Goal: Task Accomplishment & Management: Complete application form

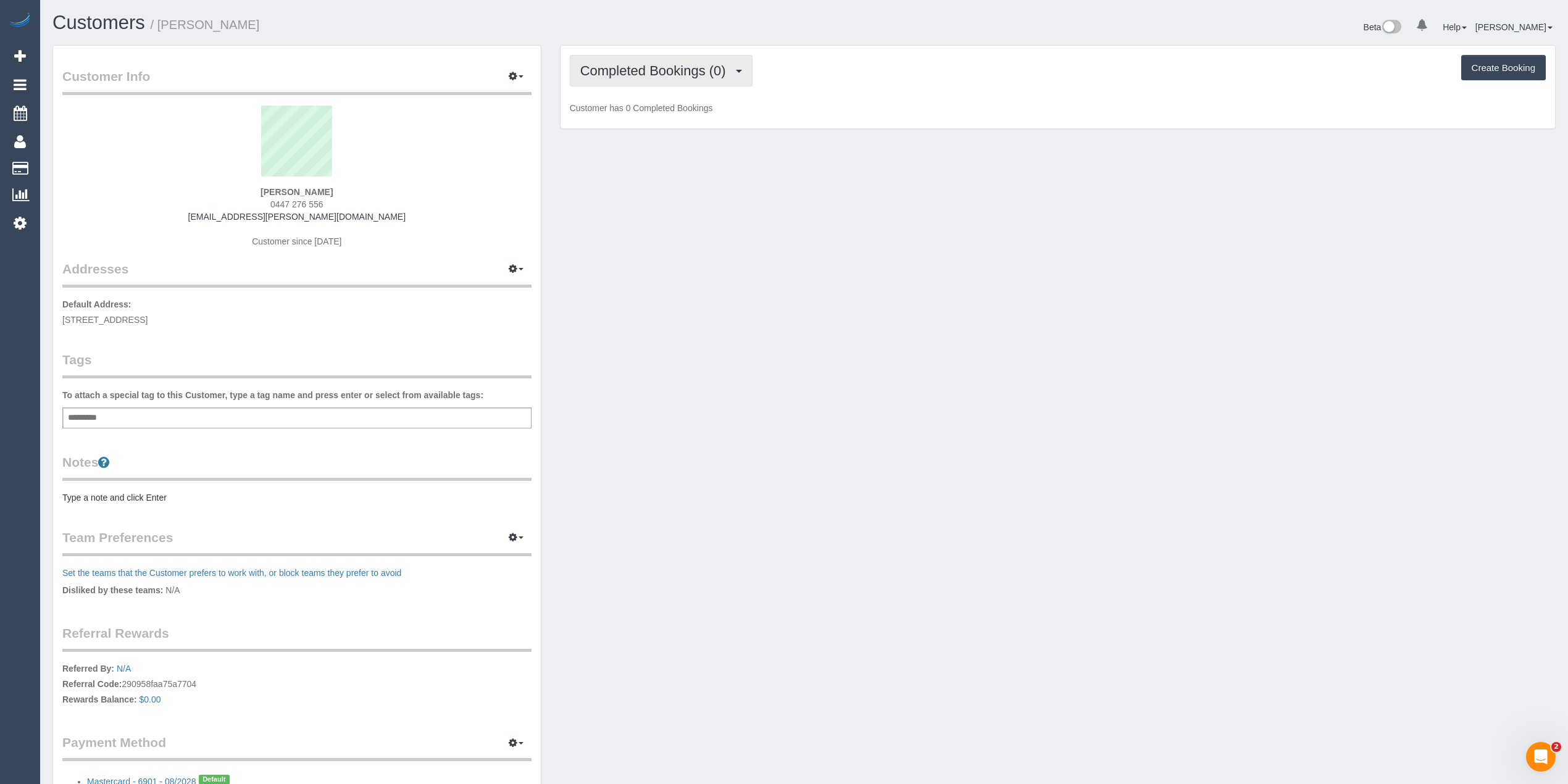
click at [714, 69] on span "Completed Bookings (0)" at bounding box center [656, 71] width 152 height 15
click at [640, 114] on link "Upcoming Bookings (1)" at bounding box center [635, 116] width 129 height 16
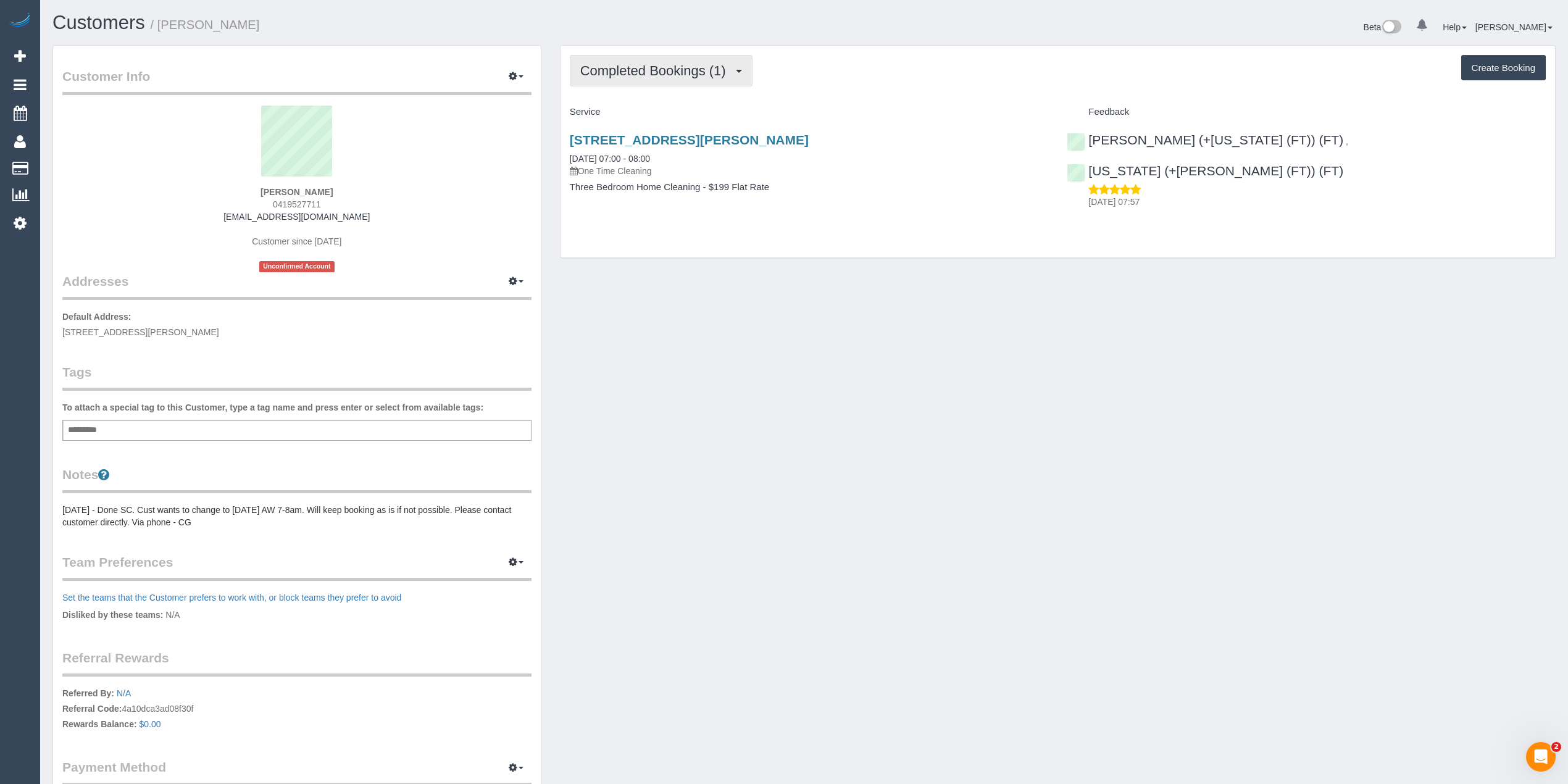
click at [628, 76] on span "Completed Bookings (1)" at bounding box center [656, 71] width 152 height 15
click at [1489, 73] on button "Create Booking" at bounding box center [1503, 68] width 85 height 26
select select "VIC"
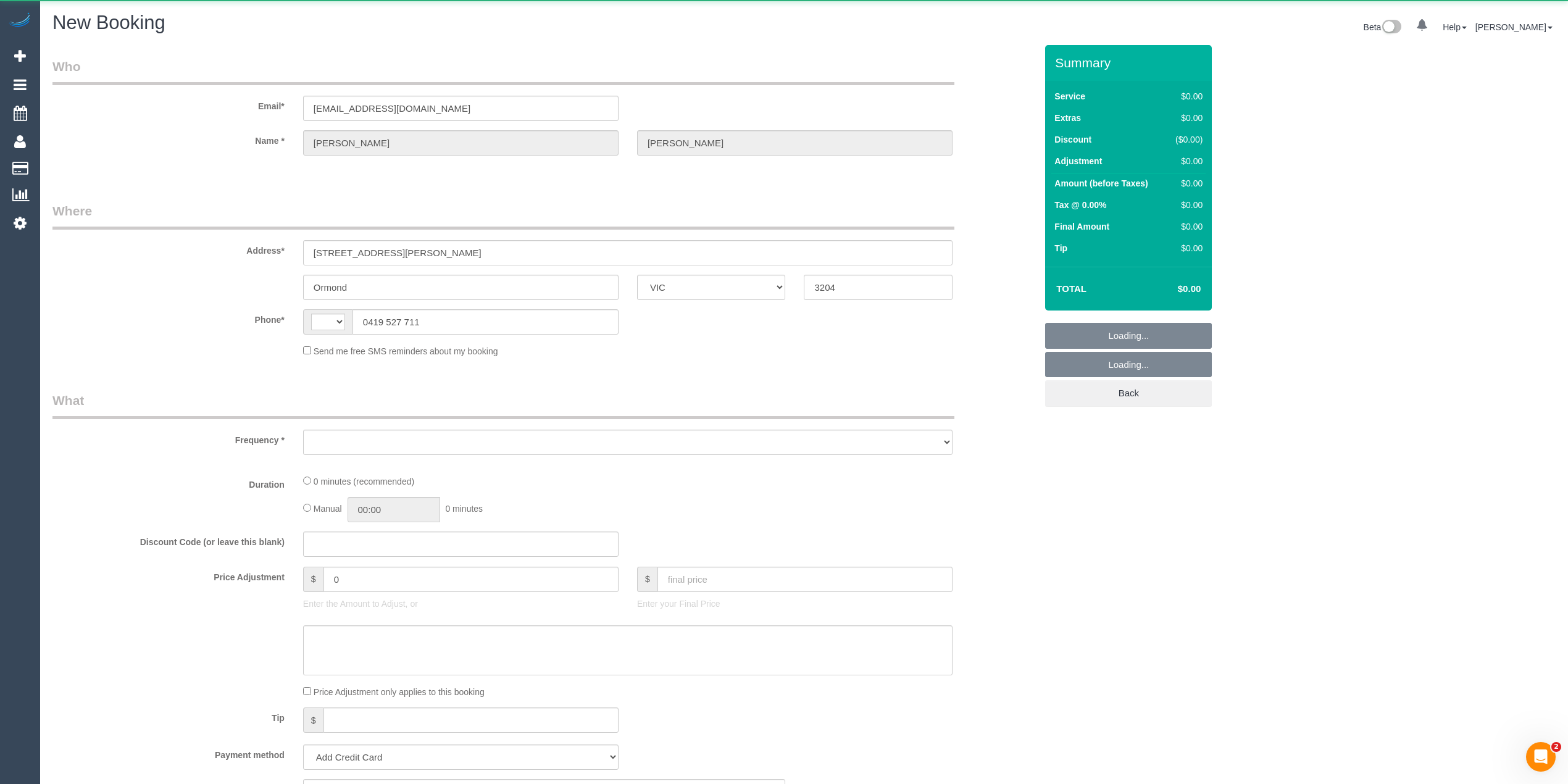
select select "string:AU"
select select "object:842"
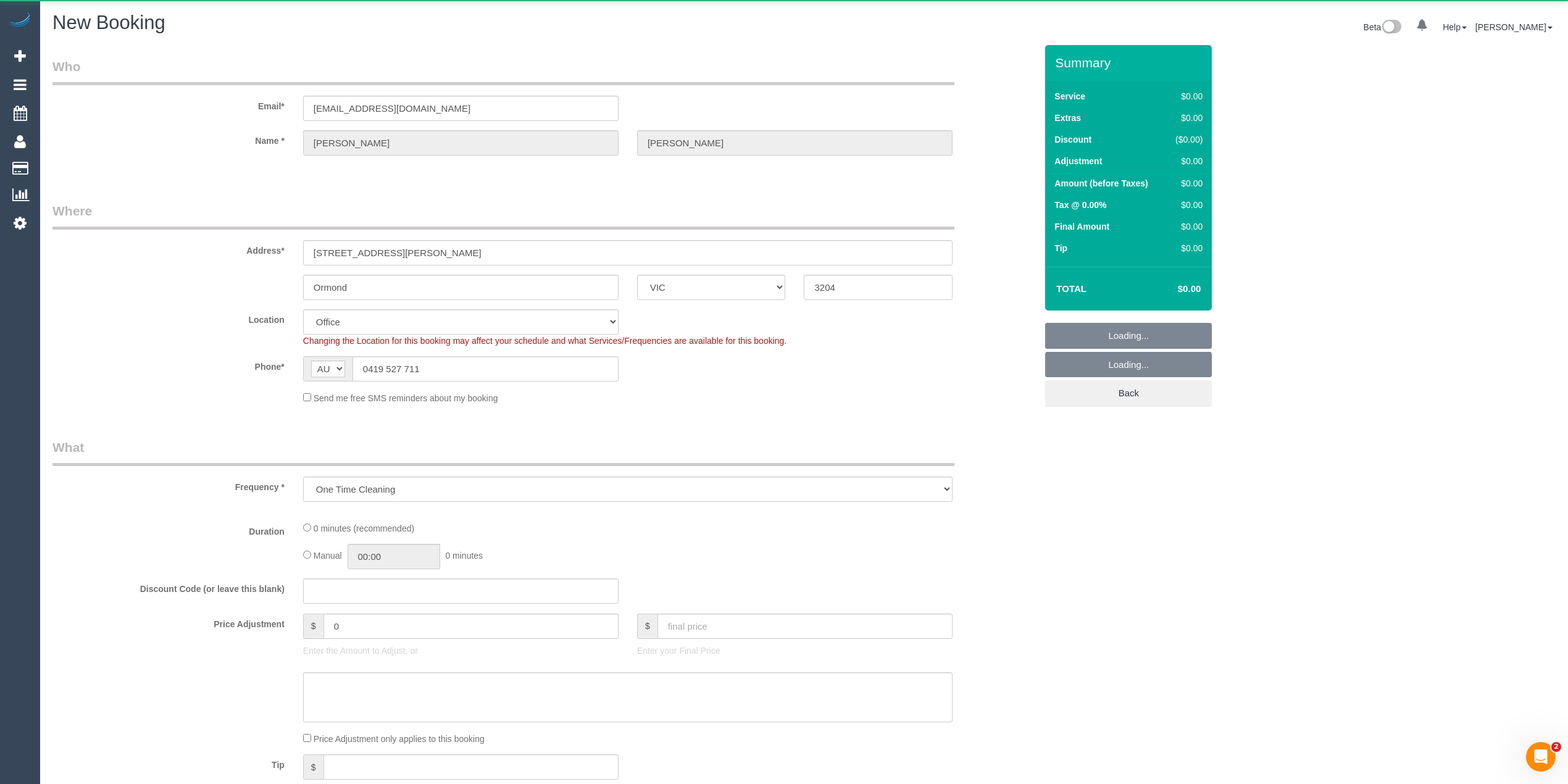
select select "string:stripe-pm_1MhK2b2GScqysDRVsCivjiMc"
select select "object:1013"
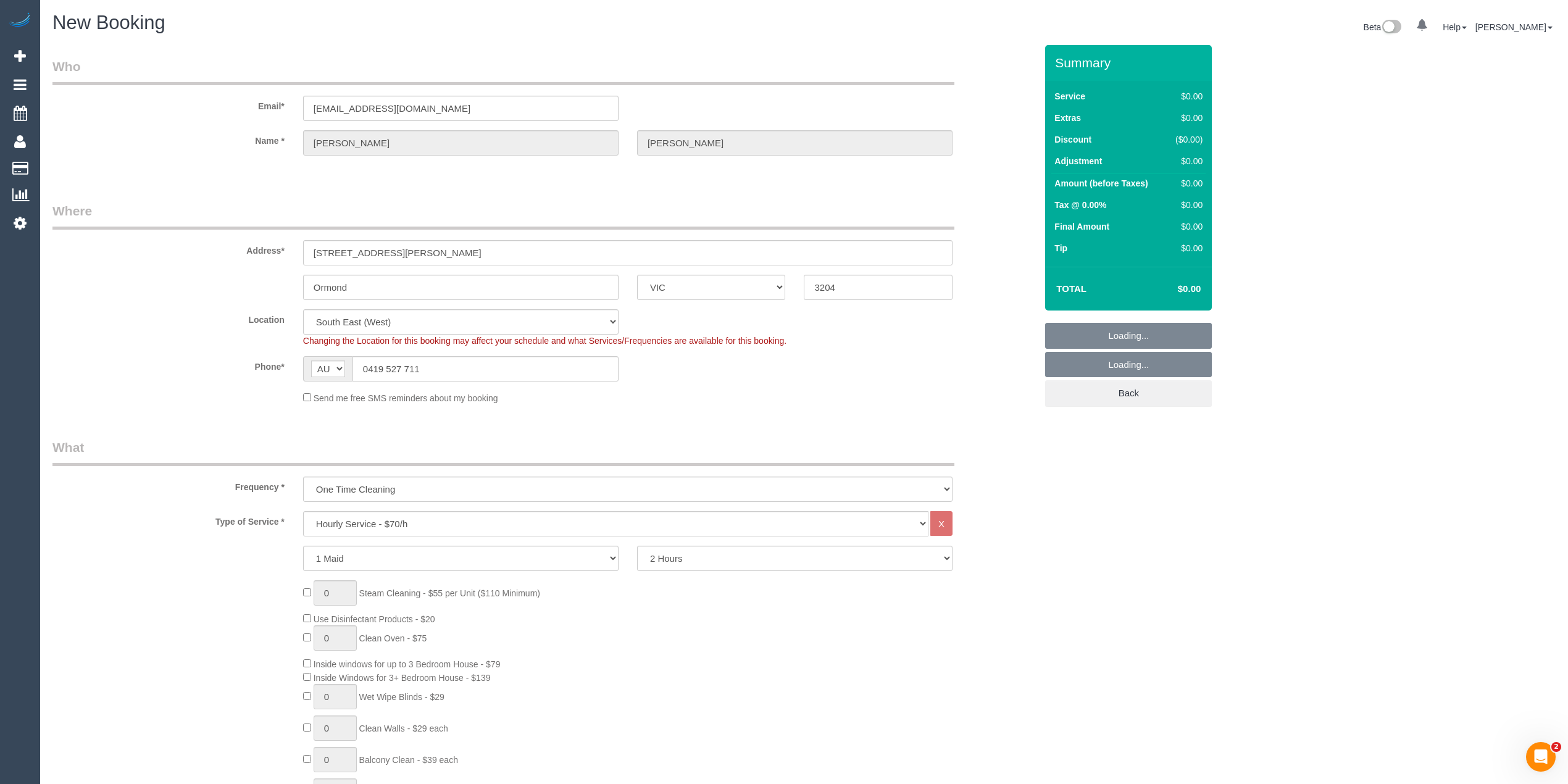
select select "64"
select select "object:2289"
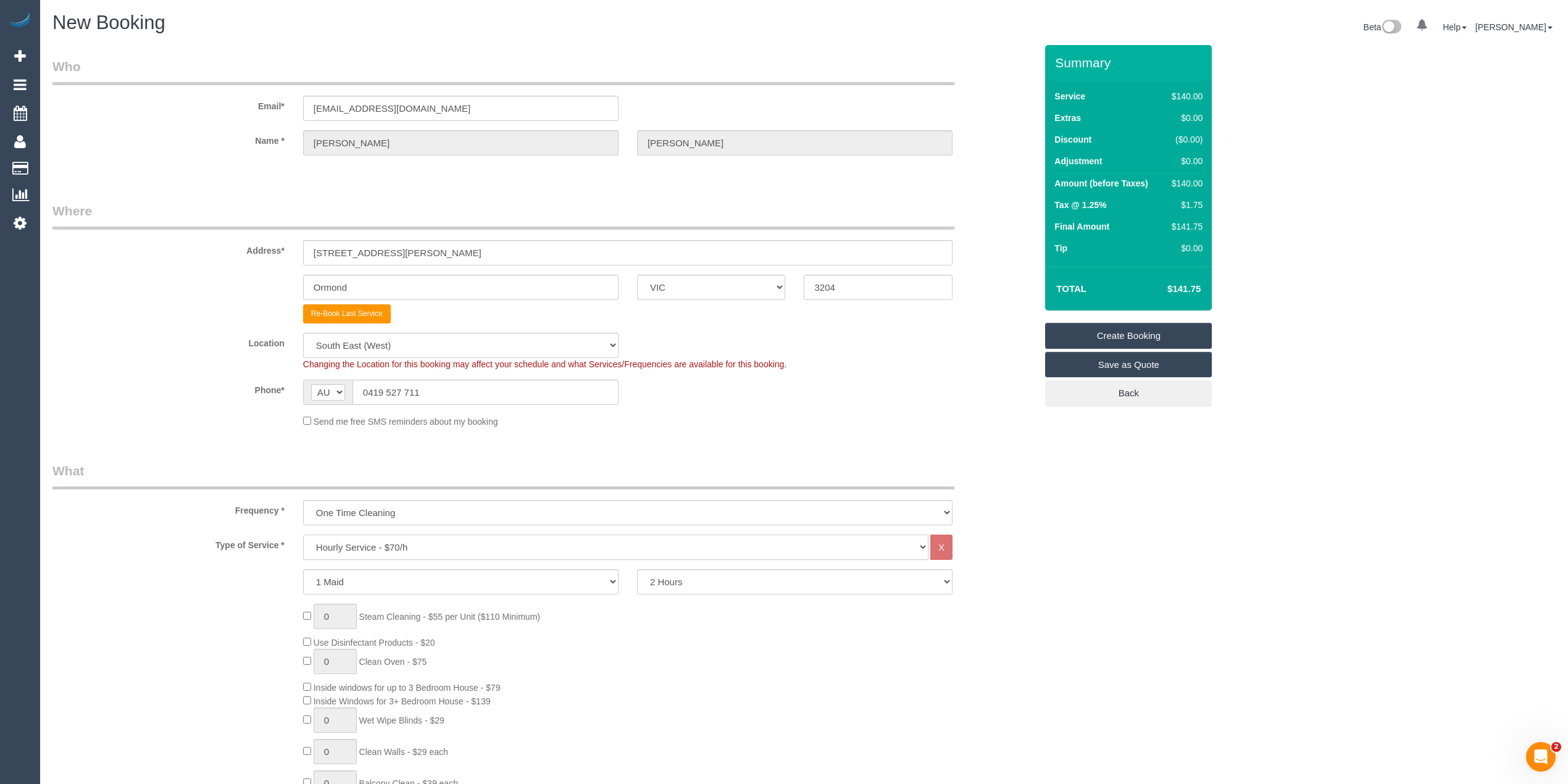
click at [400, 548] on select "Hourly Service - $70/h Hourly Service - $65/h Hourly Service - $60/h Hourly Ser…" at bounding box center [616, 547] width 625 height 26
click at [303, 535] on select "Hourly Service - $70/h Hourly Service - $65/h Hourly Service - $60/h Hourly Ser…" at bounding box center [616, 547] width 625 height 26
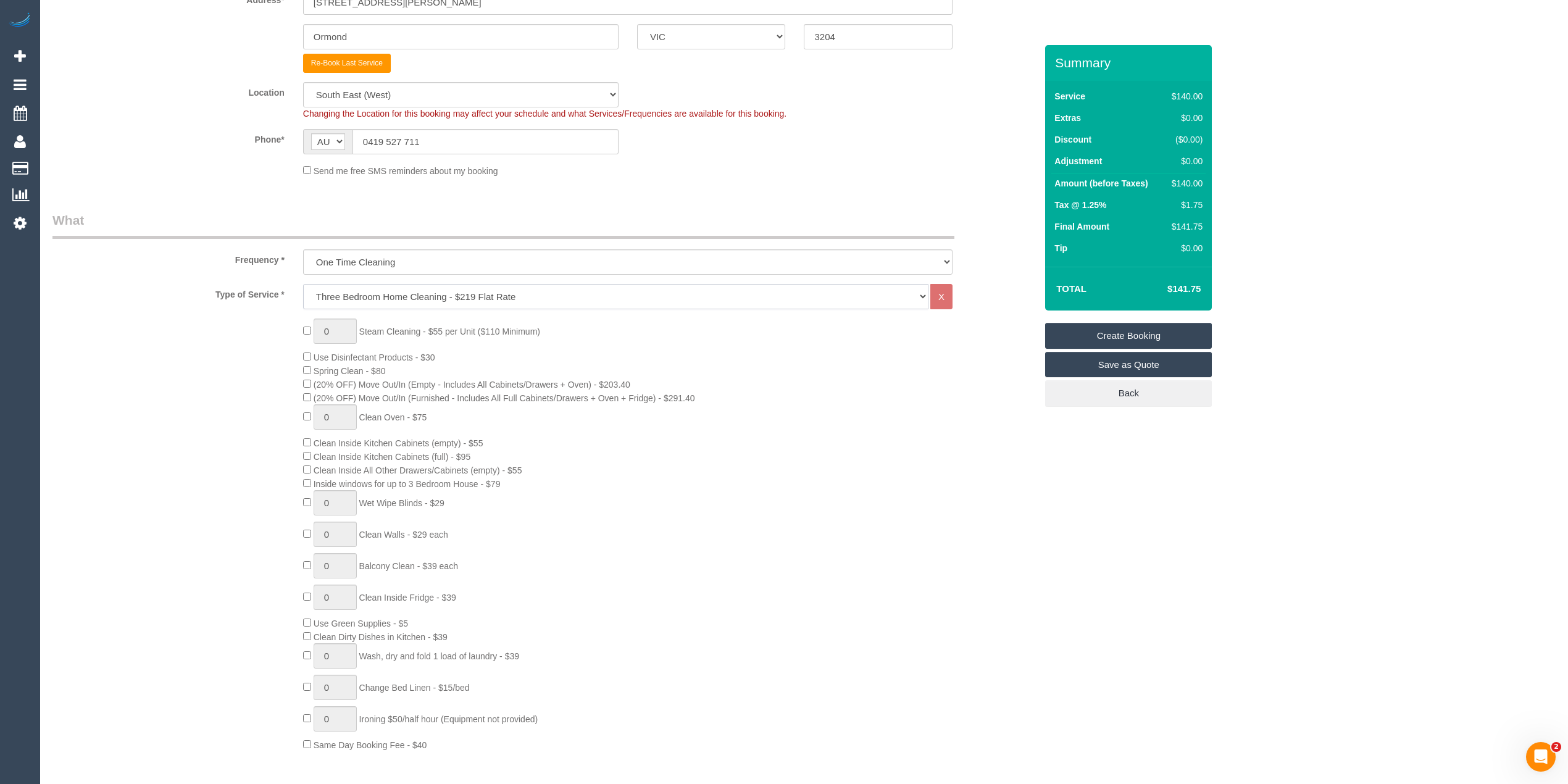
scroll to position [274, 0]
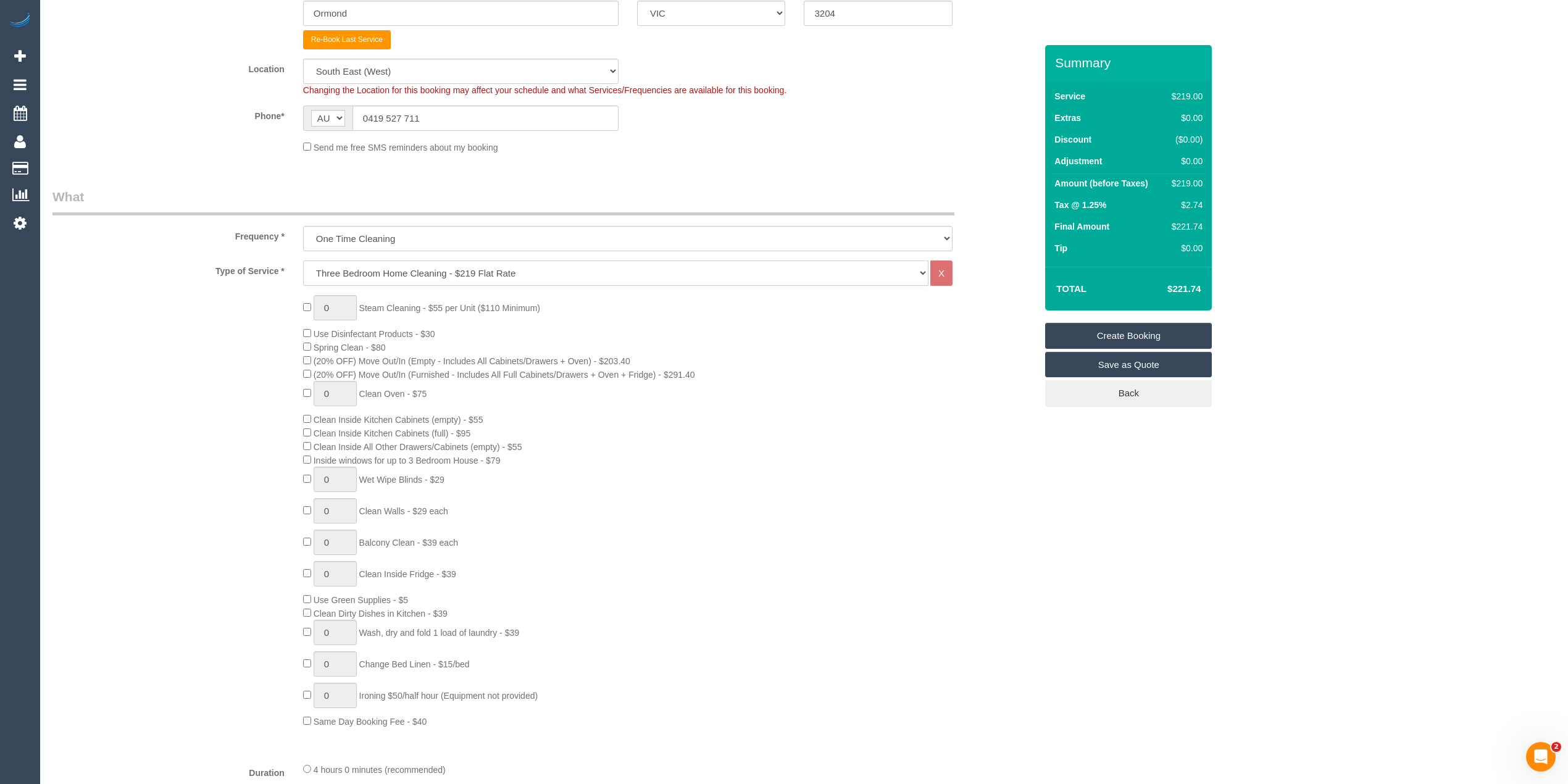
click at [359, 269] on select "Hourly Service - $70/h Hourly Service - $65/h Hourly Service - $60/h Hourly Ser…" at bounding box center [616, 273] width 625 height 26
click at [201, 435] on div "0 Steam Cleaning - $55 per Unit ($110 Minimum) Use Disinfectant Products - $30 …" at bounding box center [544, 511] width 1002 height 433
click at [337, 269] on select "Hourly Service - $70/h Hourly Service - $65/h Hourly Service - $60/h Hourly Ser…" at bounding box center [616, 273] width 625 height 26
select select "213"
click at [303, 261] on select "Hourly Service - $70/h Hourly Service - $65/h Hourly Service - $60/h Hourly Ser…" at bounding box center [616, 273] width 625 height 26
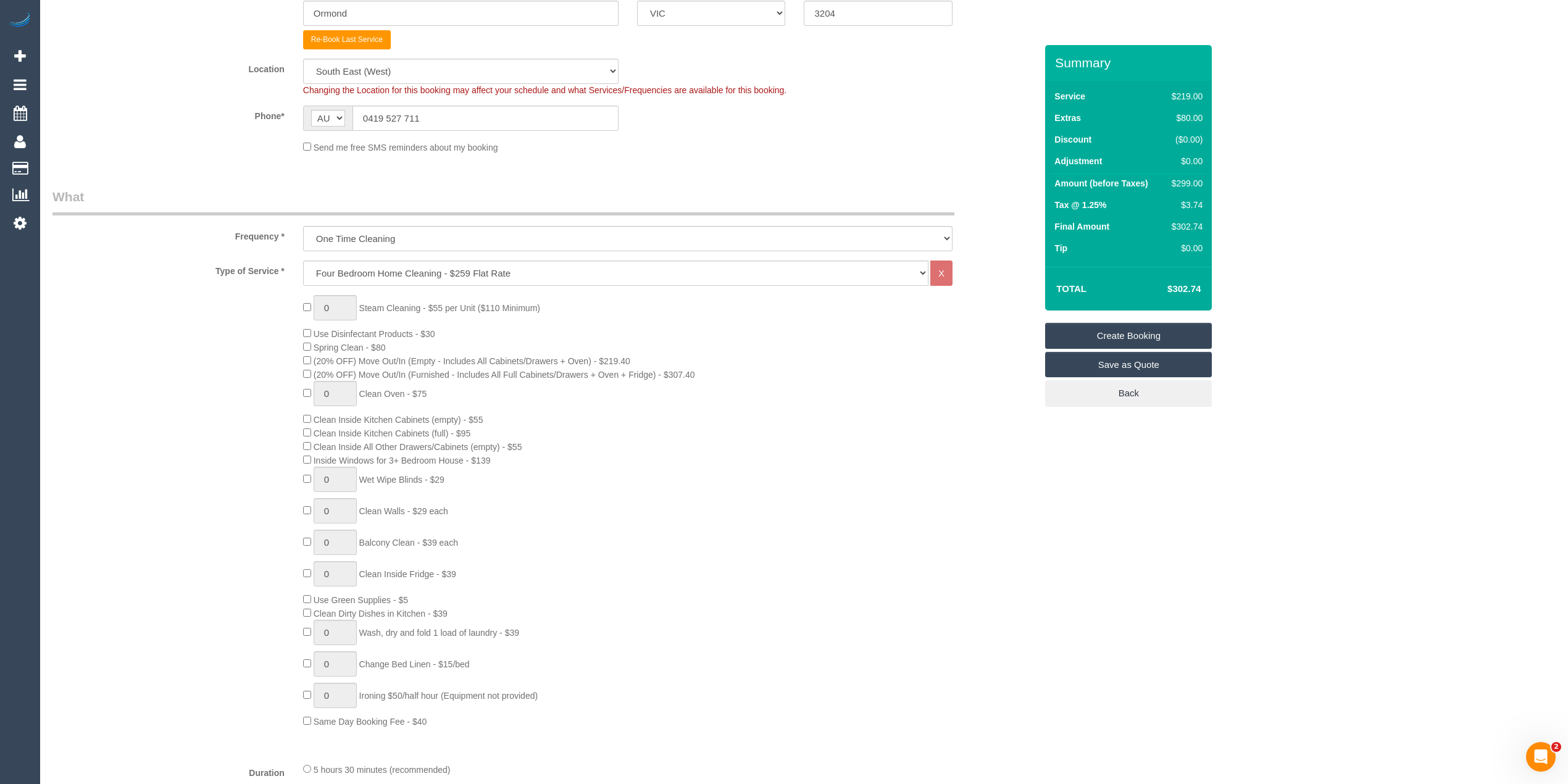
click at [244, 324] on div "0 Steam Cleaning - $55 per Unit ($110 Minimum) Use Disinfectant Products - $30 …" at bounding box center [544, 511] width 1002 height 433
click at [261, 357] on div "0 Steam Cleaning - $55 per Unit ($110 Minimum) Use Disinfectant Products - $30 …" at bounding box center [544, 511] width 1002 height 433
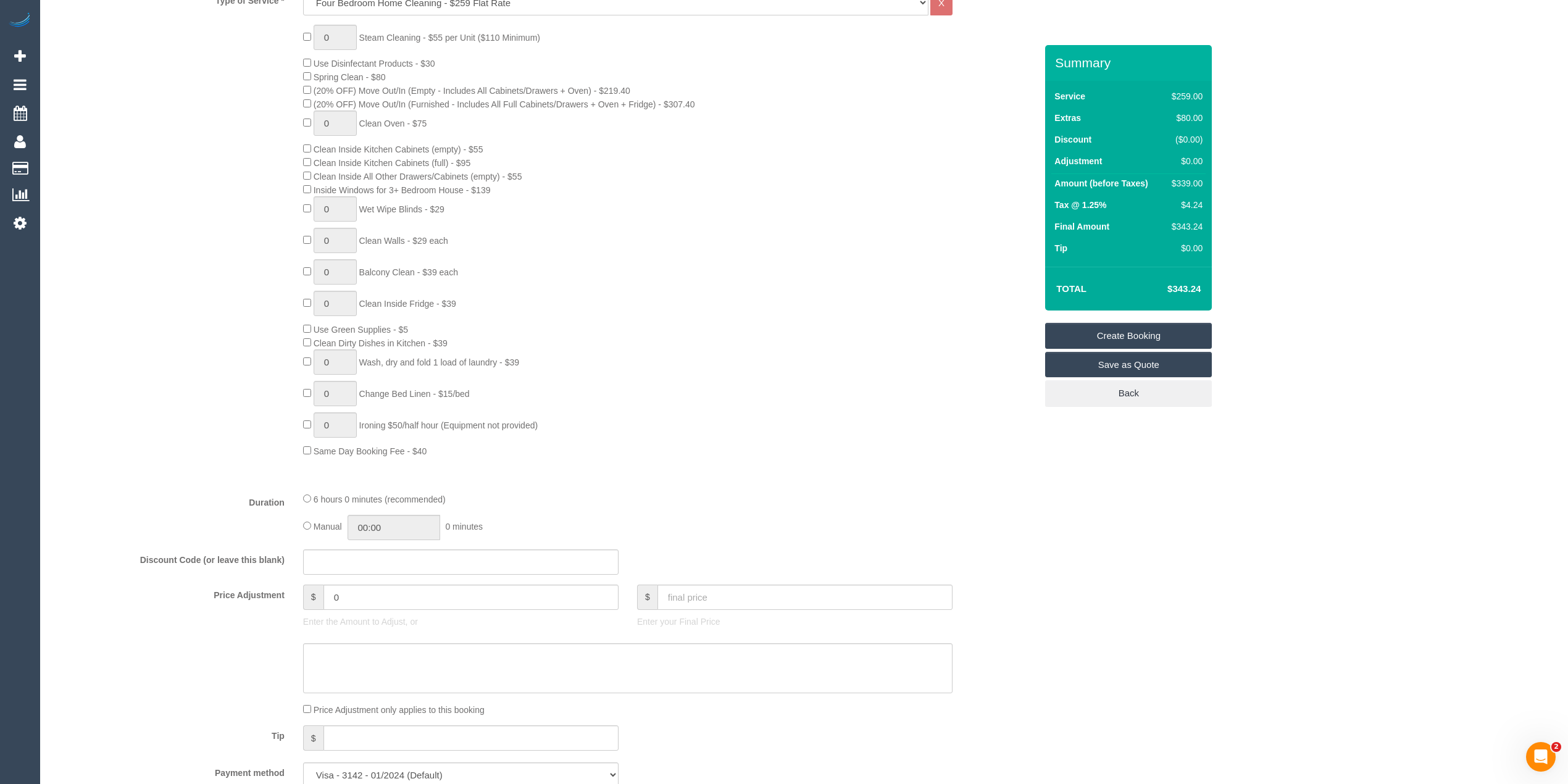
scroll to position [549, 0]
drag, startPoint x: 350, startPoint y: 599, endPoint x: 293, endPoint y: 591, distance: 57.6
click at [294, 591] on div "$ 0 Enter the Amount to Adjust, or" at bounding box center [461, 605] width 334 height 50
type input "-"
drag, startPoint x: 386, startPoint y: 592, endPoint x: 270, endPoint y: 597, distance: 116.1
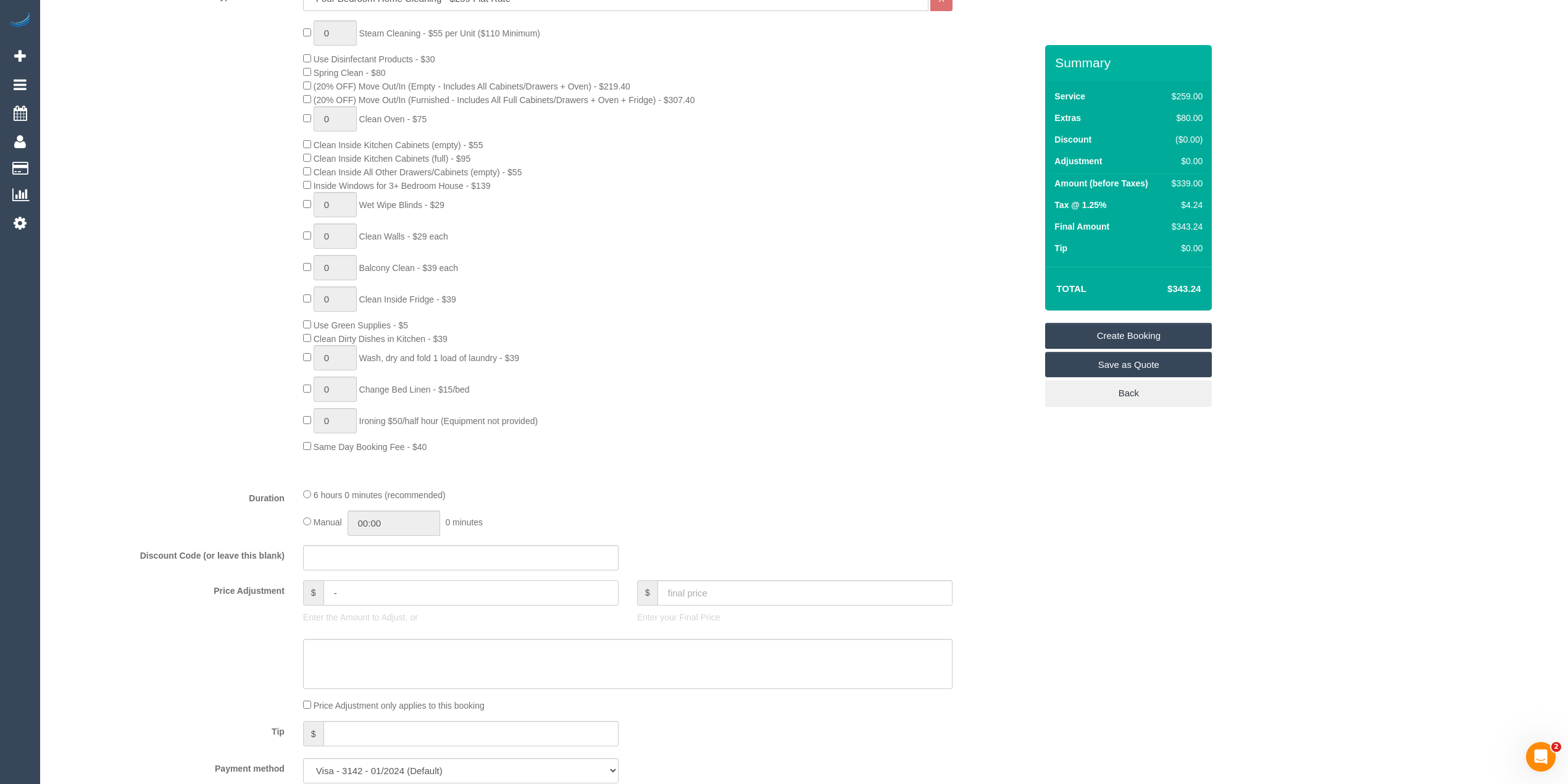
click at [270, 597] on div "Price Adjustment $ - Enter the Amount to Adjust, or $ Enter your Final Price" at bounding box center [544, 605] width 1002 height 50
click at [173, 388] on div "0 Steam Cleaning - $55 per Unit ($110 Minimum) Use Disinfectant Products - $30 …" at bounding box center [544, 236] width 1002 height 433
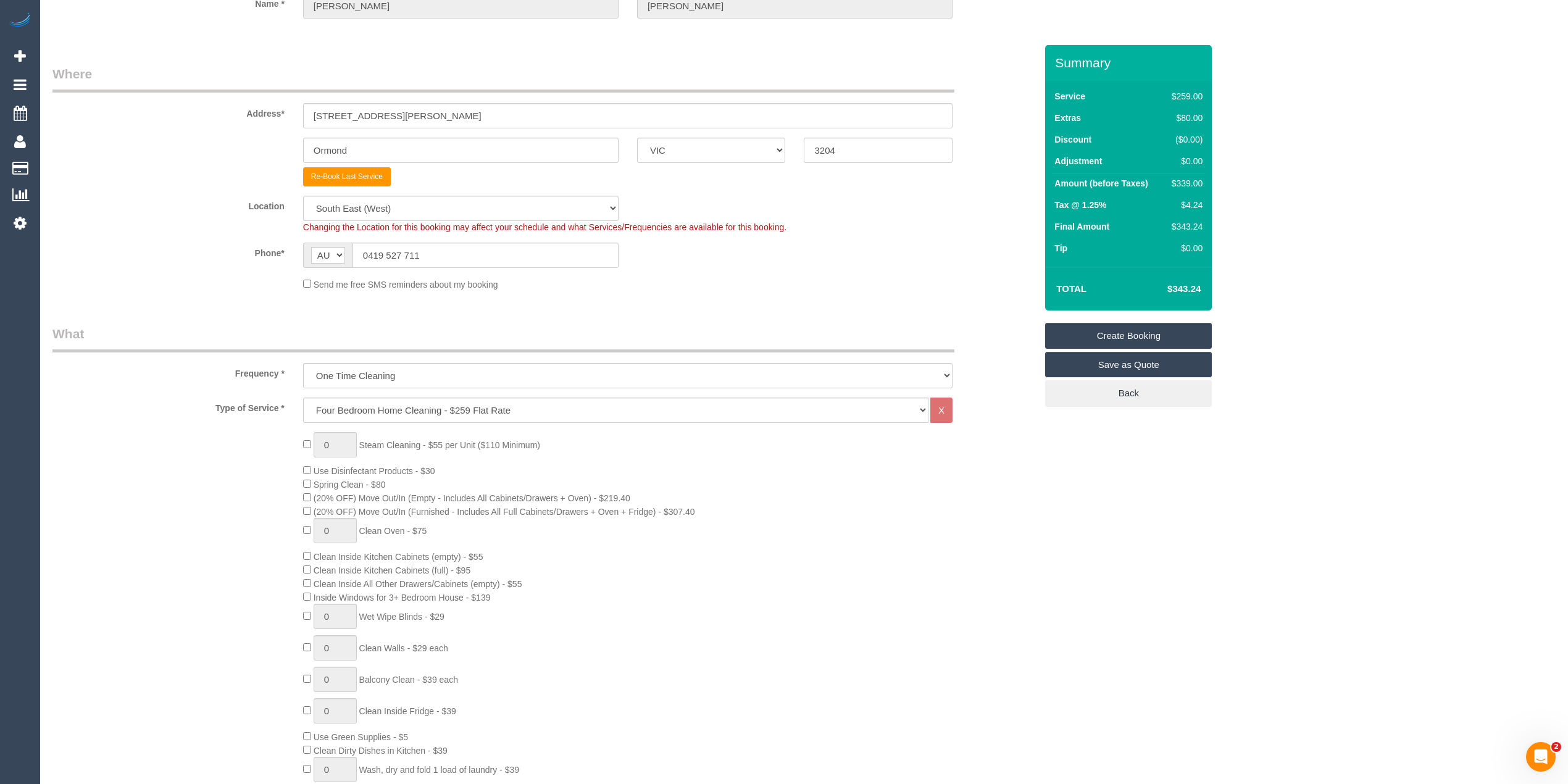
click at [188, 416] on div "Type of Service * Hourly Service - $70/h Hourly Service - $65/h Hourly Service …" at bounding box center [544, 411] width 1002 height 26
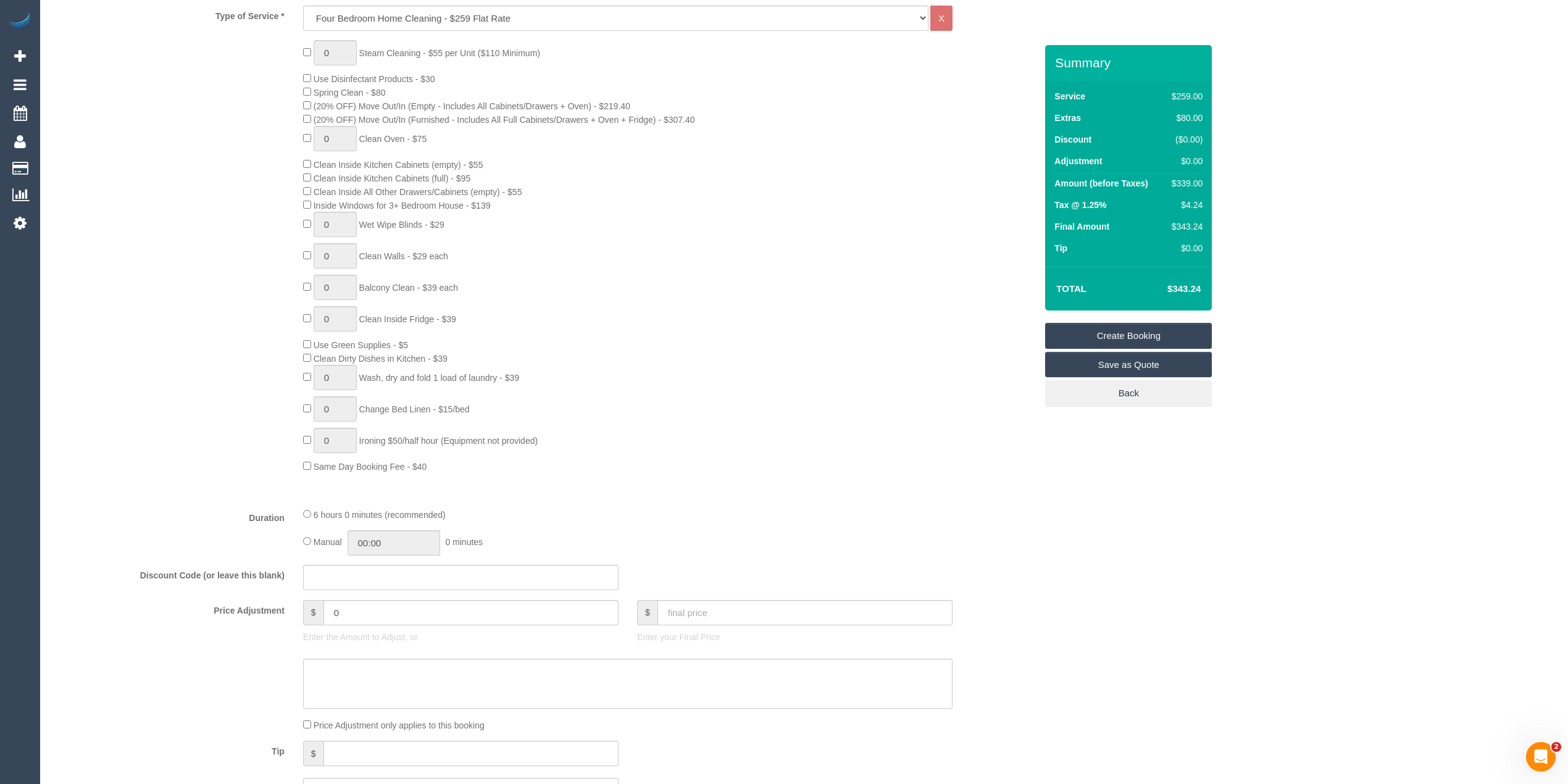
scroll to position [686, 0]
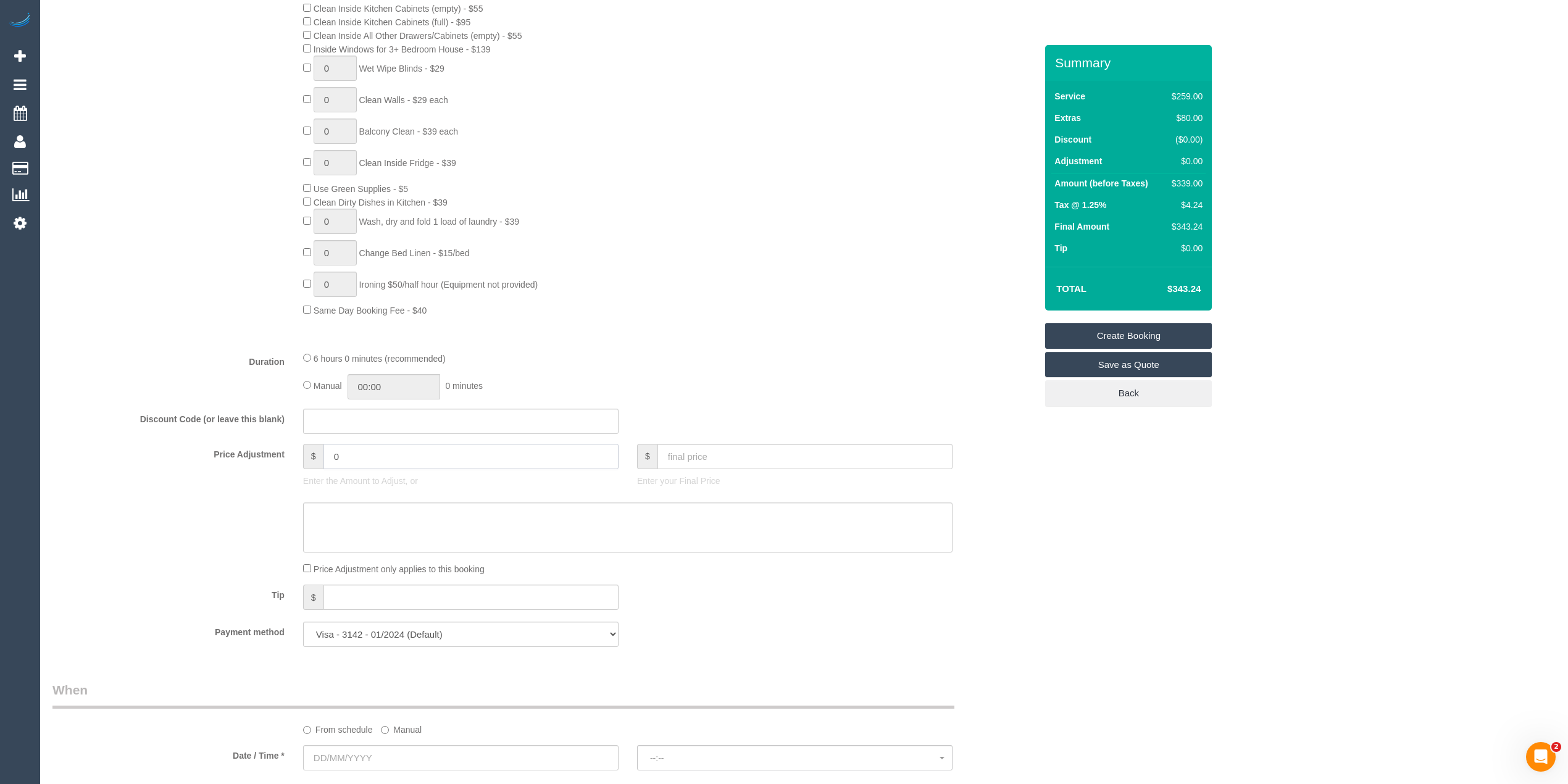
drag, startPoint x: 350, startPoint y: 459, endPoint x: 267, endPoint y: 456, distance: 83.1
click at [267, 456] on div "Price Adjustment $ 0 Enter the Amount to Adjust, or $ Enter your Final Price" at bounding box center [544, 469] width 1002 height 50
type input "-20"
click at [150, 294] on div "0 Steam Cleaning - $55 per Unit ($110 Minimum) Use Disinfectant Products - $30 …" at bounding box center [544, 99] width 1002 height 433
click at [129, 406] on fieldset "What Frequency * One Time Cleaning Weekly - 10% Off - 10.00% (0% for the First …" at bounding box center [544, 217] width 983 height 880
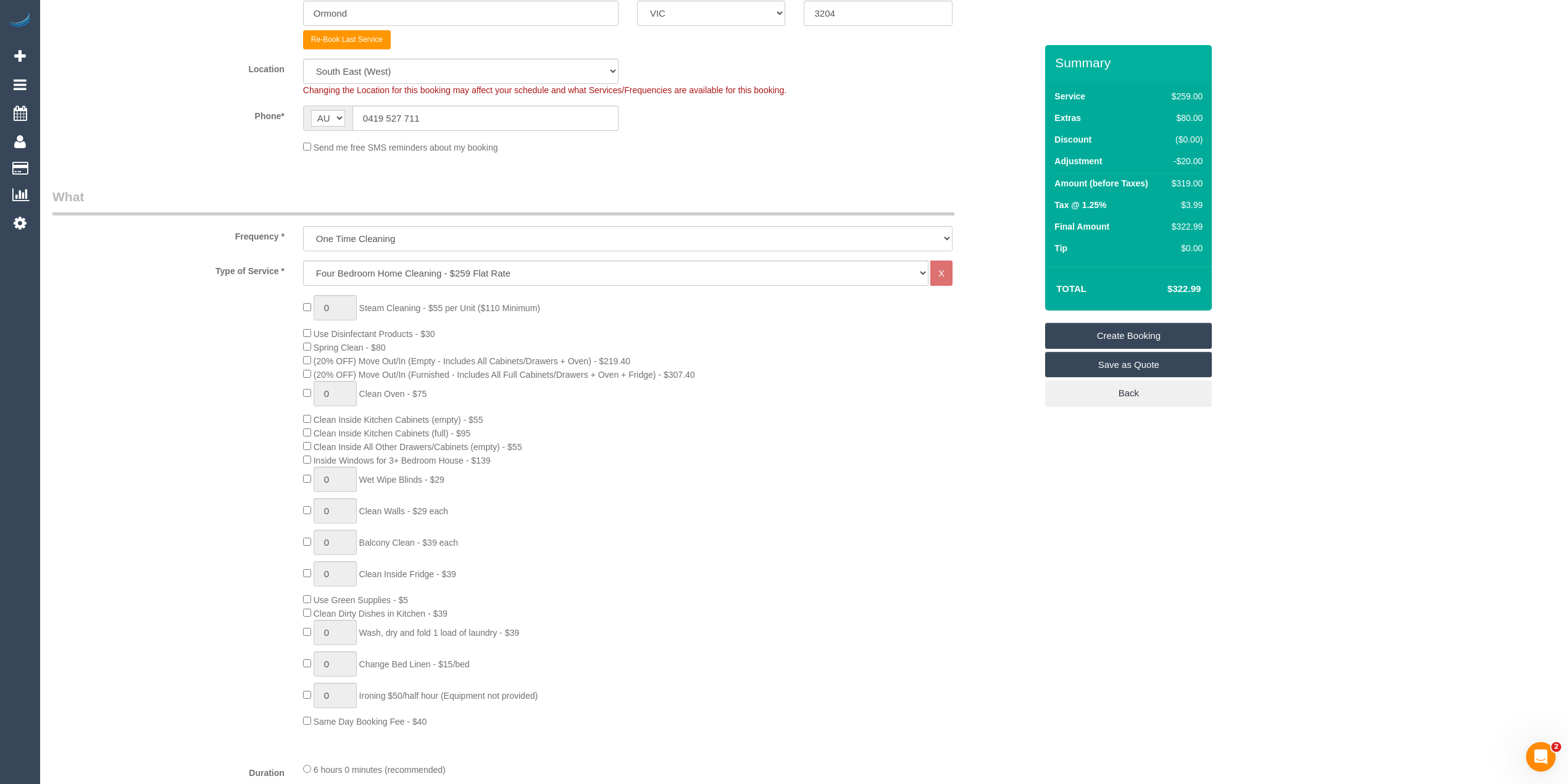
scroll to position [549, 0]
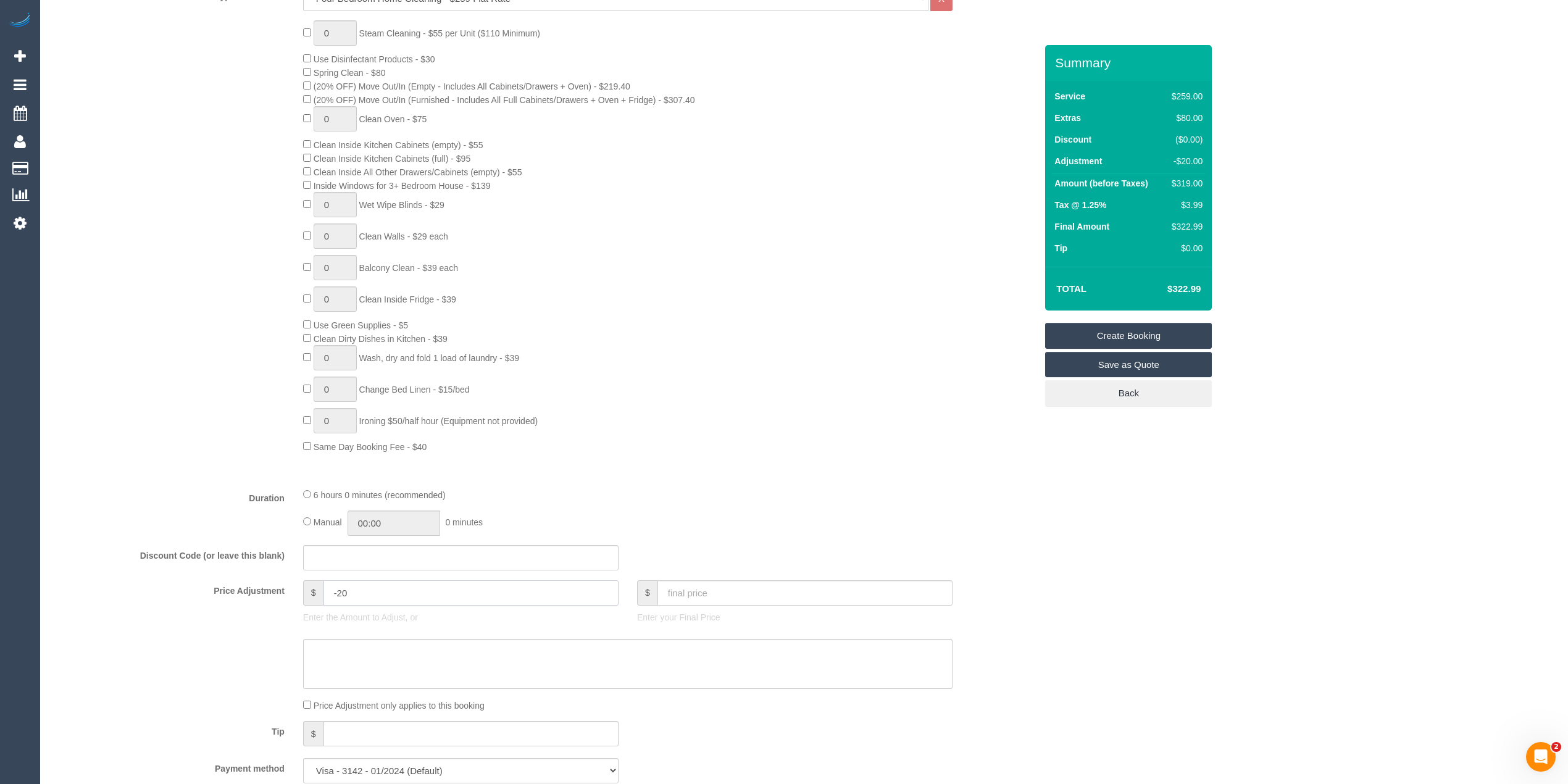
drag, startPoint x: 371, startPoint y: 596, endPoint x: 238, endPoint y: 586, distance: 133.4
click at [238, 586] on div "Price Adjustment $ -20 Enter the Amount to Adjust, or $ Enter your Final Price" at bounding box center [544, 605] width 1002 height 50
click at [139, 462] on div "Type of Service * Hourly Service - $70/h Hourly Service - $65/h Hourly Service …" at bounding box center [544, 232] width 983 height 493
click at [134, 453] on div "0 Steam Cleaning - $55 per Unit ($110 Minimum) Use Disinfectant Products - $30 …" at bounding box center [544, 236] width 1002 height 433
click at [87, 332] on div "0 Steam Cleaning - $55 per Unit ($110 Minimum) Use Disinfectant Products - $30 …" at bounding box center [544, 236] width 1002 height 433
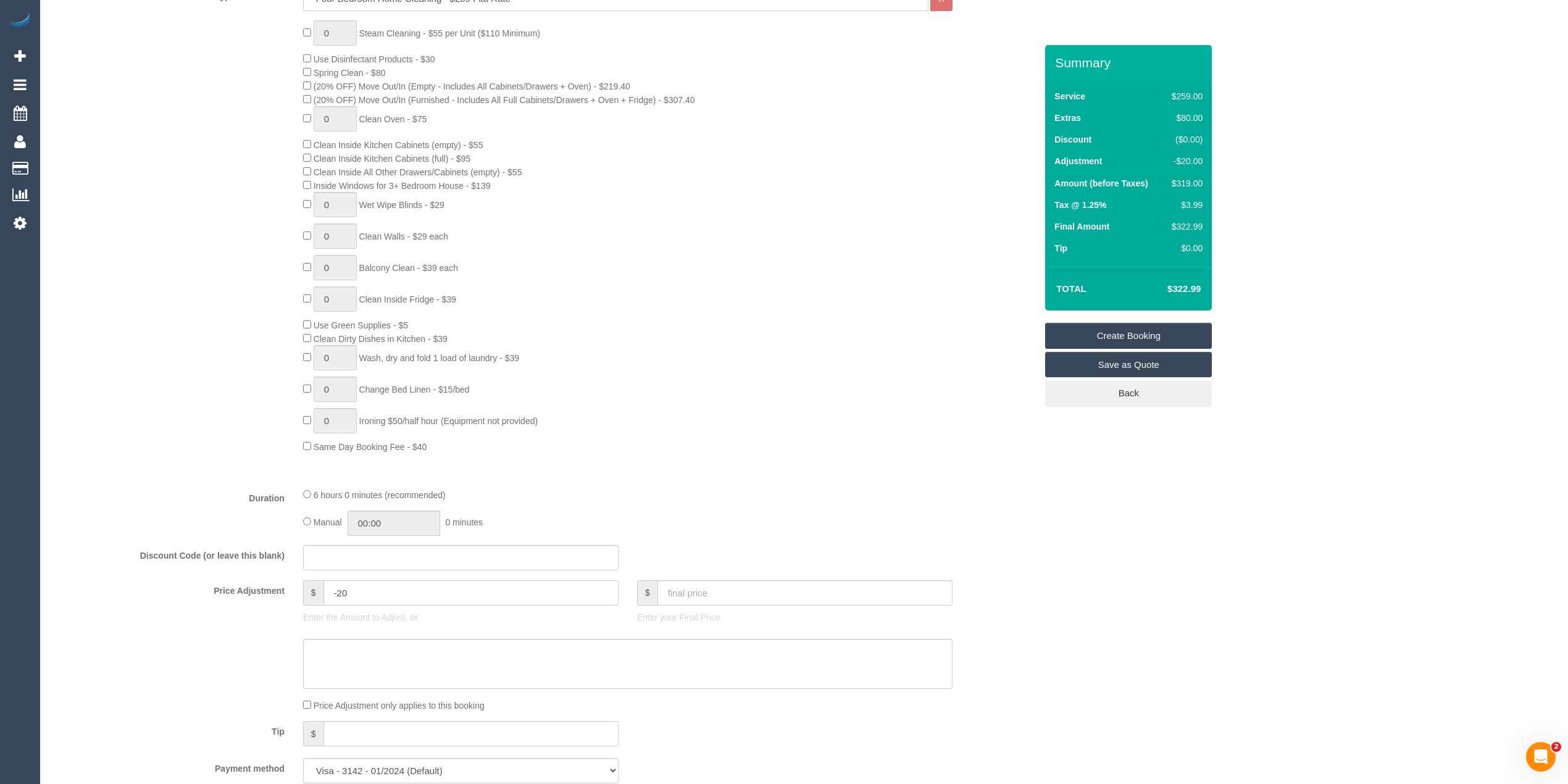
drag, startPoint x: 362, startPoint y: 594, endPoint x: 260, endPoint y: 594, distance: 102.0
click at [260, 596] on div "Price Adjustment $ -20 Enter the Amount to Adjust, or $ Enter your Final Price" at bounding box center [544, 605] width 1002 height 50
type input "-"
click at [223, 405] on div "0 Steam Cleaning - $55 per Unit ($110 Minimum) Use Disinfectant Products - $30 …" at bounding box center [544, 236] width 1002 height 433
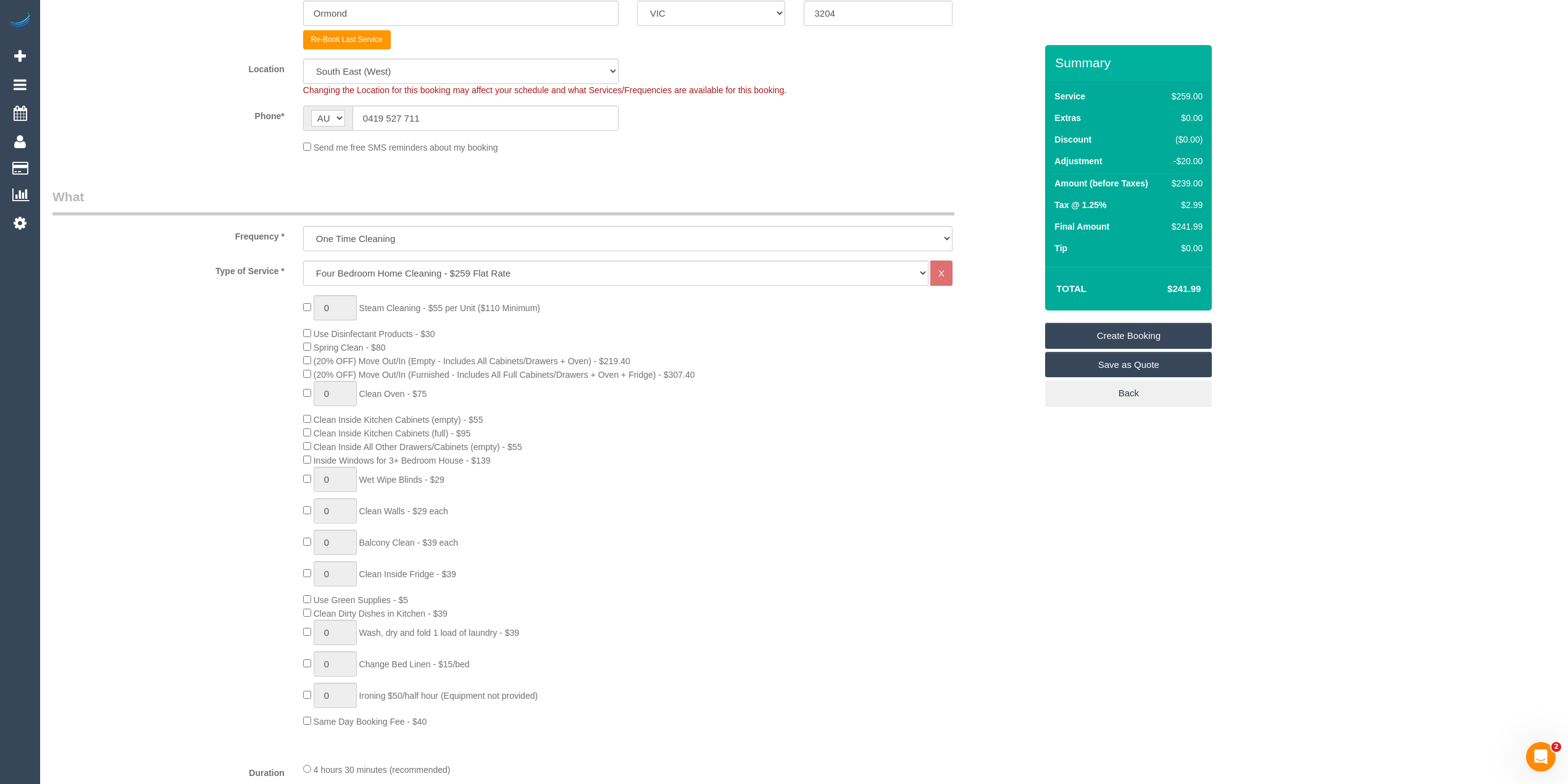
type input "0"
click at [233, 350] on div "0 Steam Cleaning - $55 per Unit ($110 Minimum) Use Disinfectant Products - $30 …" at bounding box center [544, 511] width 1002 height 433
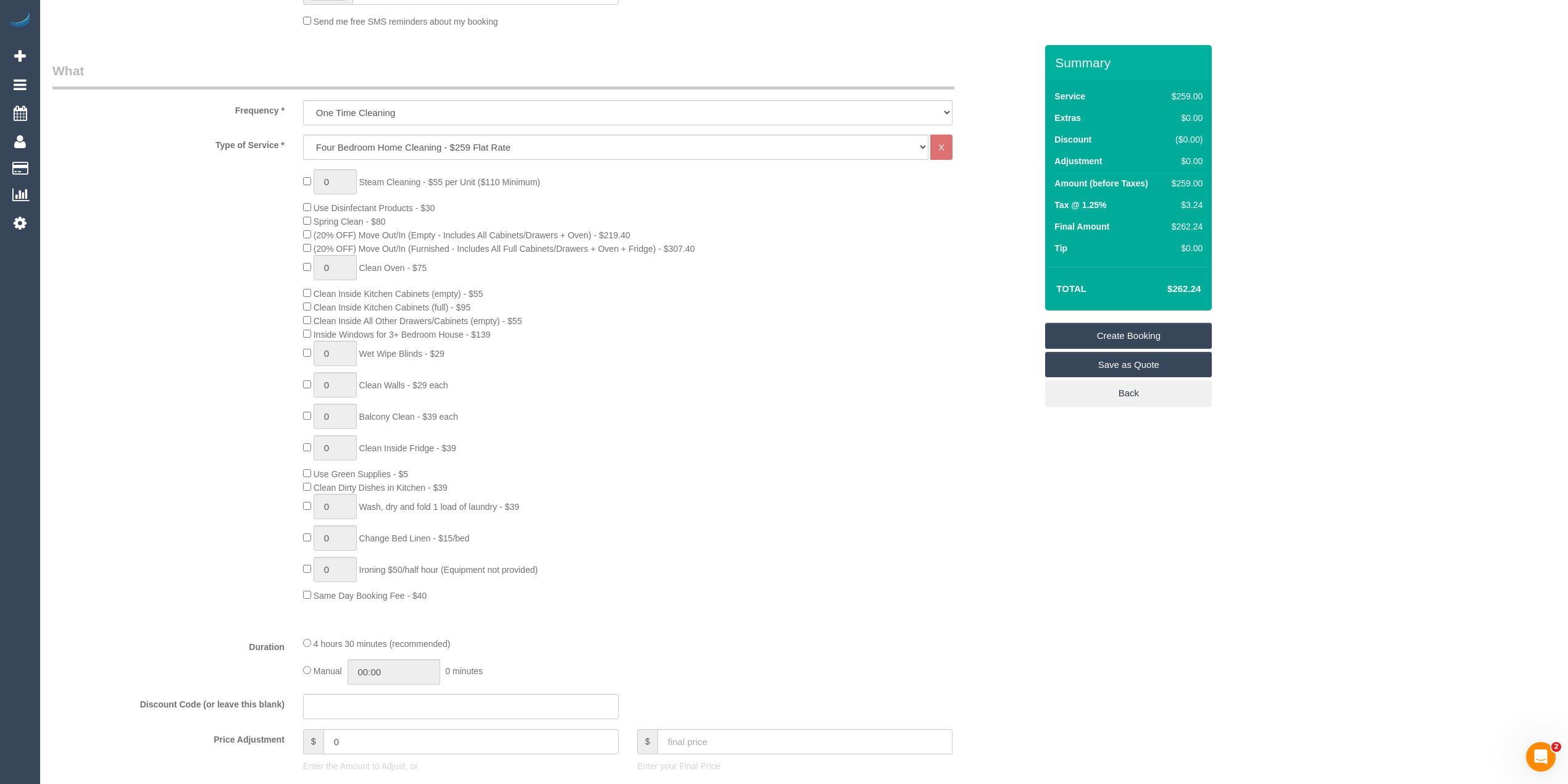
scroll to position [549, 0]
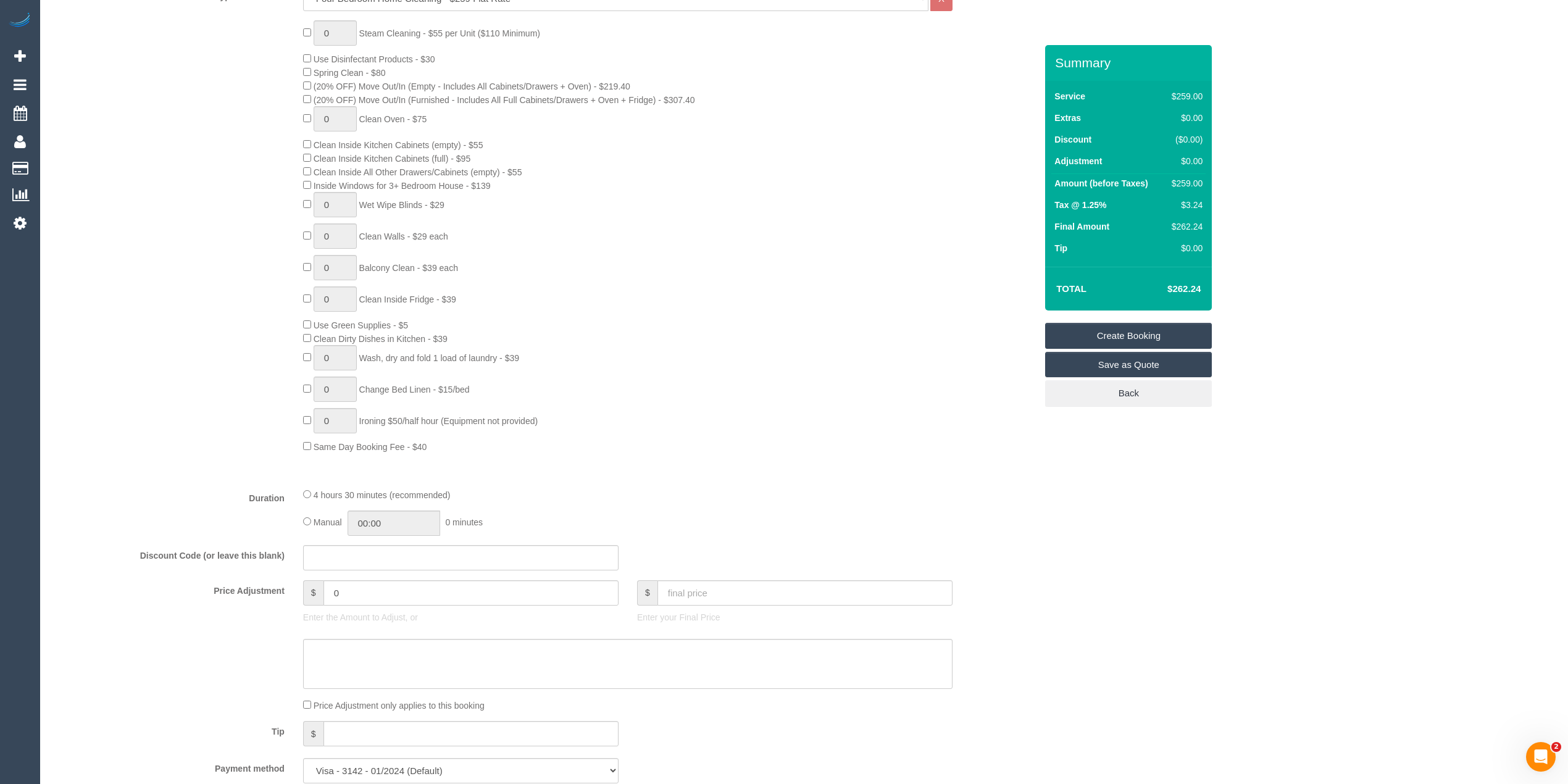
click at [205, 93] on div "0 Steam Cleaning - $55 per Unit ($110 Minimum) Use Disinfectant Products - $30 …" at bounding box center [544, 236] width 1002 height 433
click at [220, 77] on div "0 Steam Cleaning - $55 per Unit ($110 Minimum) Use Disinfectant Products - $30 …" at bounding box center [544, 236] width 1002 height 433
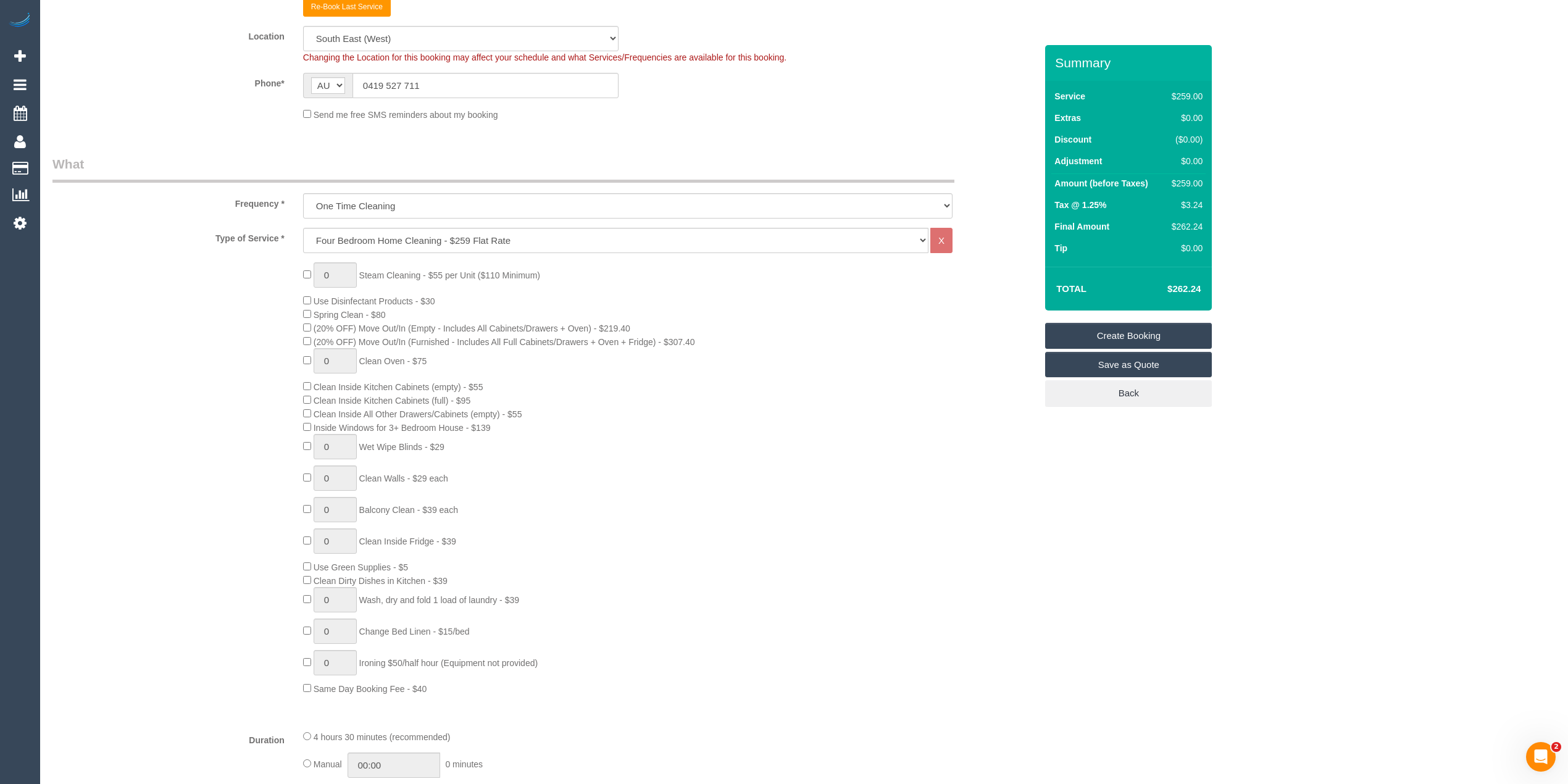
scroll to position [0, 0]
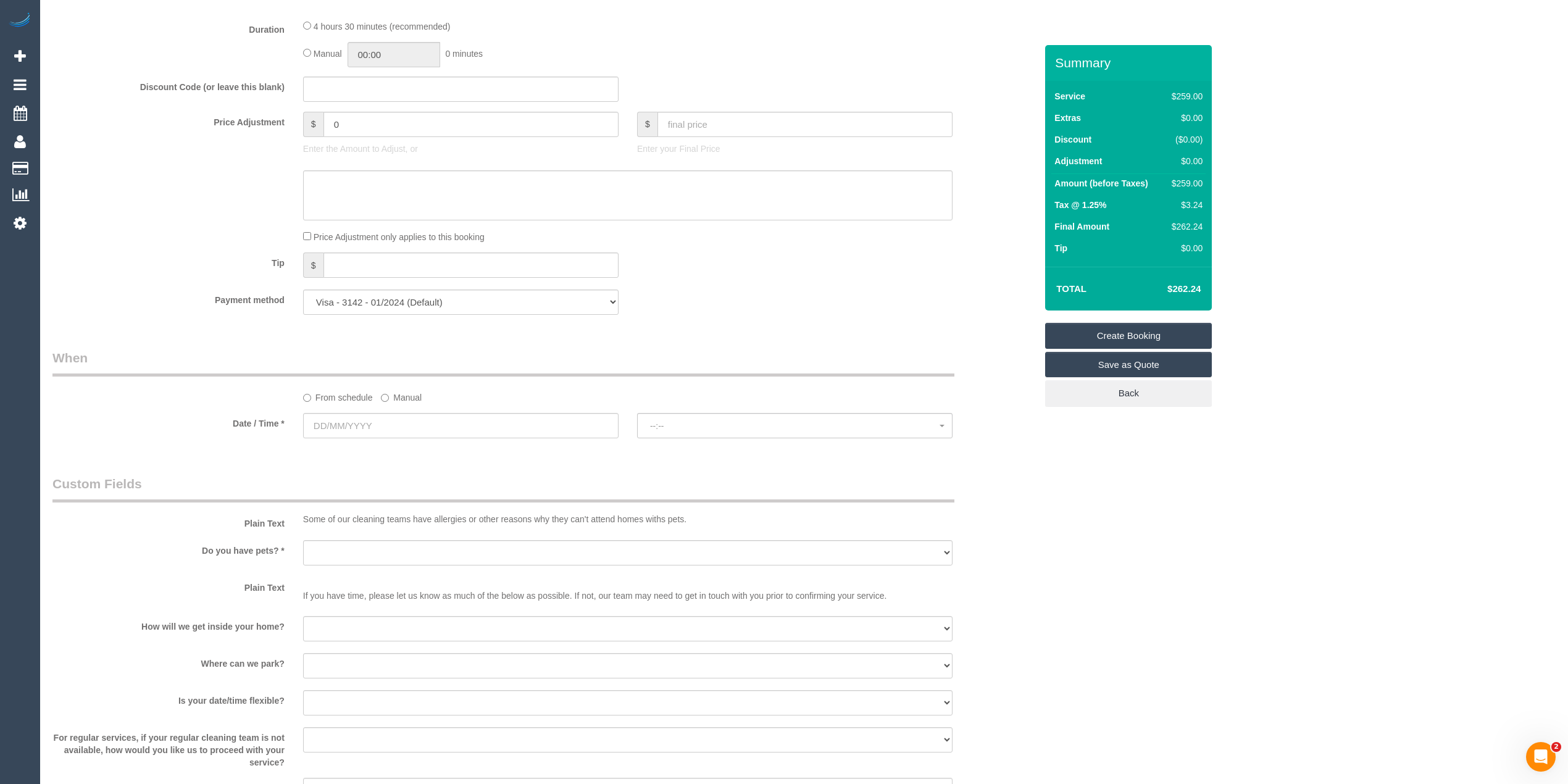
scroll to position [1236, 0]
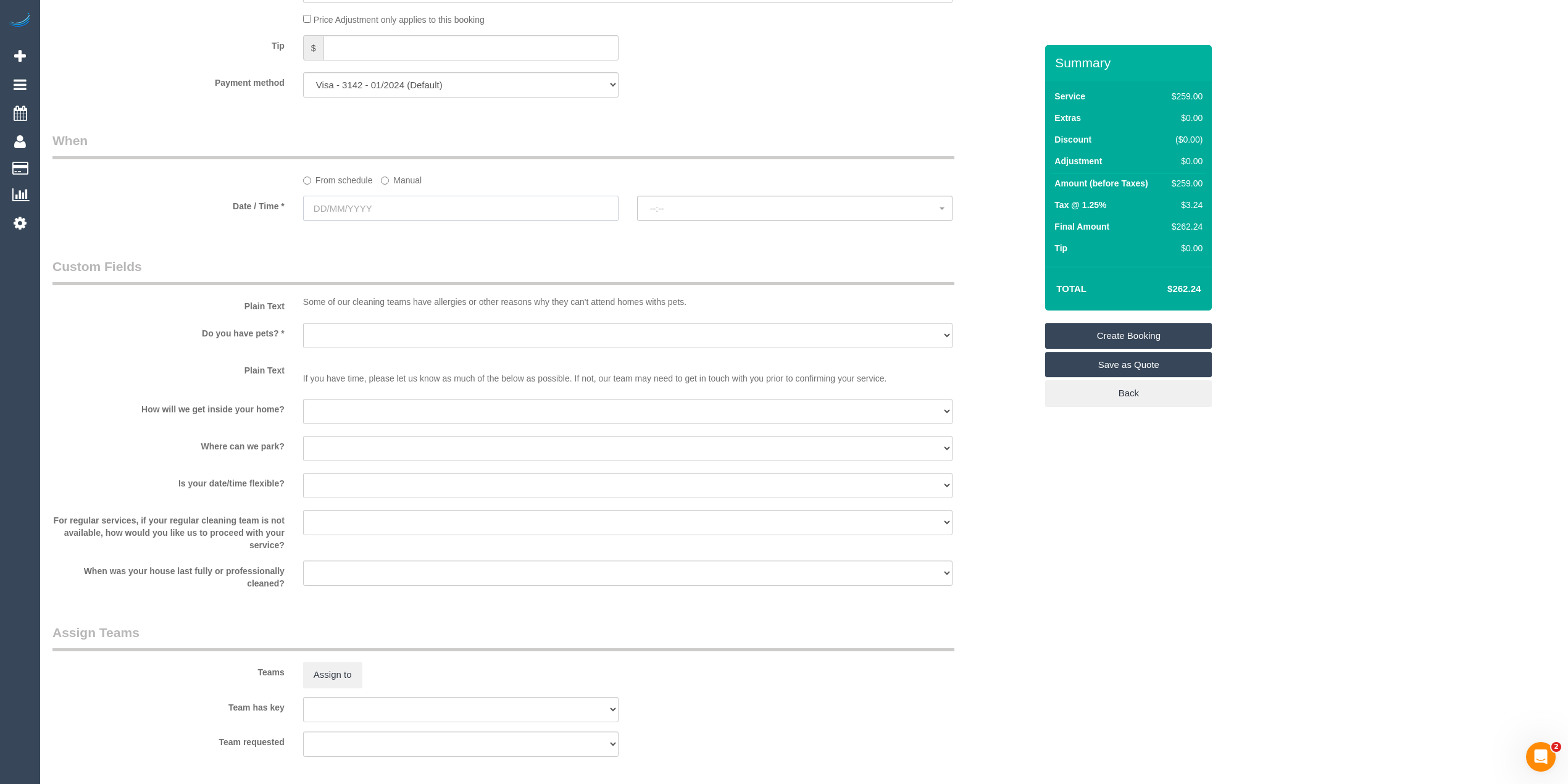
click at [339, 211] on input "text" at bounding box center [461, 208] width 316 height 26
click at [454, 315] on link "16" at bounding box center [450, 316] width 20 height 16
type input "16/08/2025"
click at [682, 208] on span "--:--" at bounding box center [794, 208] width 289 height 10
select select "spot1"
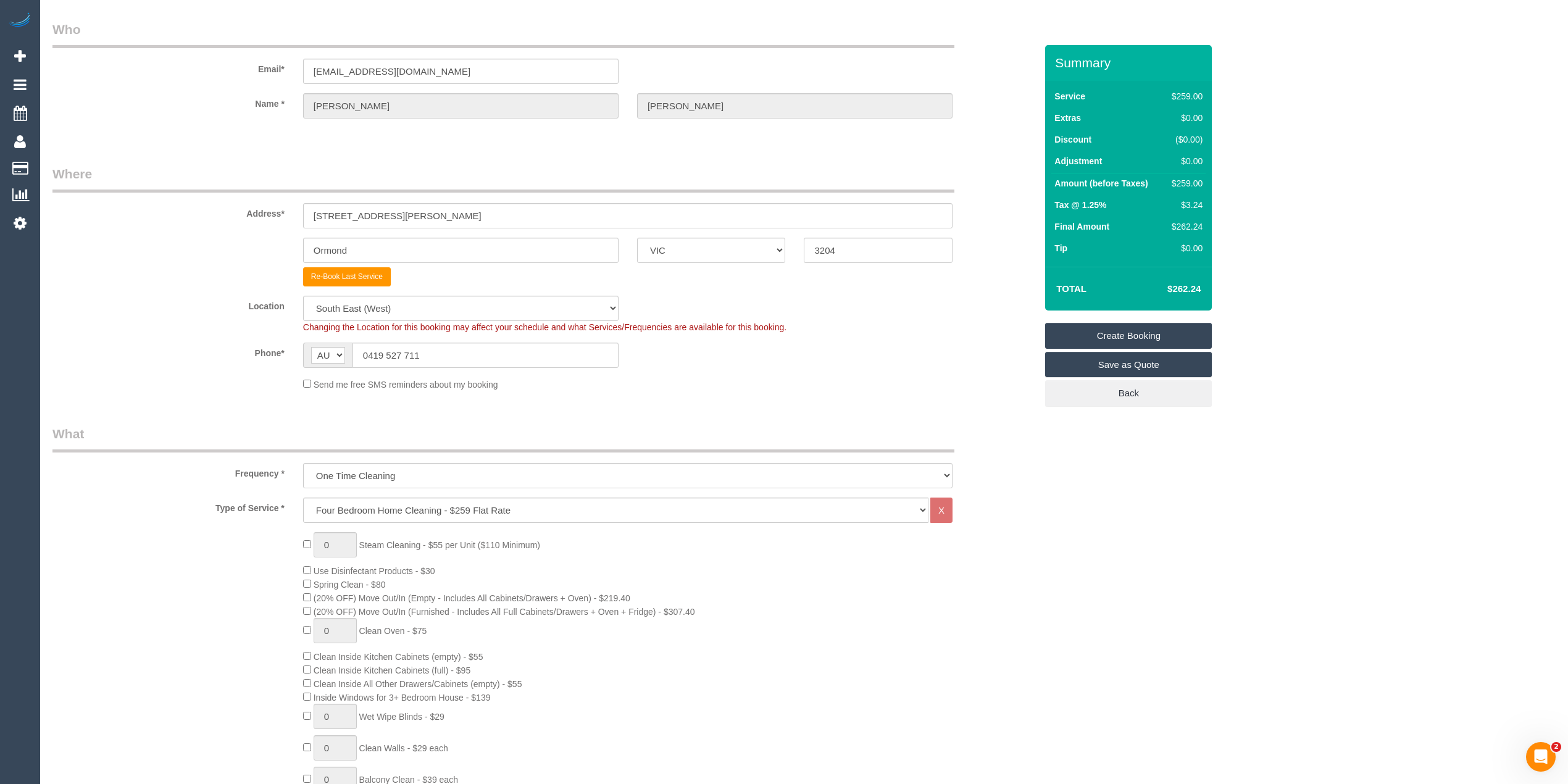
scroll to position [0, 0]
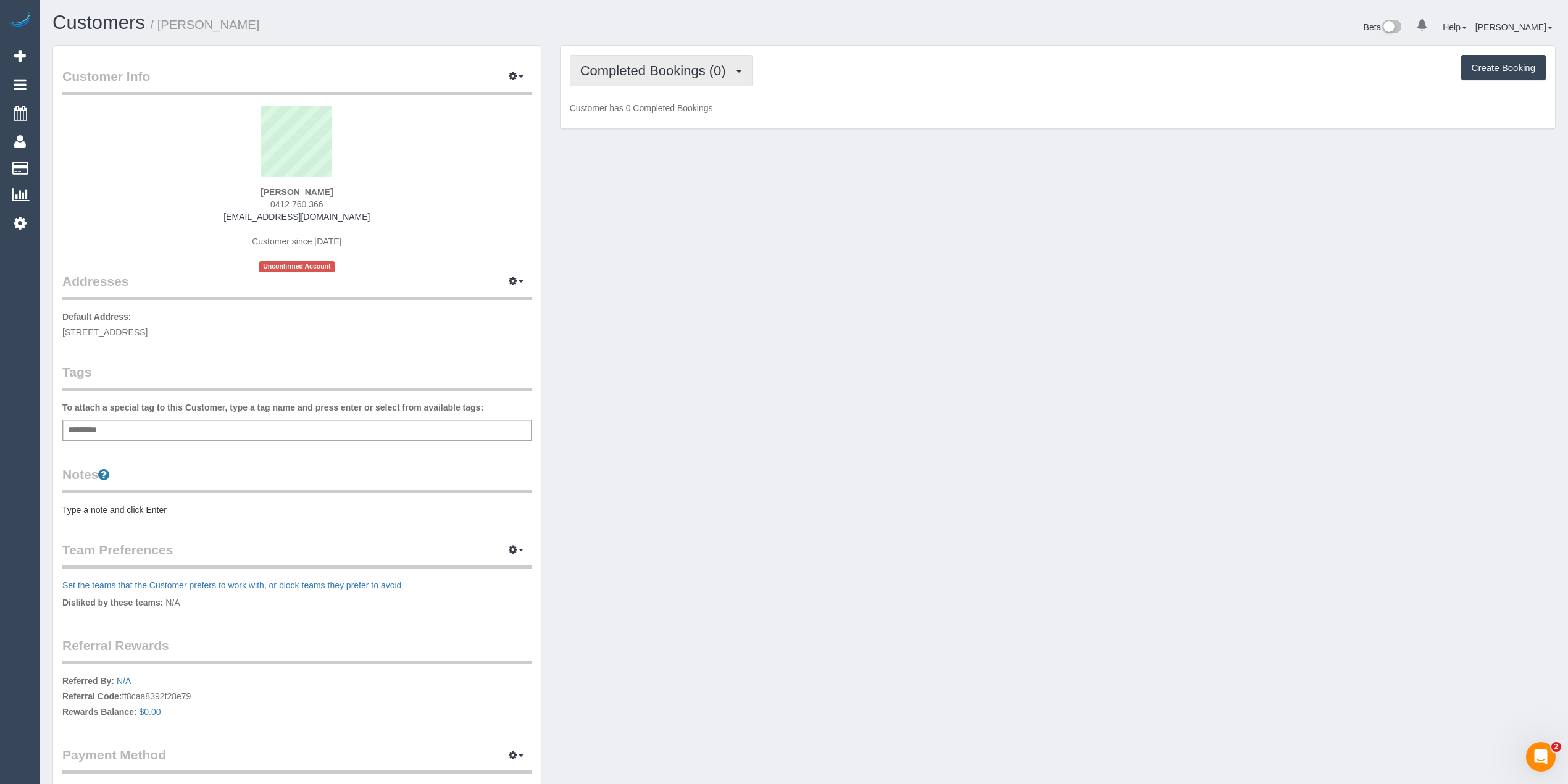
click at [602, 58] on button "Completed Bookings (0)" at bounding box center [660, 71] width 182 height 32
click at [638, 113] on link "Upcoming Bookings (1)" at bounding box center [635, 116] width 129 height 16
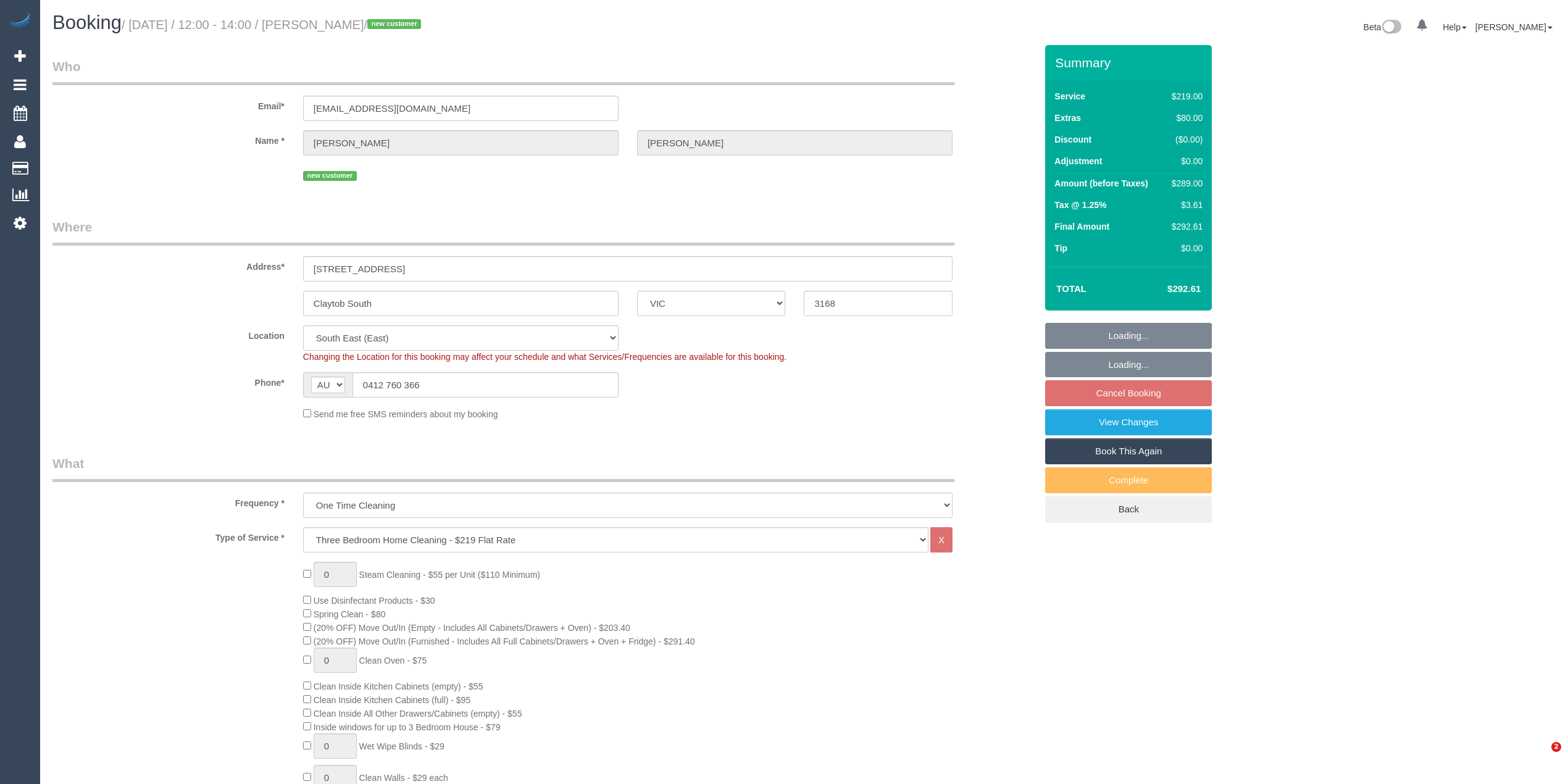
select select "VIC"
select select "number:29"
select select "number:14"
select select "number:19"
select select "number:36"
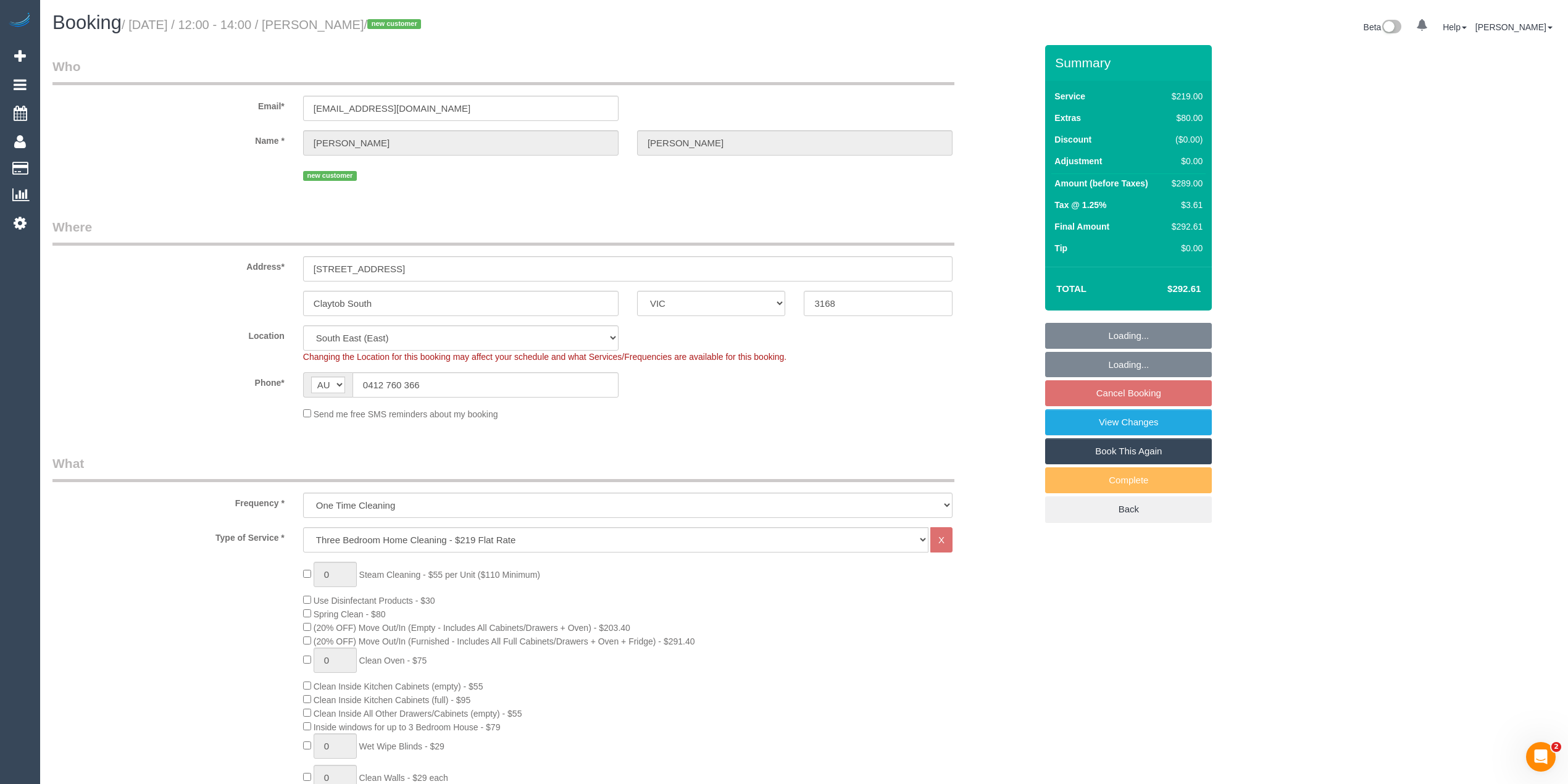
select select "spot1"
click at [902, 413] on div "Send me free SMS reminders about my booking" at bounding box center [628, 413] width 668 height 13
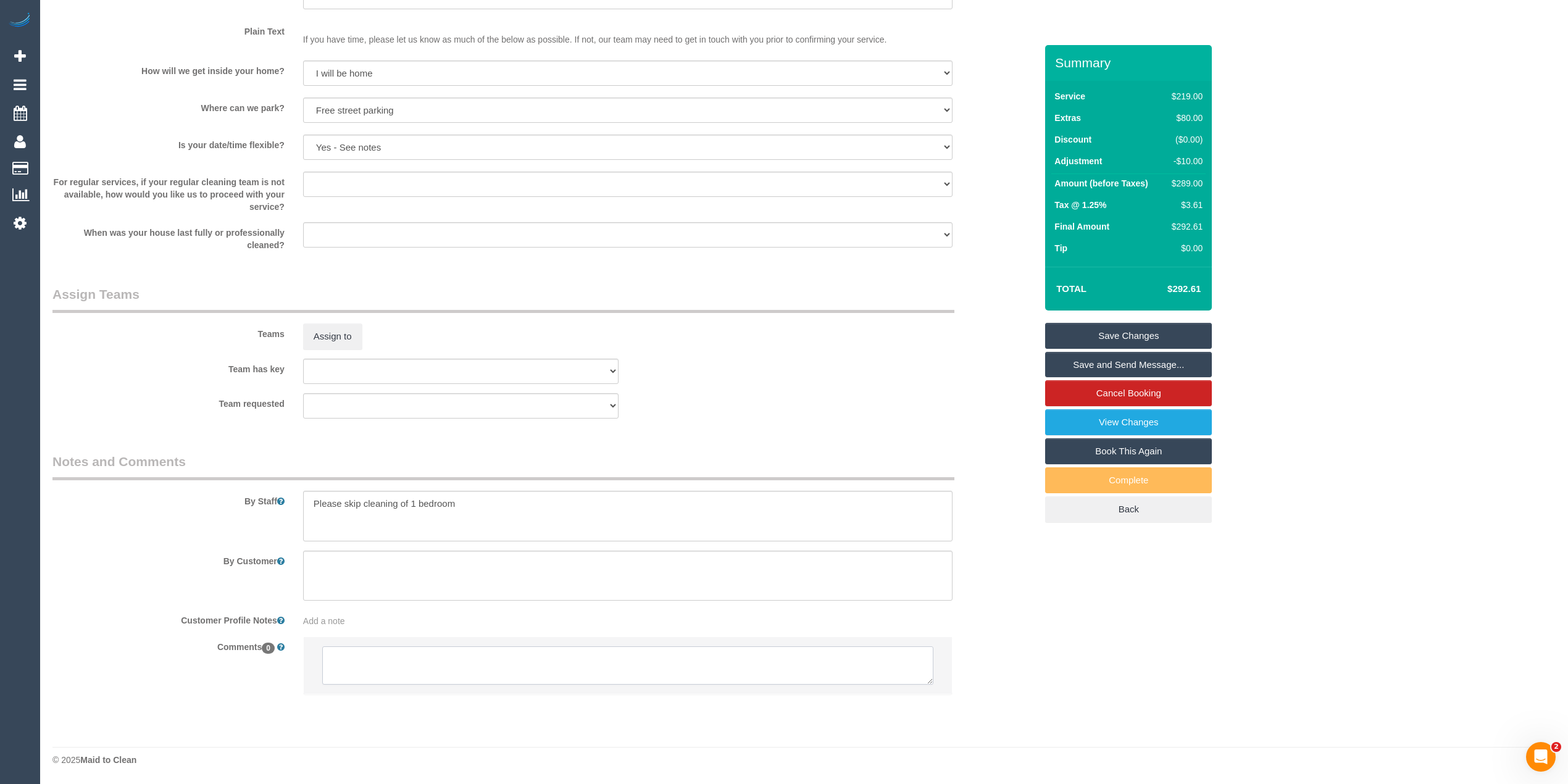
click at [573, 667] on textarea at bounding box center [628, 666] width 611 height 38
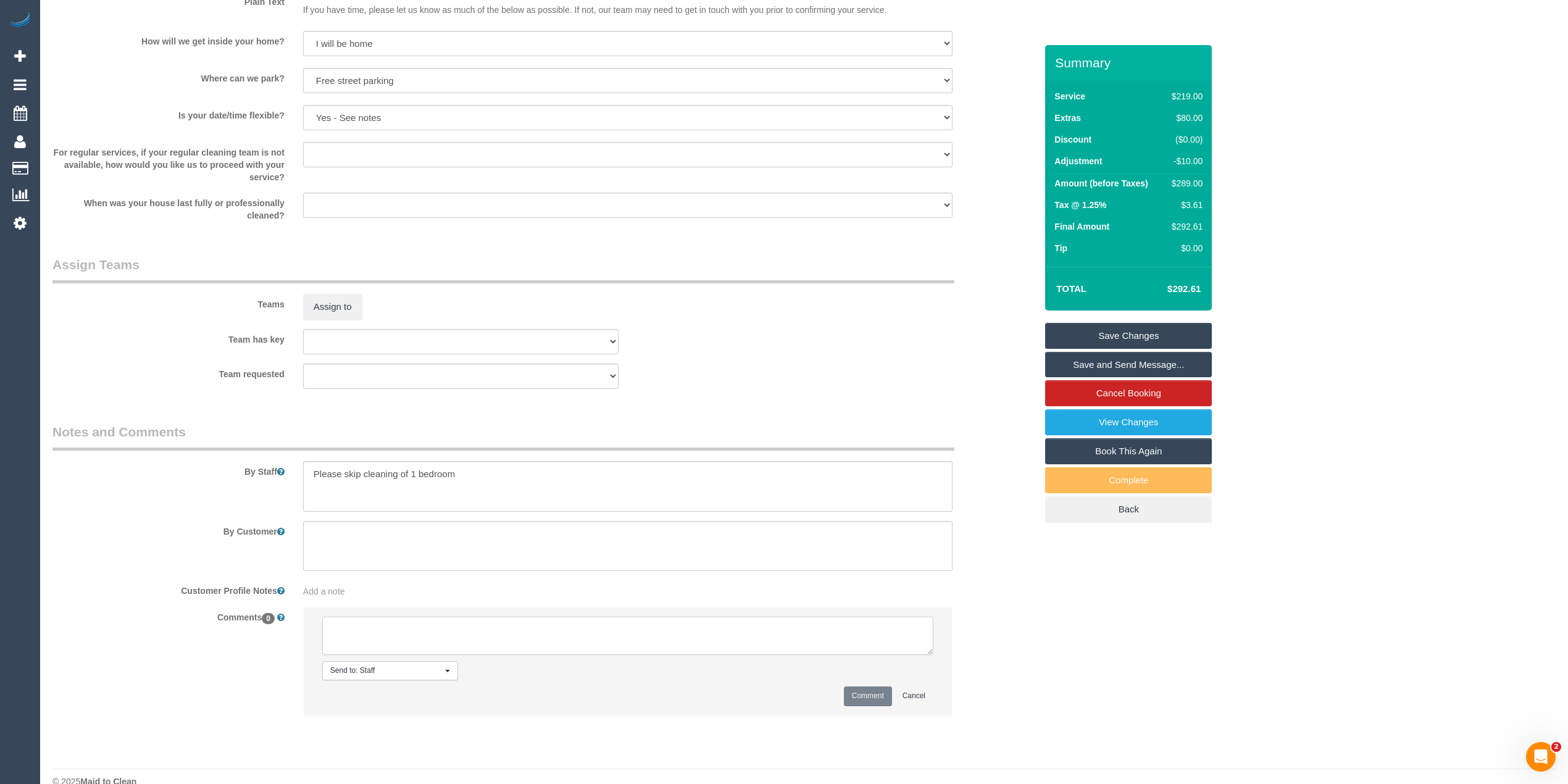
scroll to position [1621, 0]
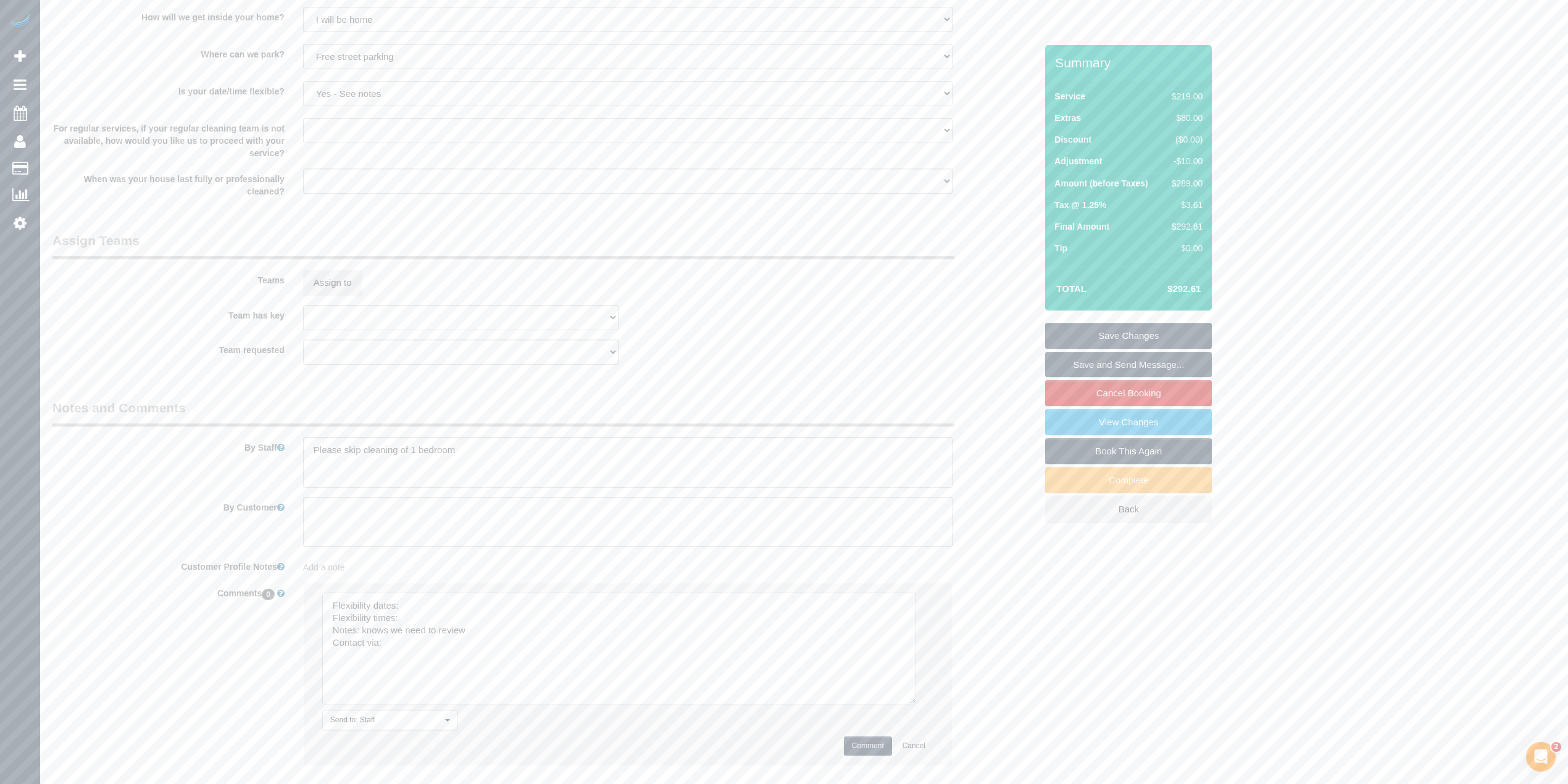
drag, startPoint x: 925, startPoint y: 626, endPoint x: 838, endPoint y: 689, distance: 107.4
click at [908, 700] on textarea at bounding box center [619, 648] width 594 height 112
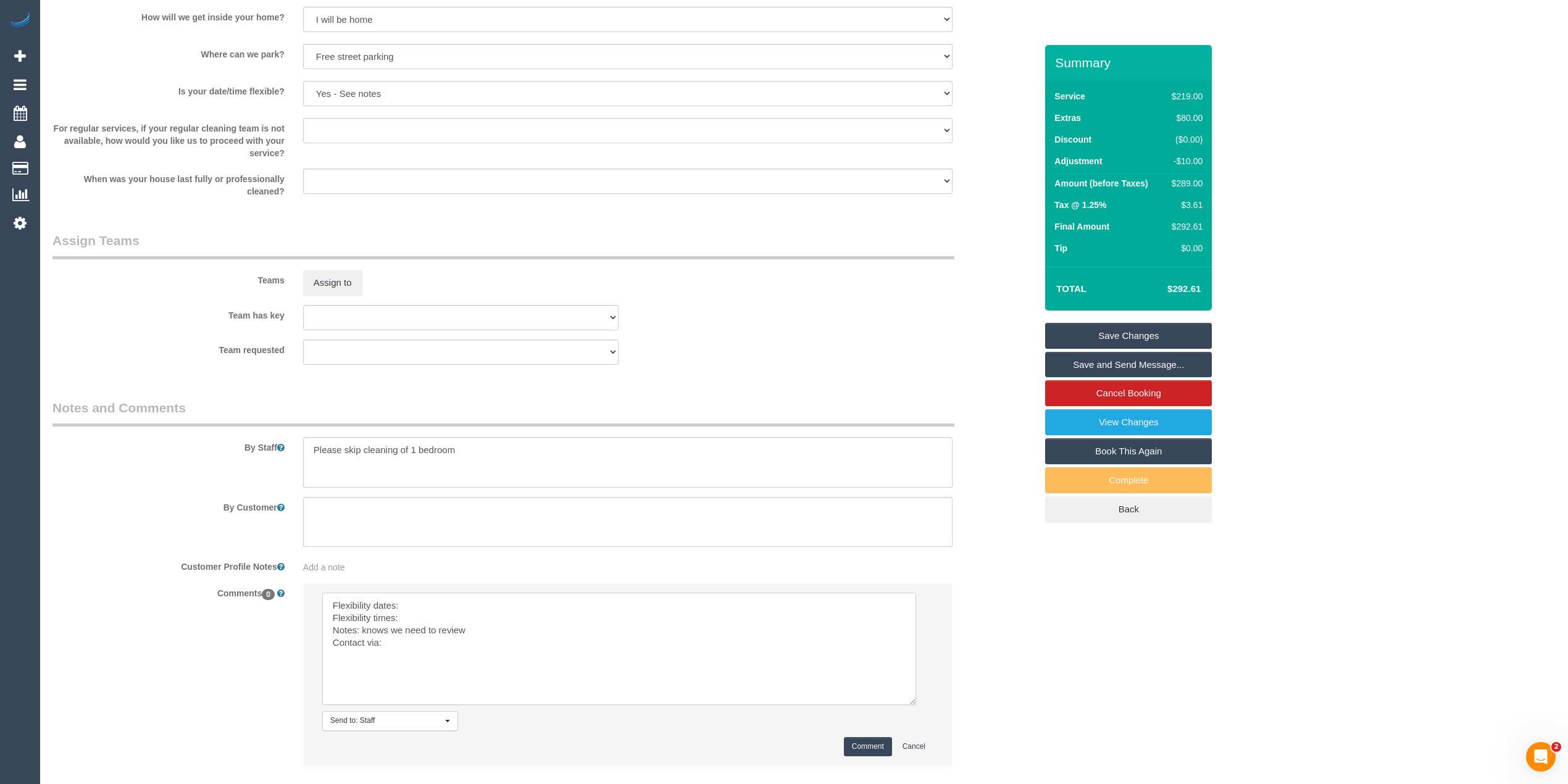
click at [436, 611] on textarea at bounding box center [619, 649] width 594 height 113
click at [442, 616] on textarea at bounding box center [619, 649] width 594 height 113
click at [430, 643] on textarea at bounding box center [619, 649] width 594 height 113
type textarea "Flexibility dates: Friday preferred but Saturday also ok Flexibility times: If …"
click at [867, 739] on button "Comment" at bounding box center [868, 747] width 48 height 19
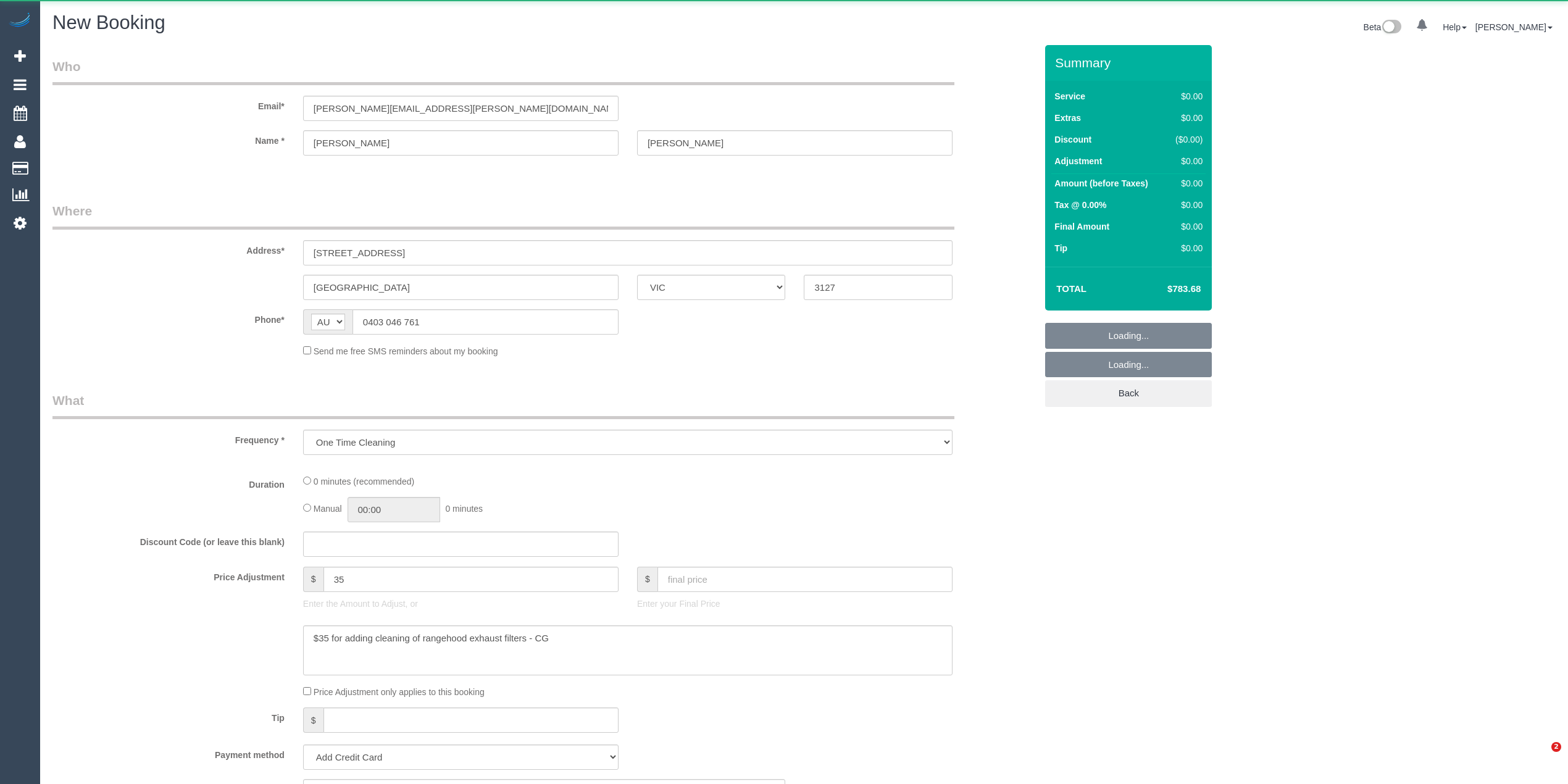
select select "VIC"
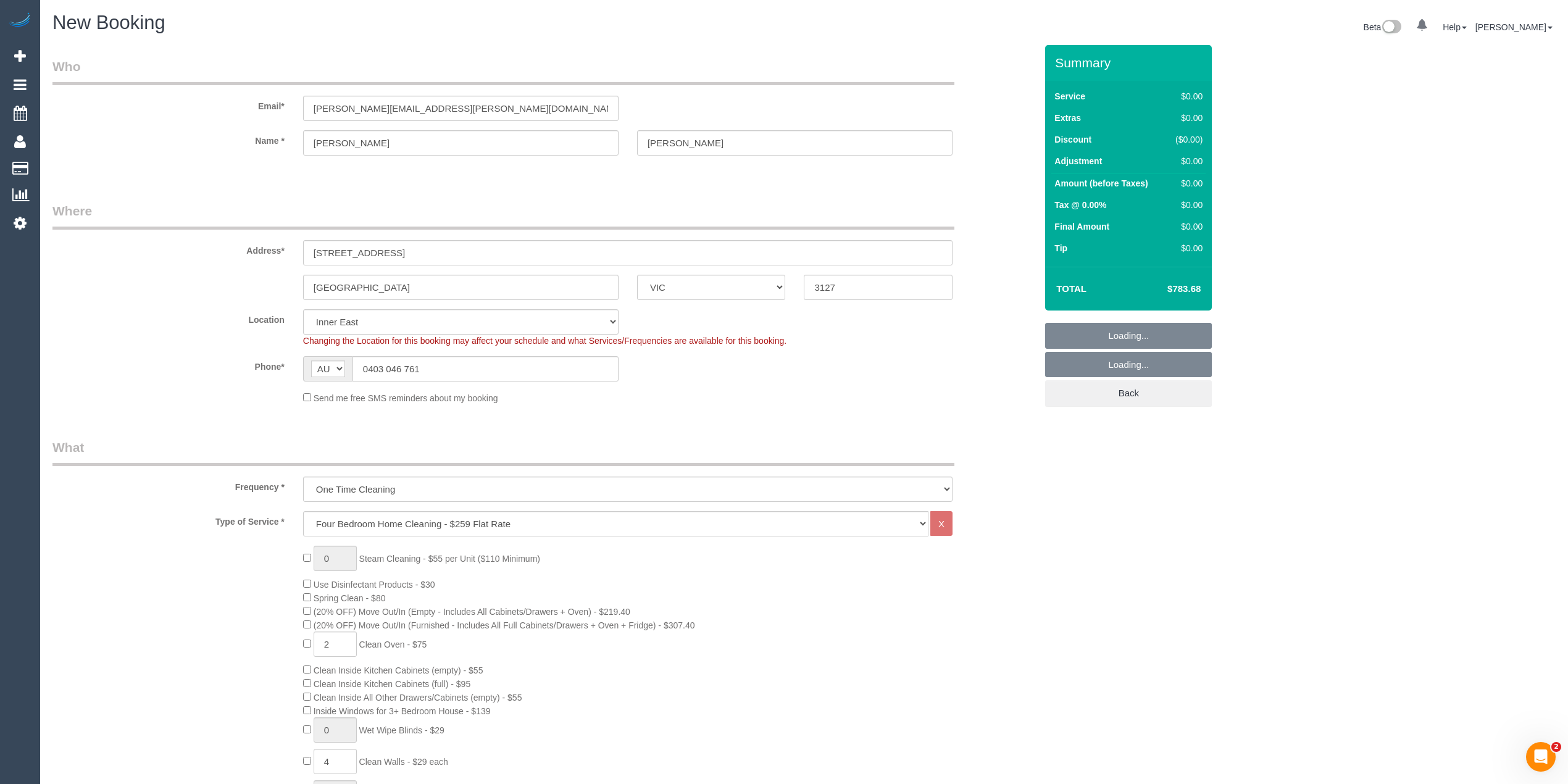
select select "object:1634"
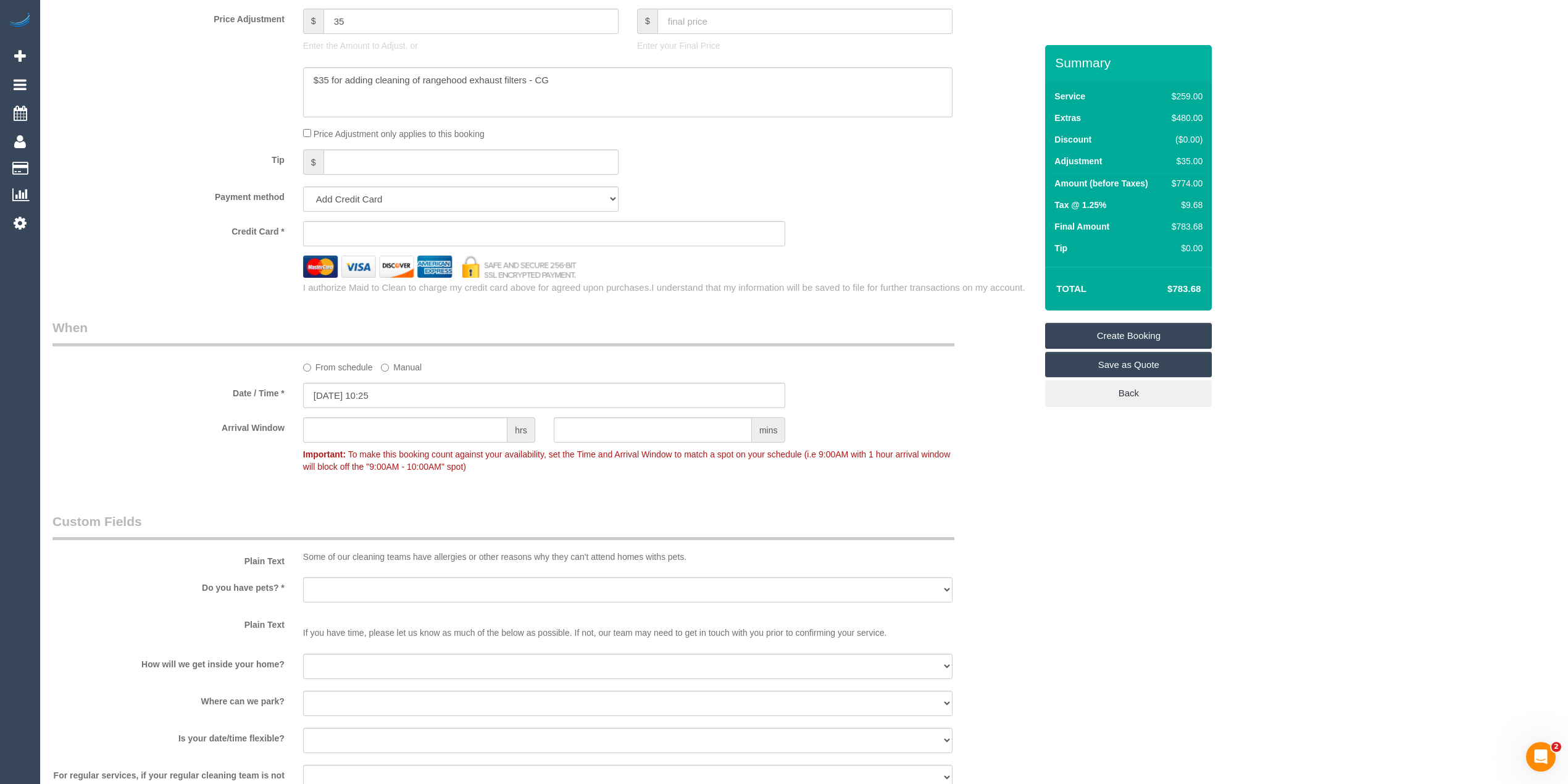
scroll to position [1585, 0]
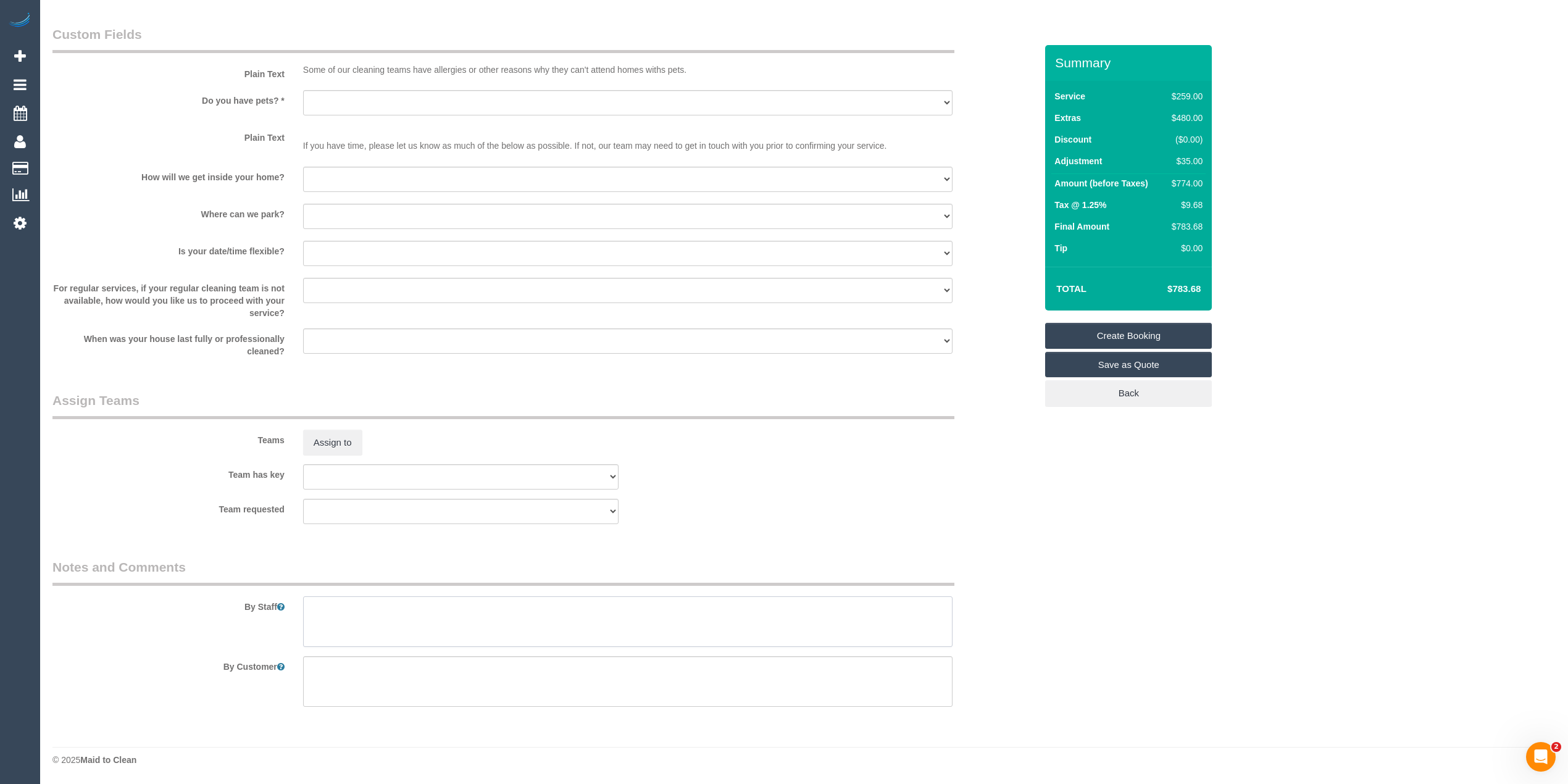
click at [438, 627] on textarea at bounding box center [628, 622] width 649 height 51
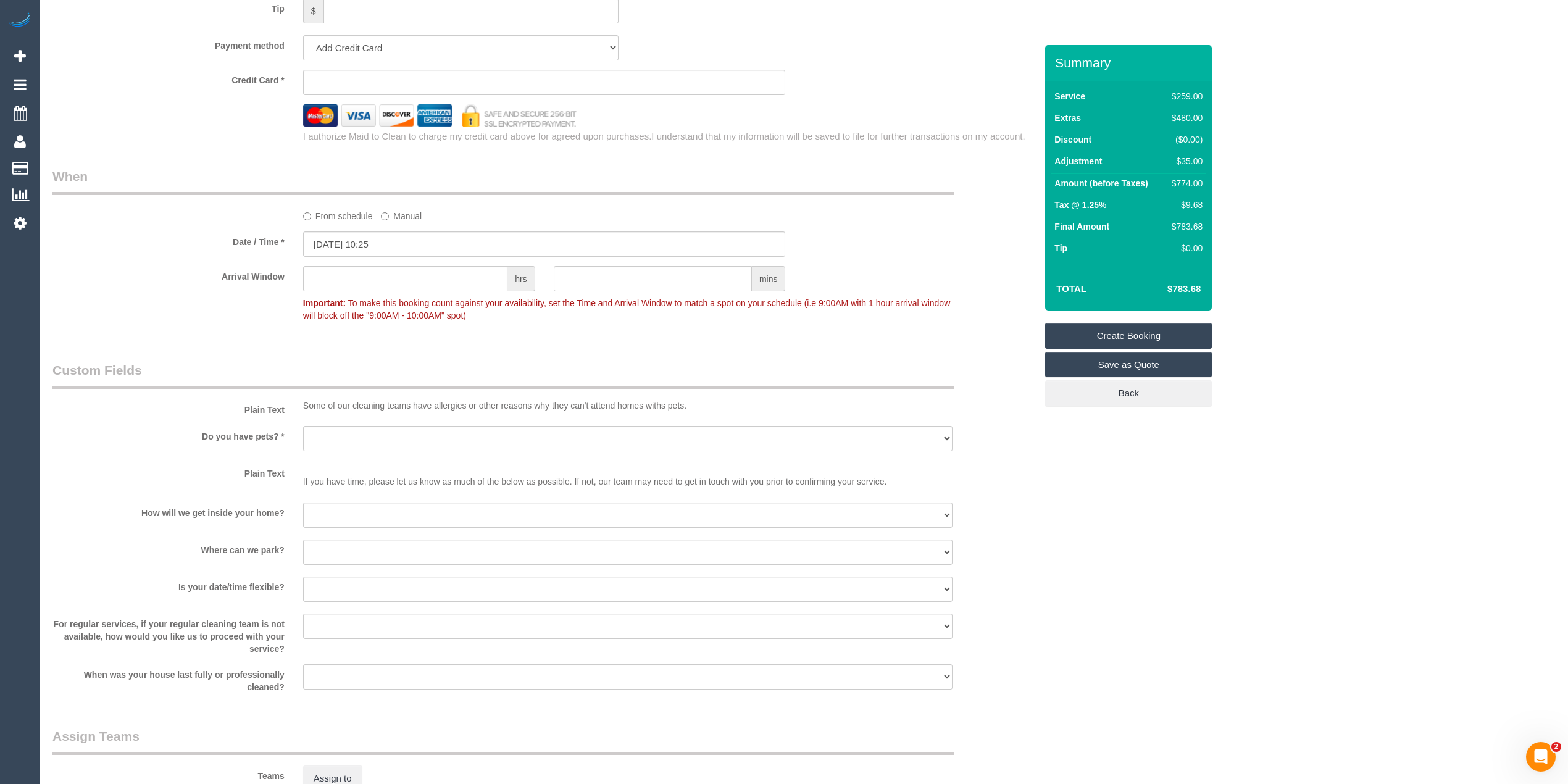
scroll to position [1174, 0]
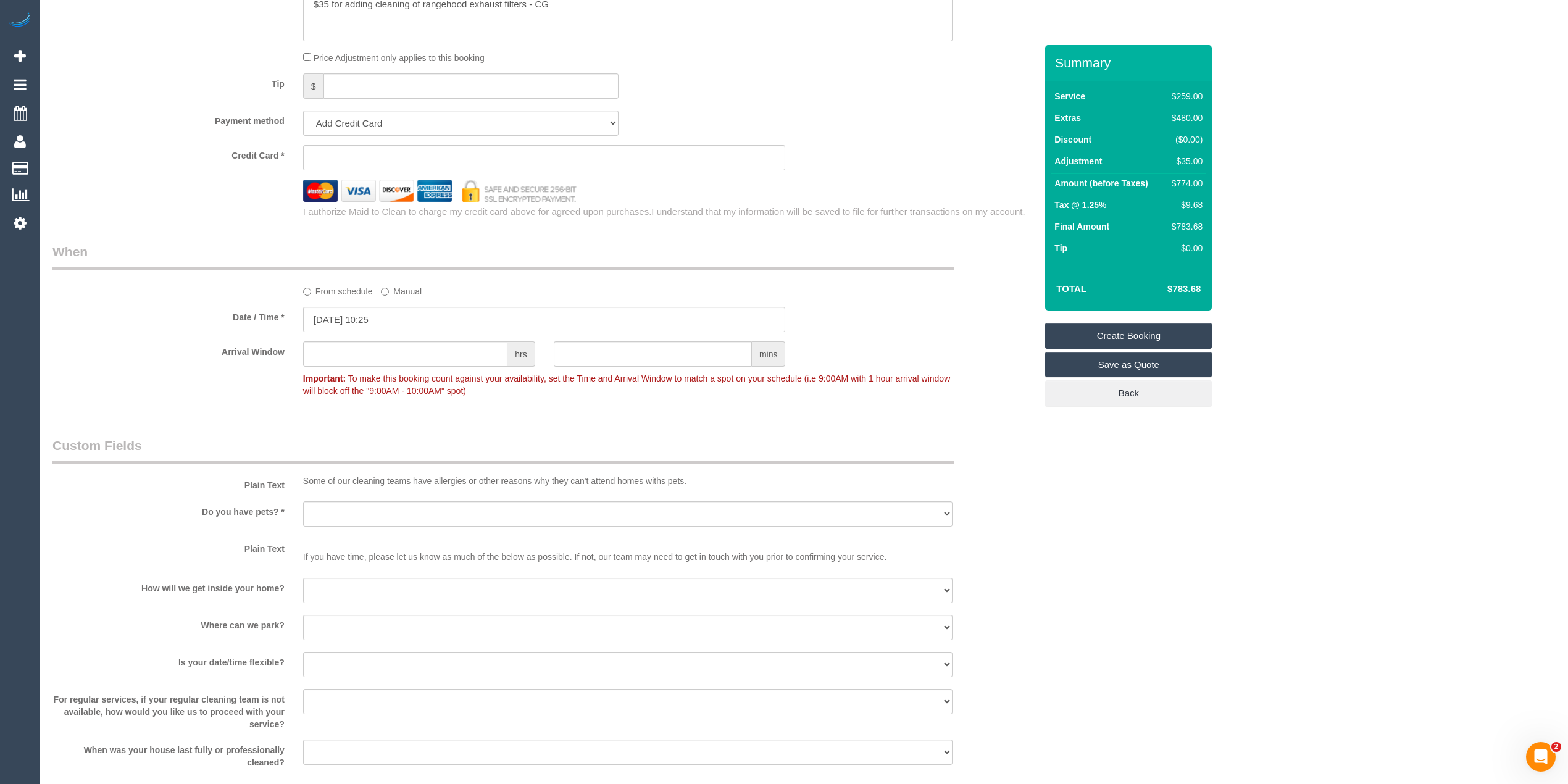
type textarea "Please clean rangehood exhaust filters, thank you."
click at [312, 294] on label "From schedule" at bounding box center [338, 288] width 70 height 16
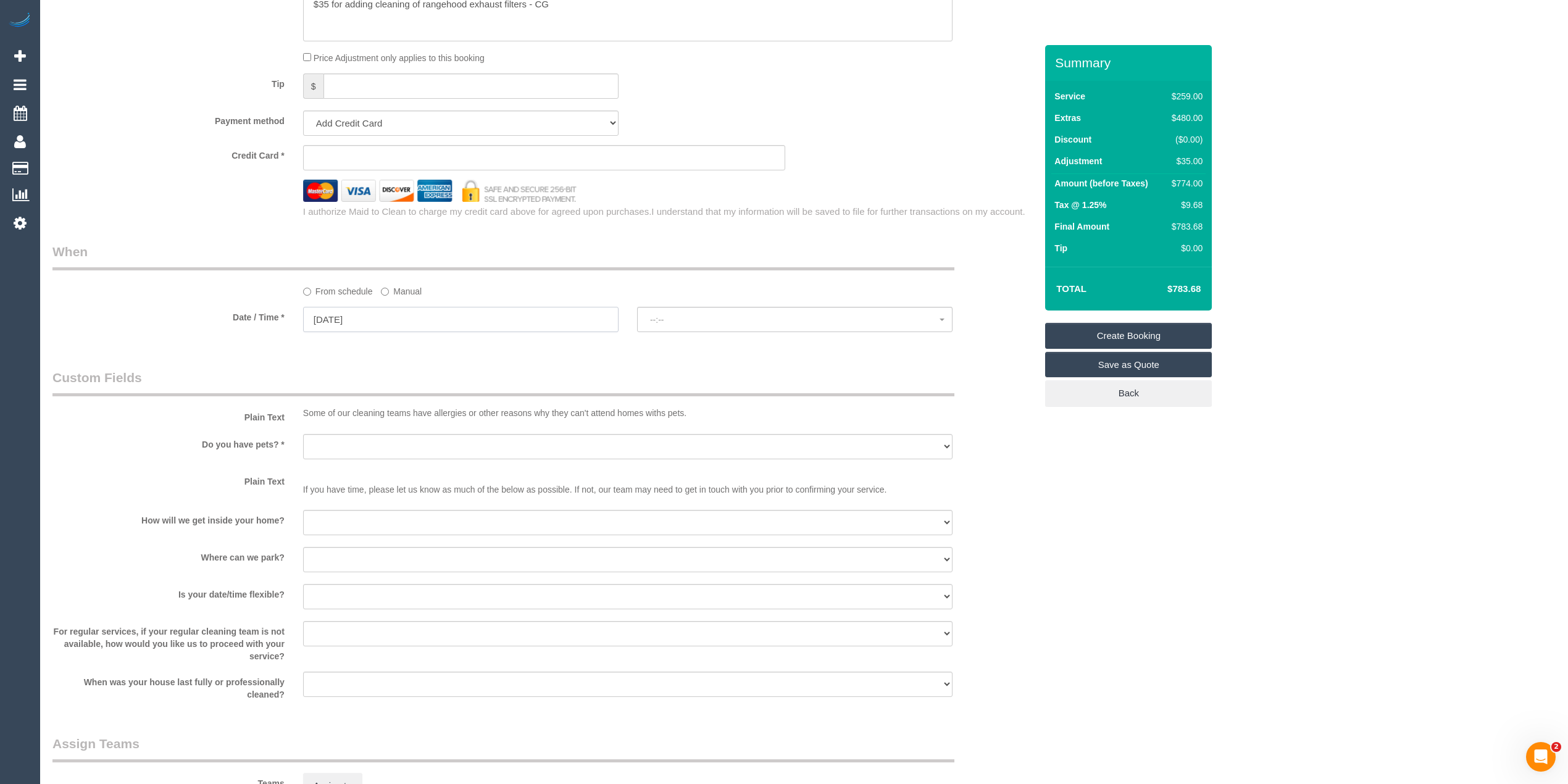
type input "[DATE]"
click at [323, 312] on input "[DATE]" at bounding box center [461, 319] width 316 height 26
select select "spot6"
click at [387, 445] on link "20" at bounding box center [385, 446] width 24 height 16
type input "[DATE]"
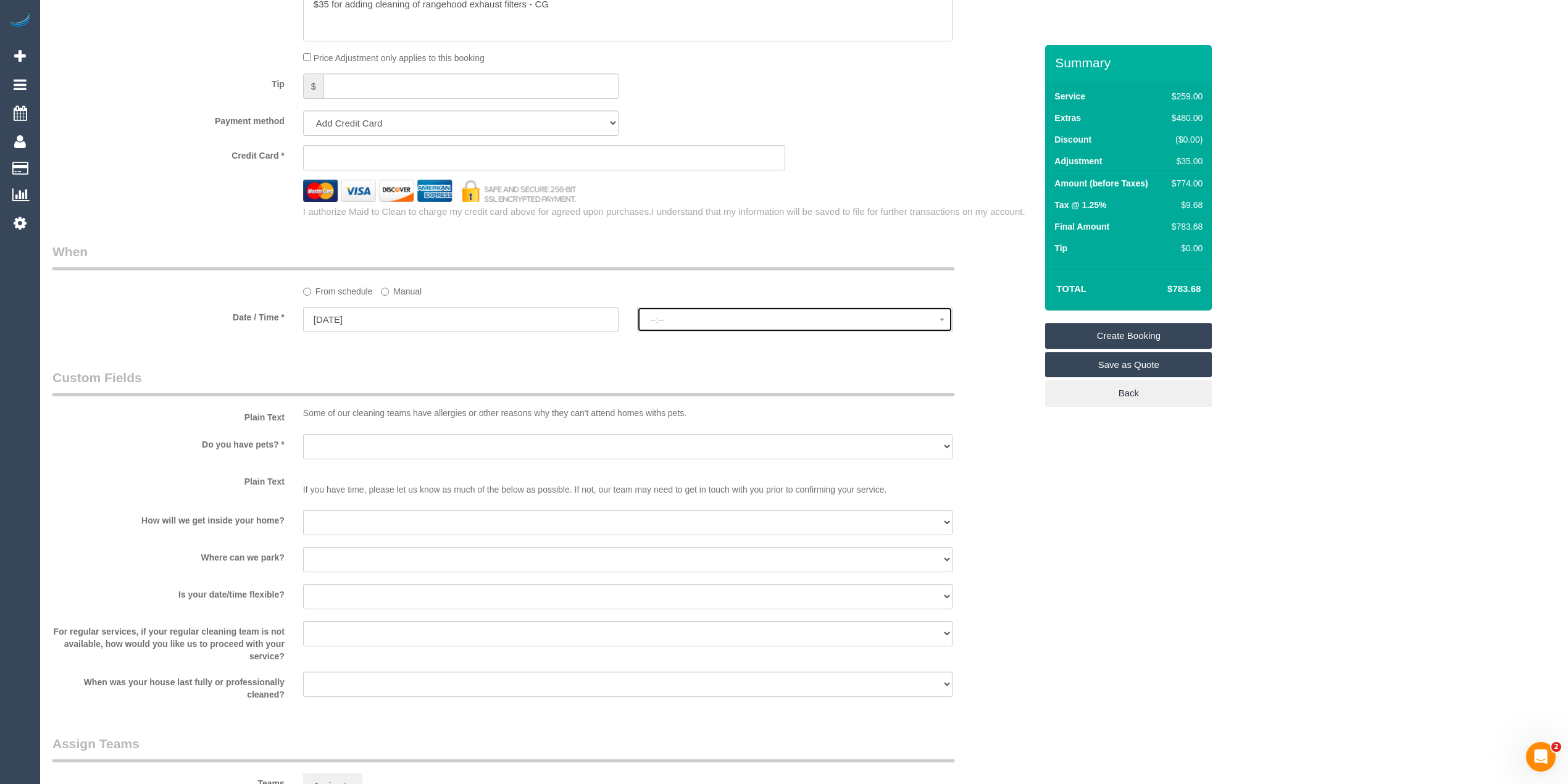
click at [646, 324] on button "--:--" at bounding box center [794, 319] width 316 height 26
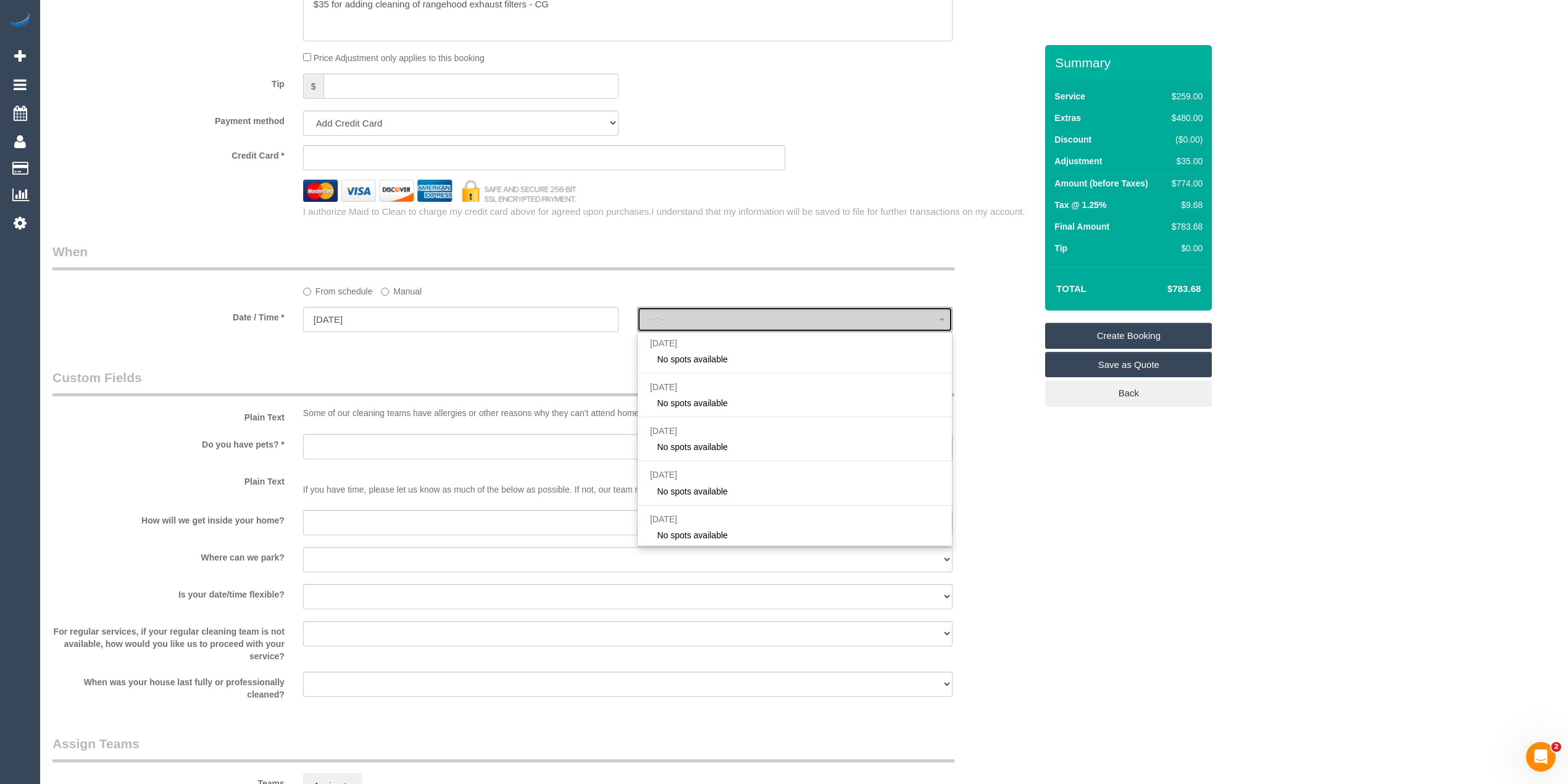
select select "spot11"
click at [646, 321] on button "07:00 - 08:00" at bounding box center [794, 319] width 316 height 26
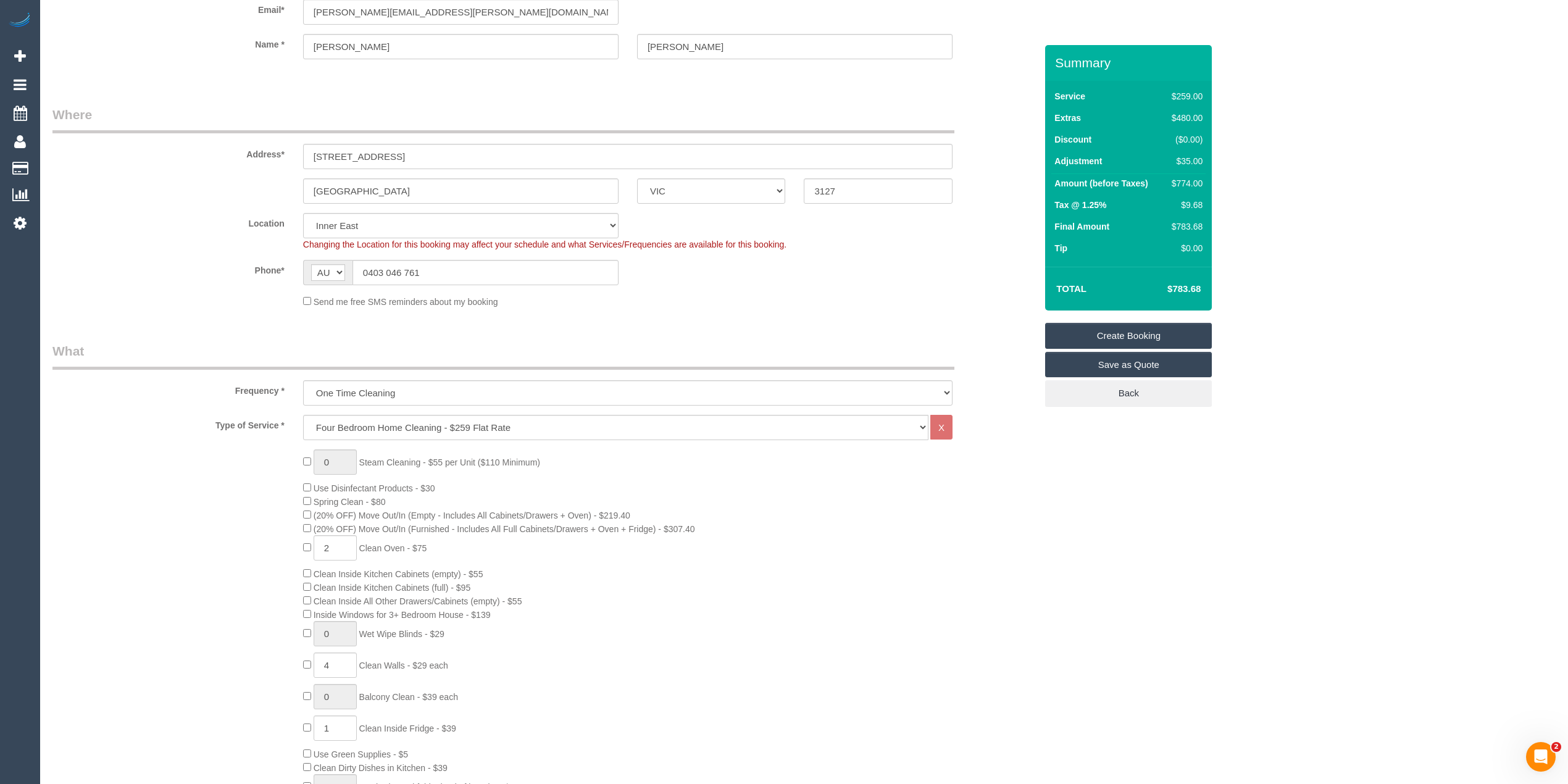
scroll to position [0, 0]
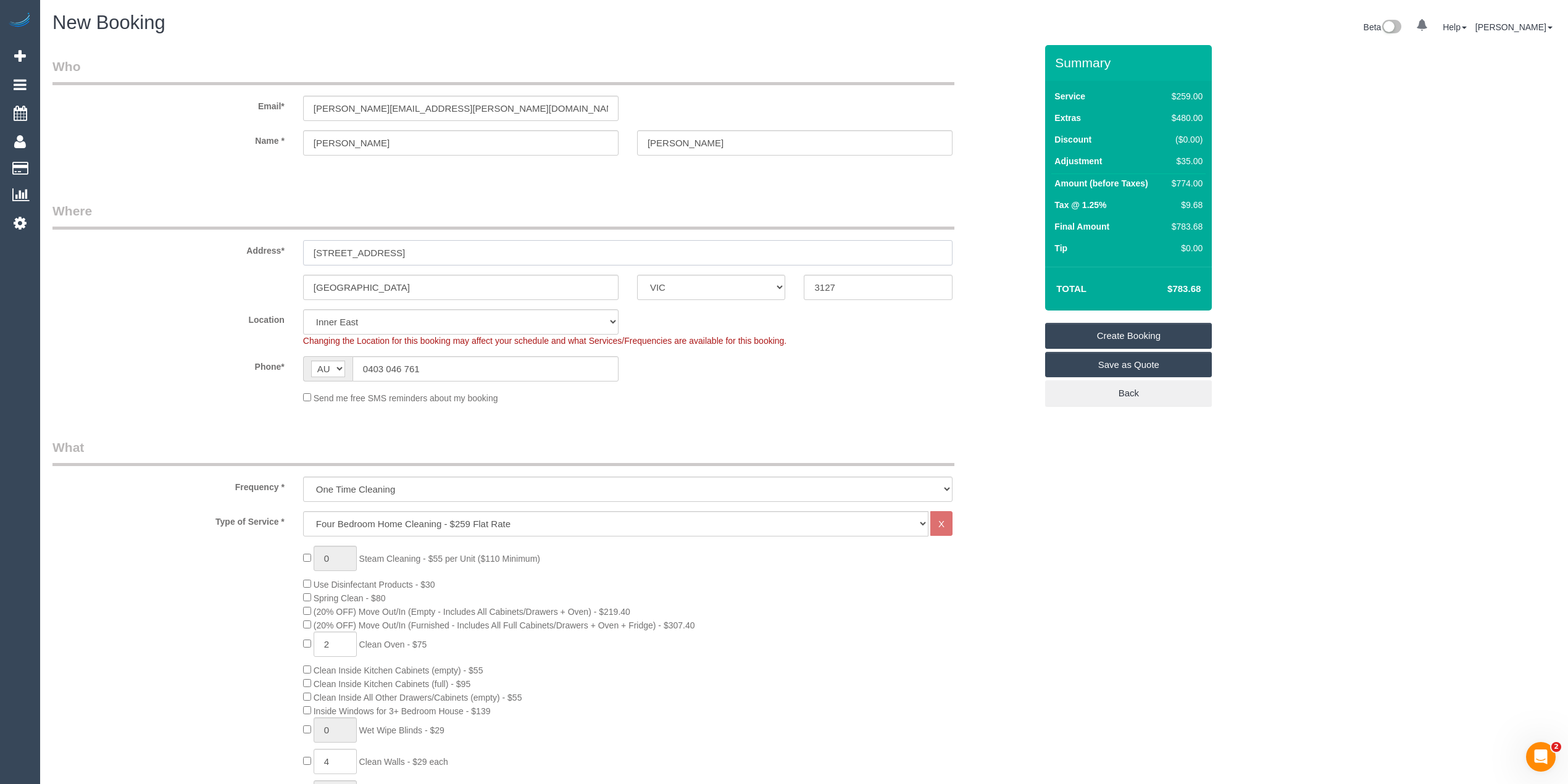
drag, startPoint x: 312, startPoint y: 249, endPoint x: 440, endPoint y: 247, distance: 128.0
click at [440, 247] on input "19 Sunbury Crescent" at bounding box center [628, 253] width 649 height 26
click at [317, 289] on input "Surrey Hills" at bounding box center [461, 287] width 316 height 26
click at [352, 283] on input "Surrey Hills" at bounding box center [461, 287] width 316 height 26
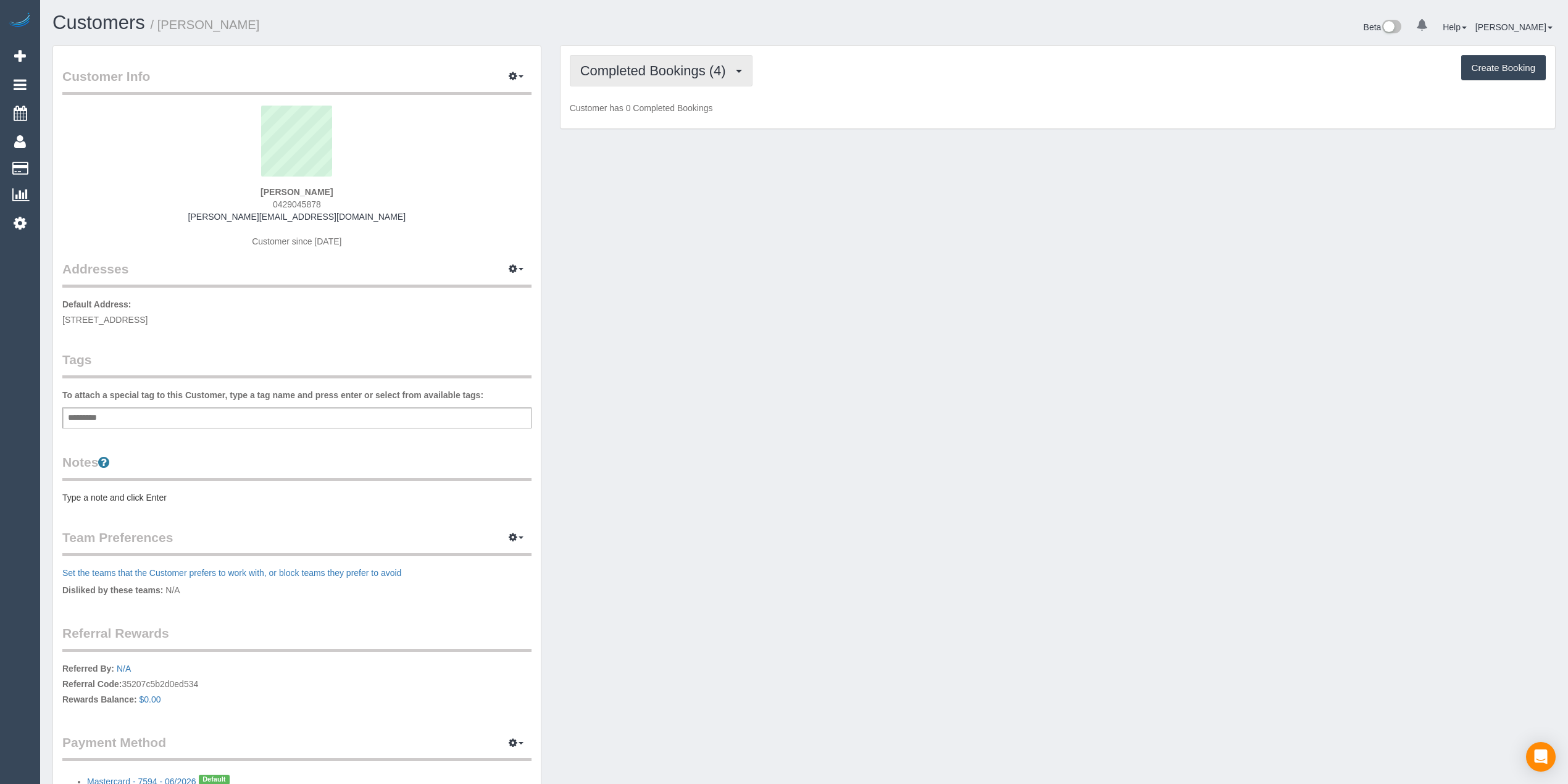
click at [680, 77] on button "Completed Bookings (4)" at bounding box center [660, 71] width 182 height 32
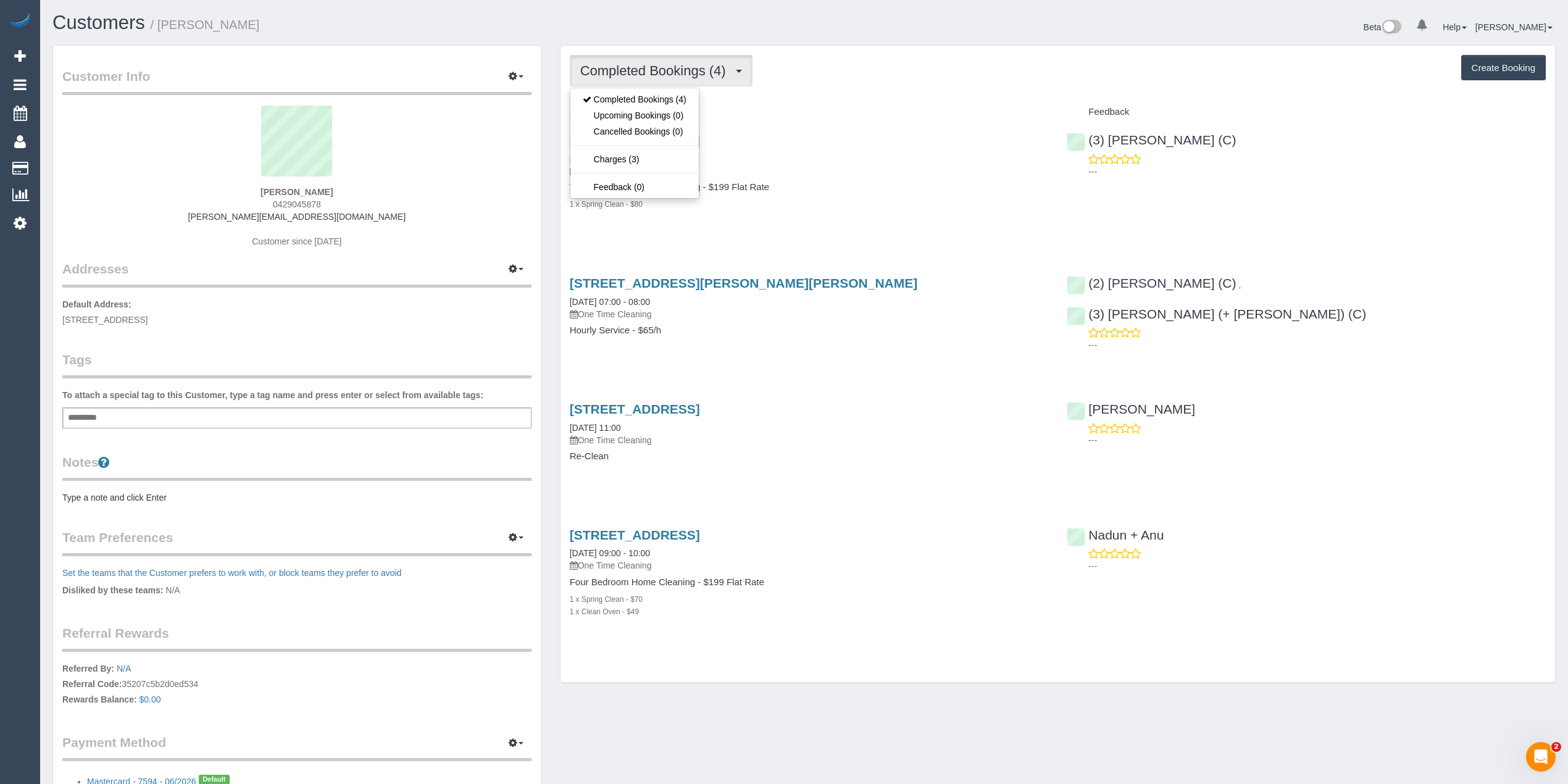
click at [784, 73] on div "Completed Bookings (4) Completed Bookings (4) Upcoming Bookings (0) Cancelled B…" at bounding box center [1057, 71] width 976 height 32
click at [857, 85] on div "Completed Bookings (4) Completed Bookings (4) Upcoming Bookings (0) Cancelled B…" at bounding box center [1057, 71] width 976 height 32
click at [1494, 68] on button "Create Booking" at bounding box center [1503, 68] width 85 height 26
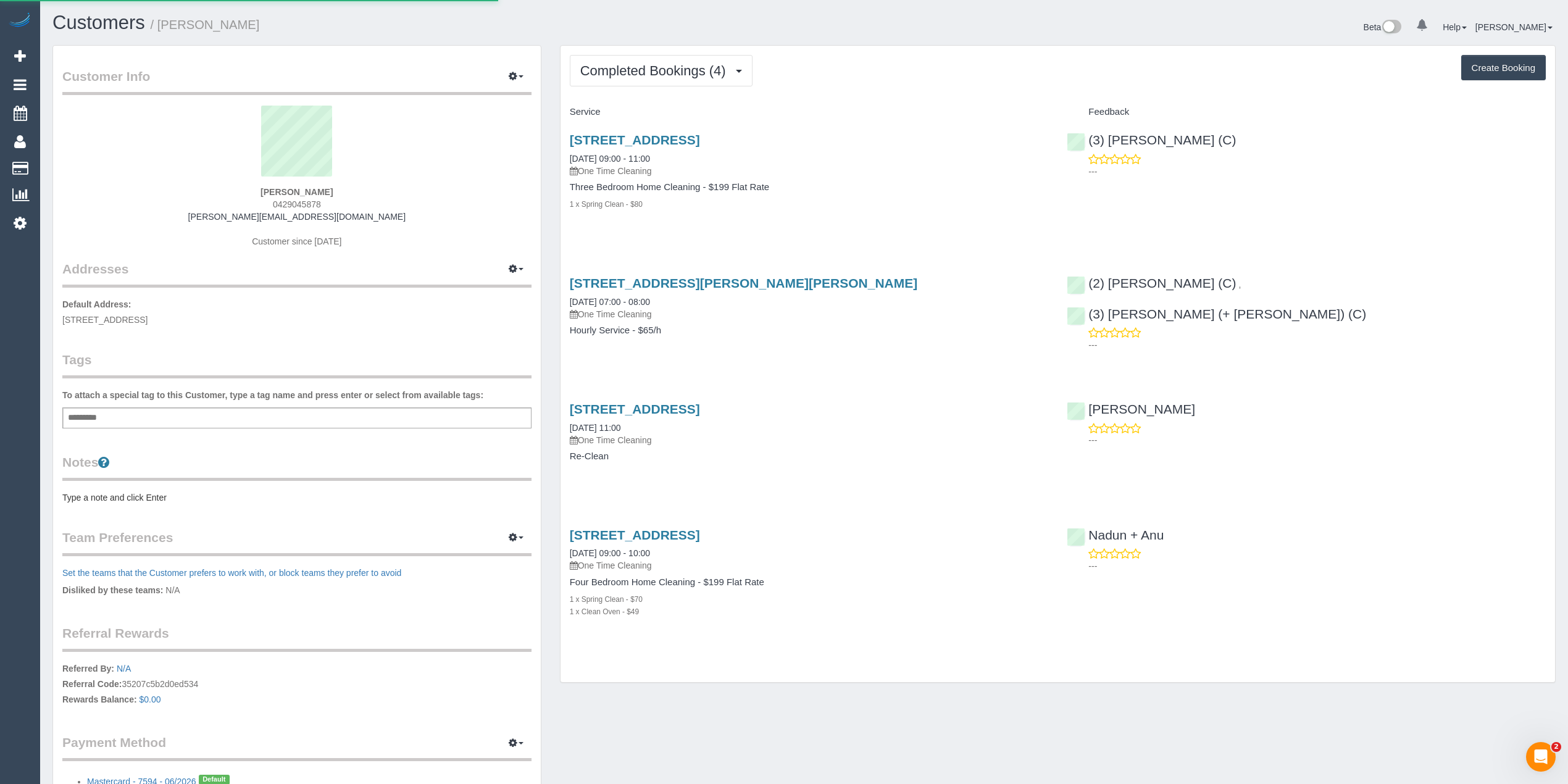
select select "VIC"
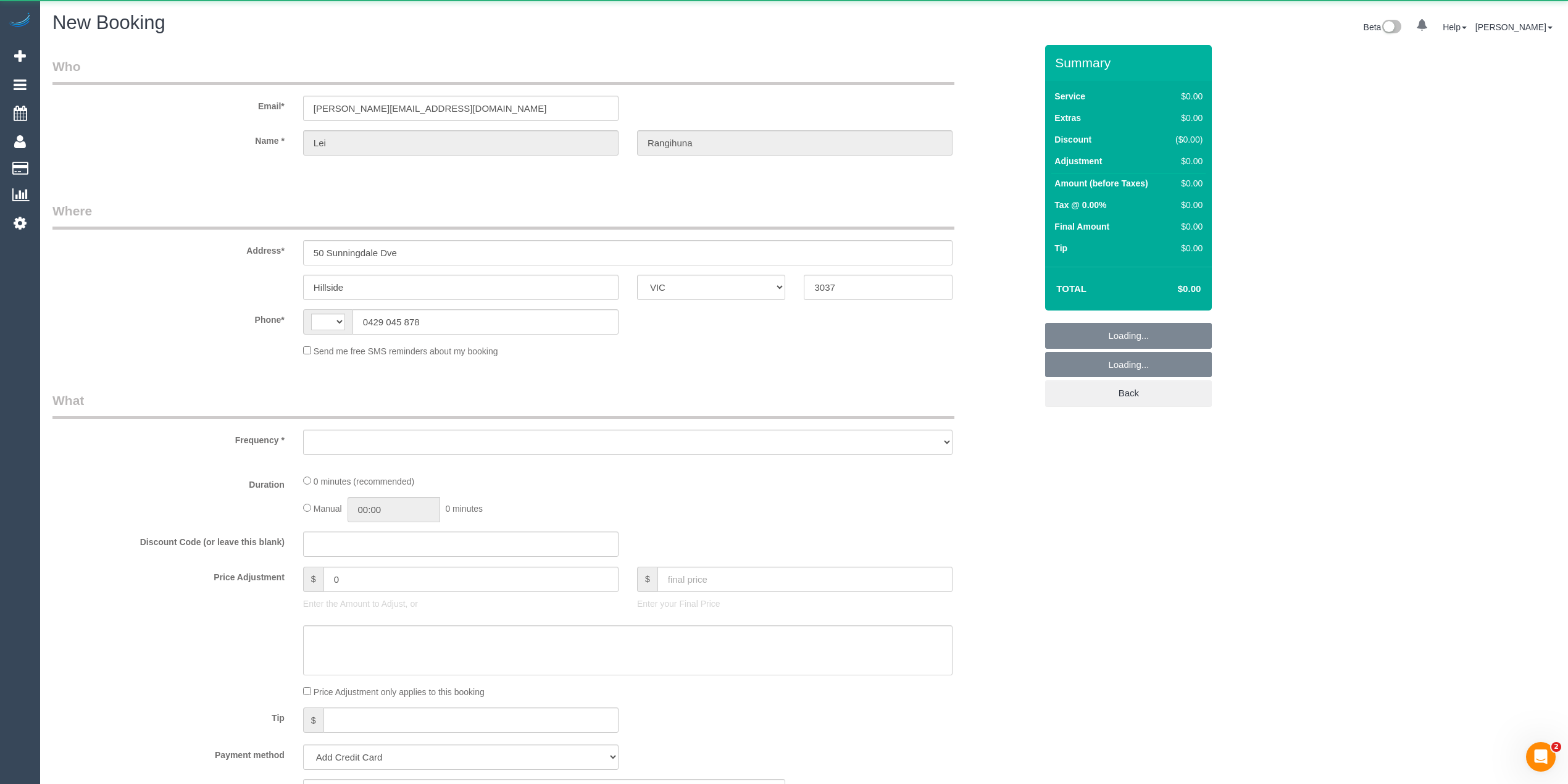
select select "object:563"
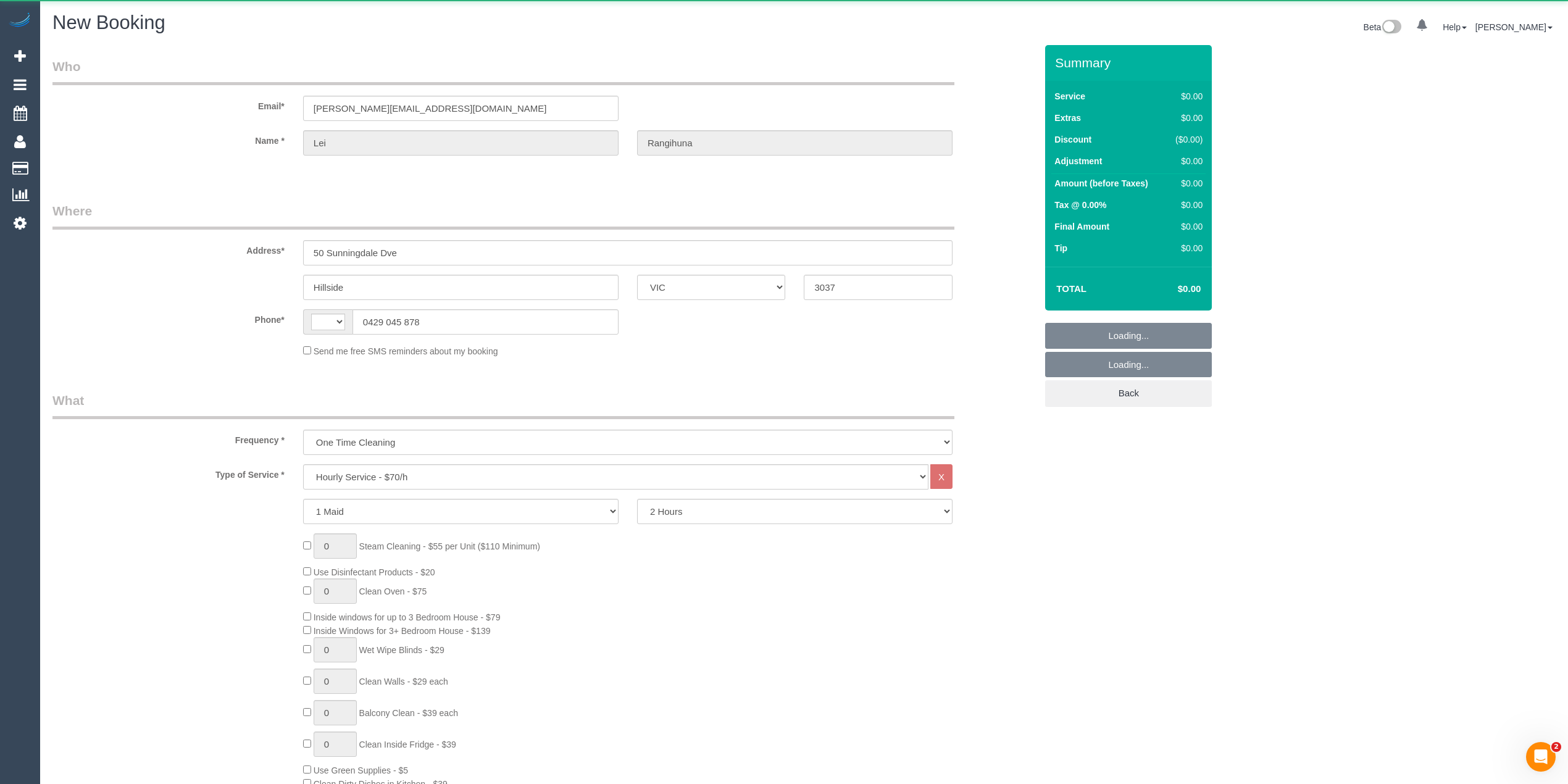
select select "string:stripe-pm_1PqppR2GScqysDRVChS9sRwO"
select select "string:AU"
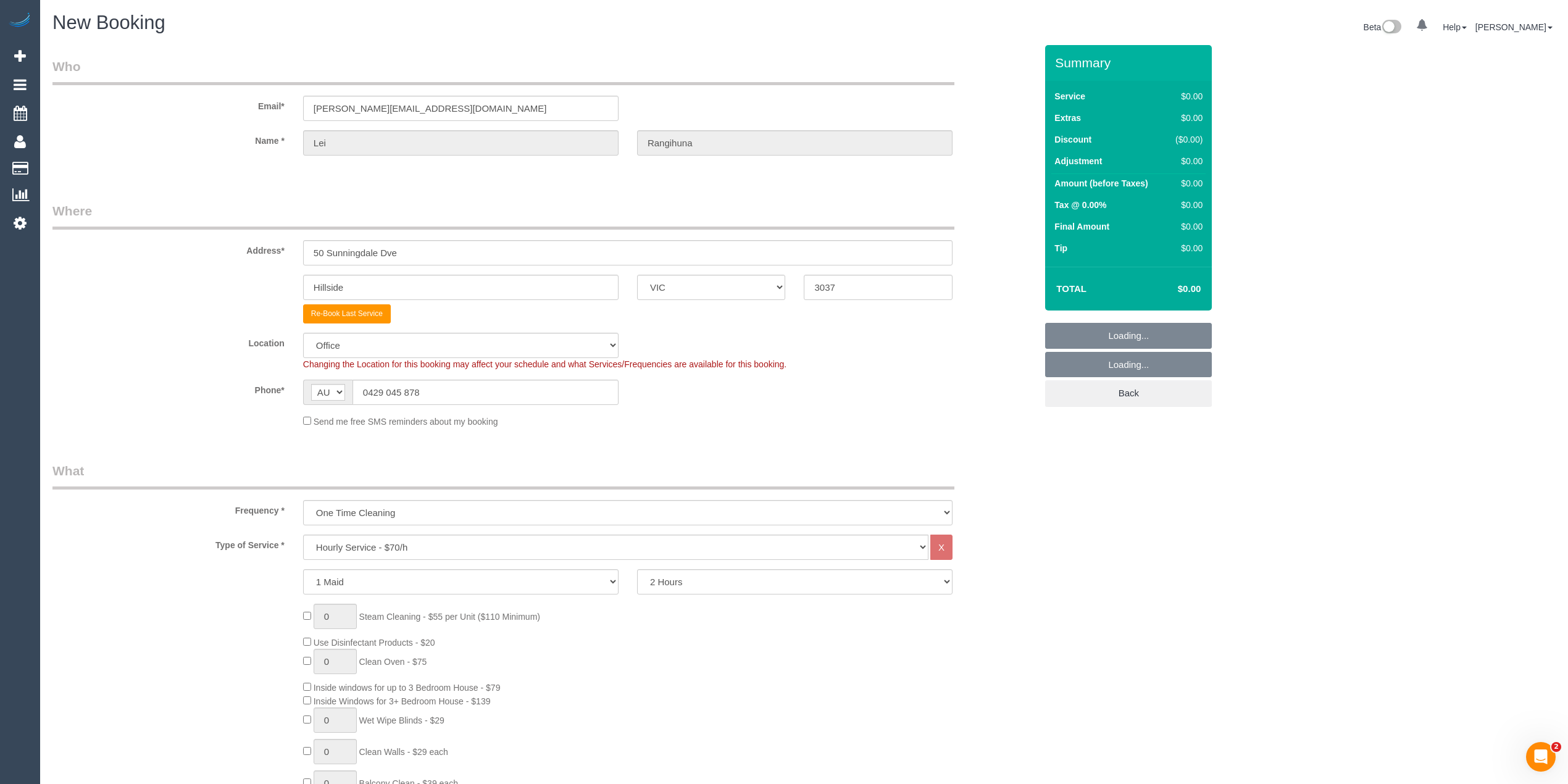
select select "object:2403"
select select "49"
select select "object:2408"
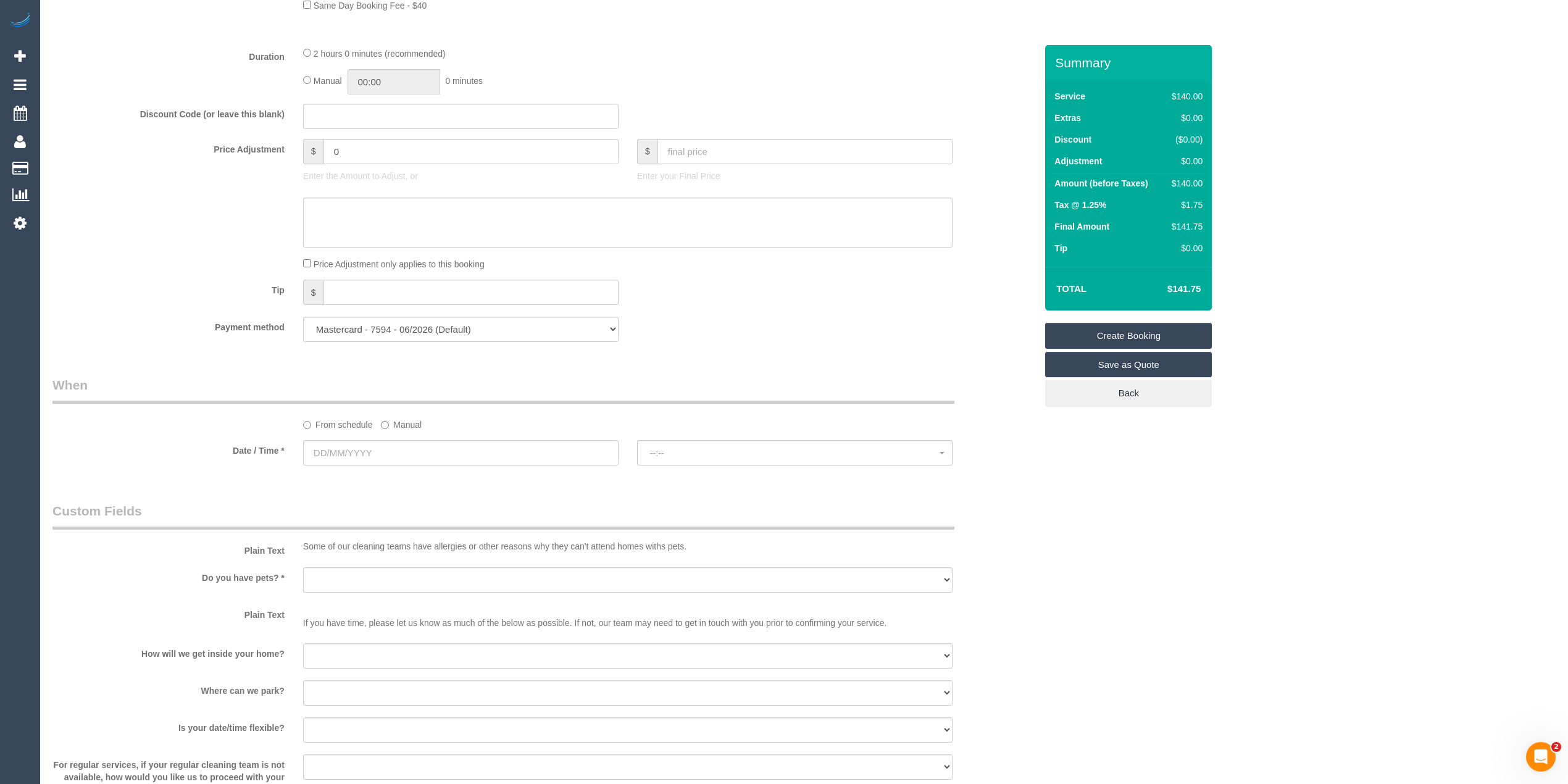
scroll to position [961, 0]
click at [342, 446] on input "text" at bounding box center [461, 449] width 316 height 26
click at [221, 411] on div "From schedule Manual" at bounding box center [544, 400] width 1002 height 55
click at [344, 446] on input "text" at bounding box center [461, 449] width 316 height 26
click at [453, 554] on link "16" at bounding box center [450, 557] width 20 height 16
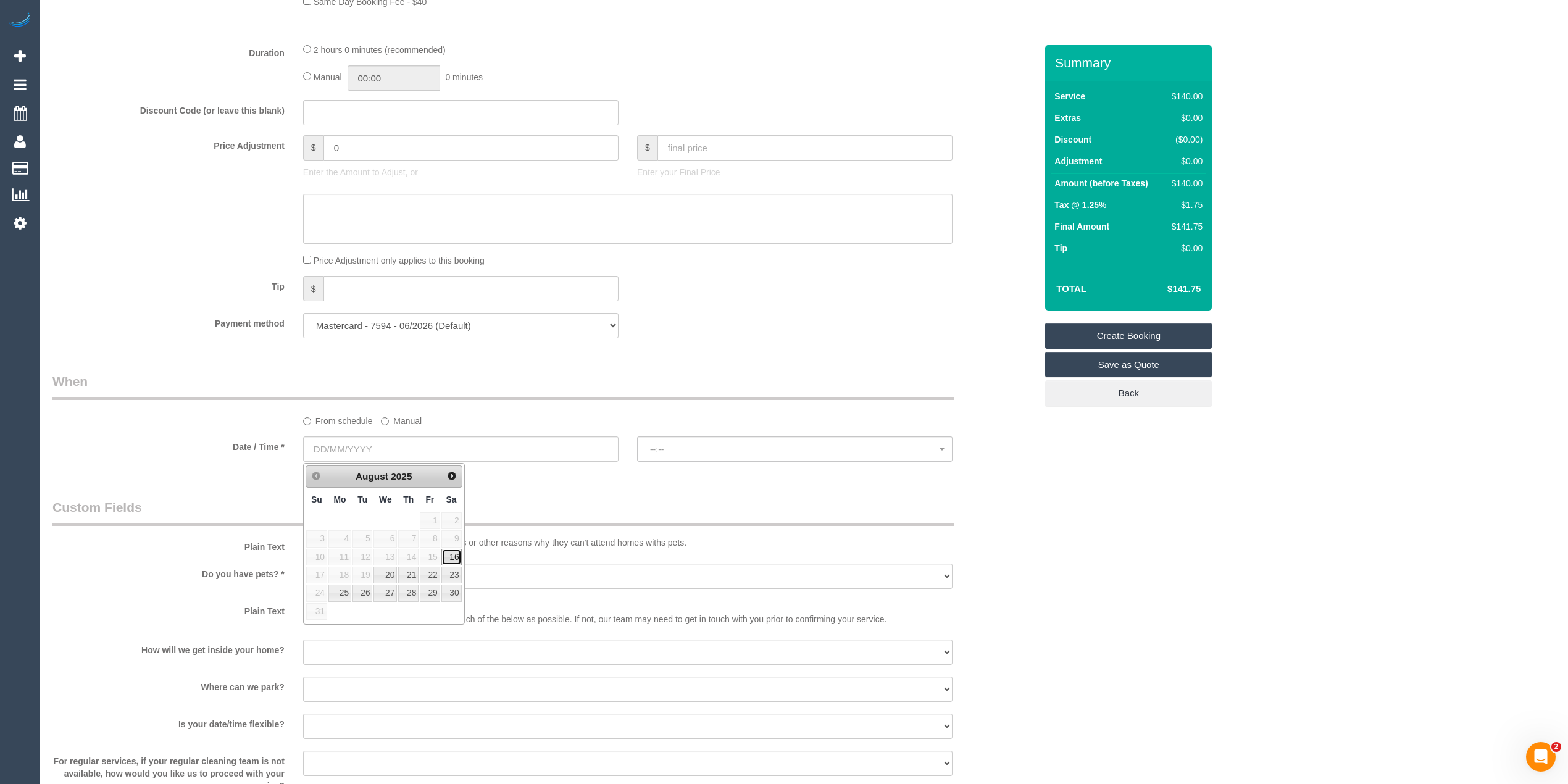
type input "16/08/2025"
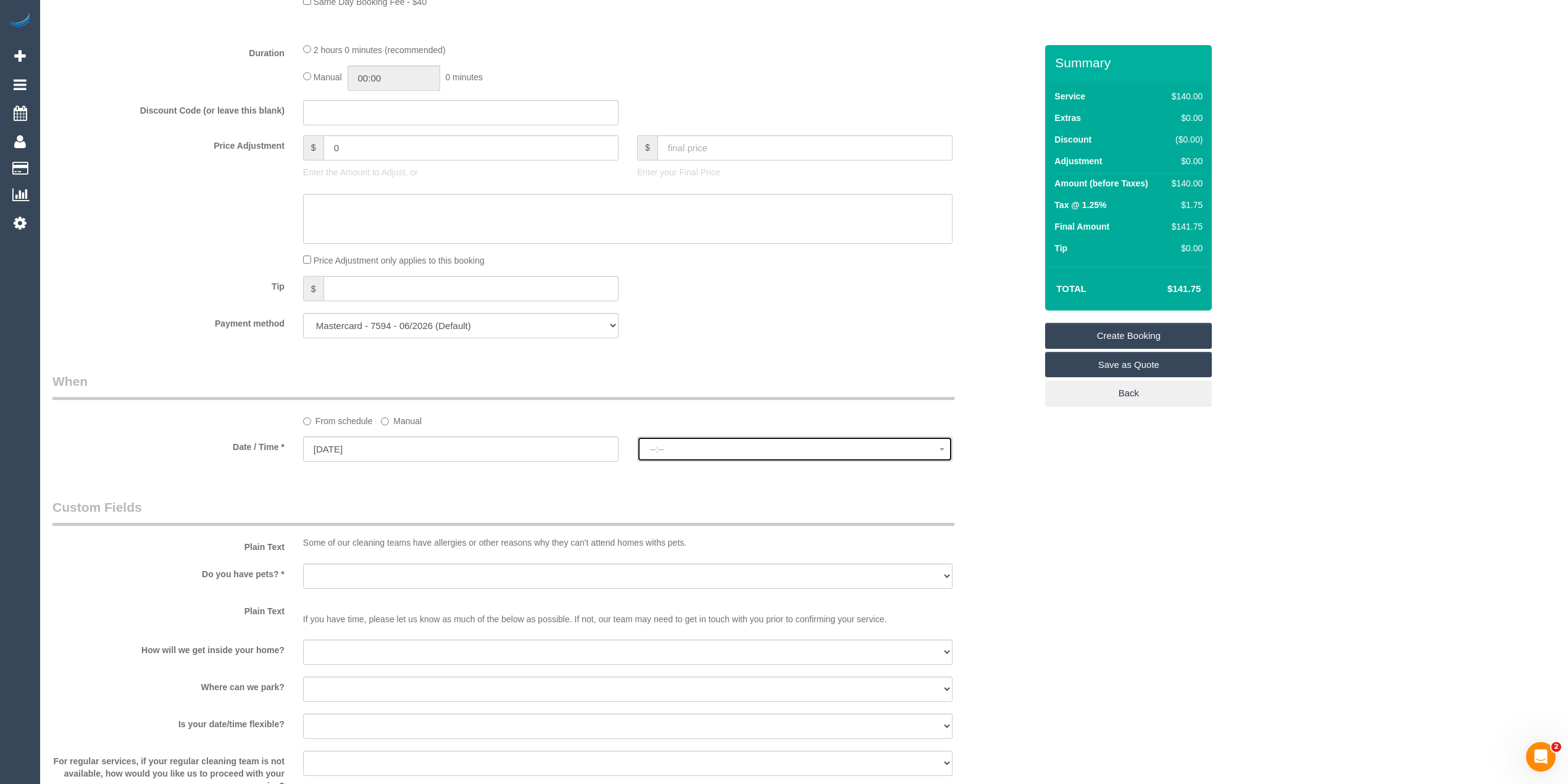
click at [670, 451] on span "--:--" at bounding box center [794, 450] width 289 height 10
select select "spot1"
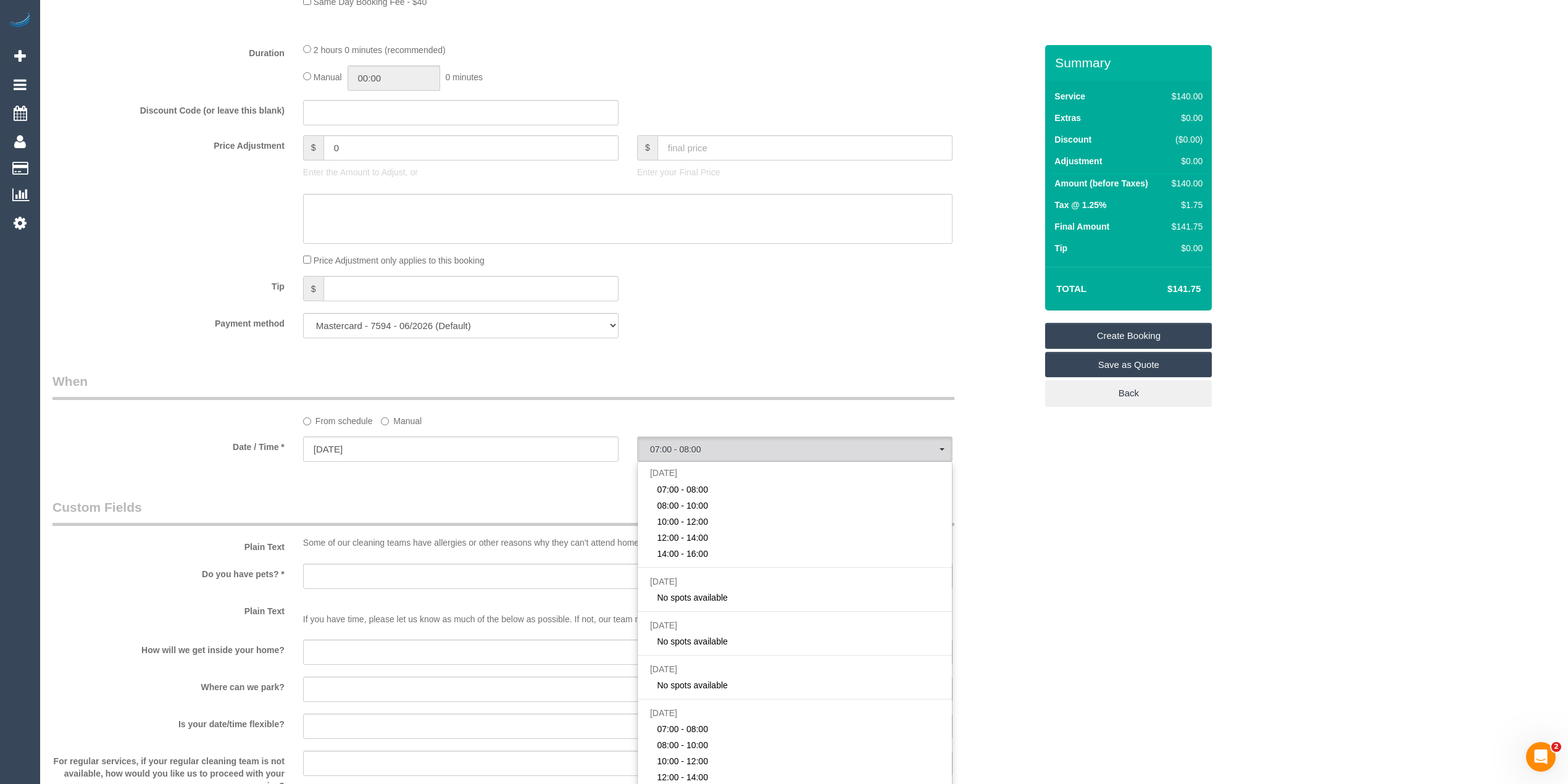
click at [1140, 559] on div "Who Email* leilani@my.com Name * Lei Rangihuna Where Address* 50 Sunningdale Dv…" at bounding box center [804, 163] width 1503 height 2158
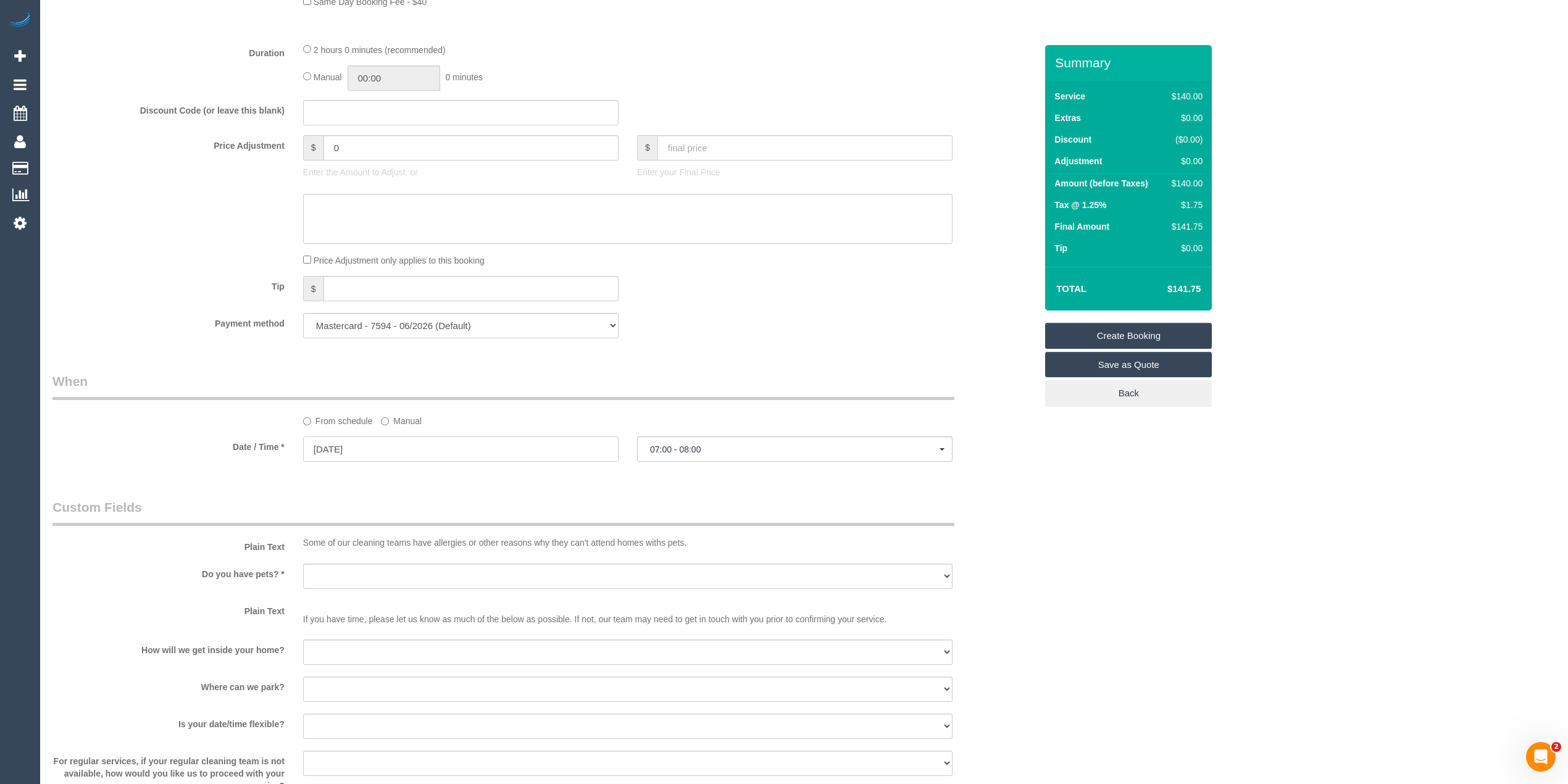
click at [361, 451] on input "16/08/2025" at bounding box center [461, 449] width 316 height 26
click at [387, 576] on link "20" at bounding box center [385, 575] width 24 height 16
type input "[DATE]"
select select "spot9"
click at [707, 454] on span "07:00 - 08:00" at bounding box center [794, 450] width 289 height 10
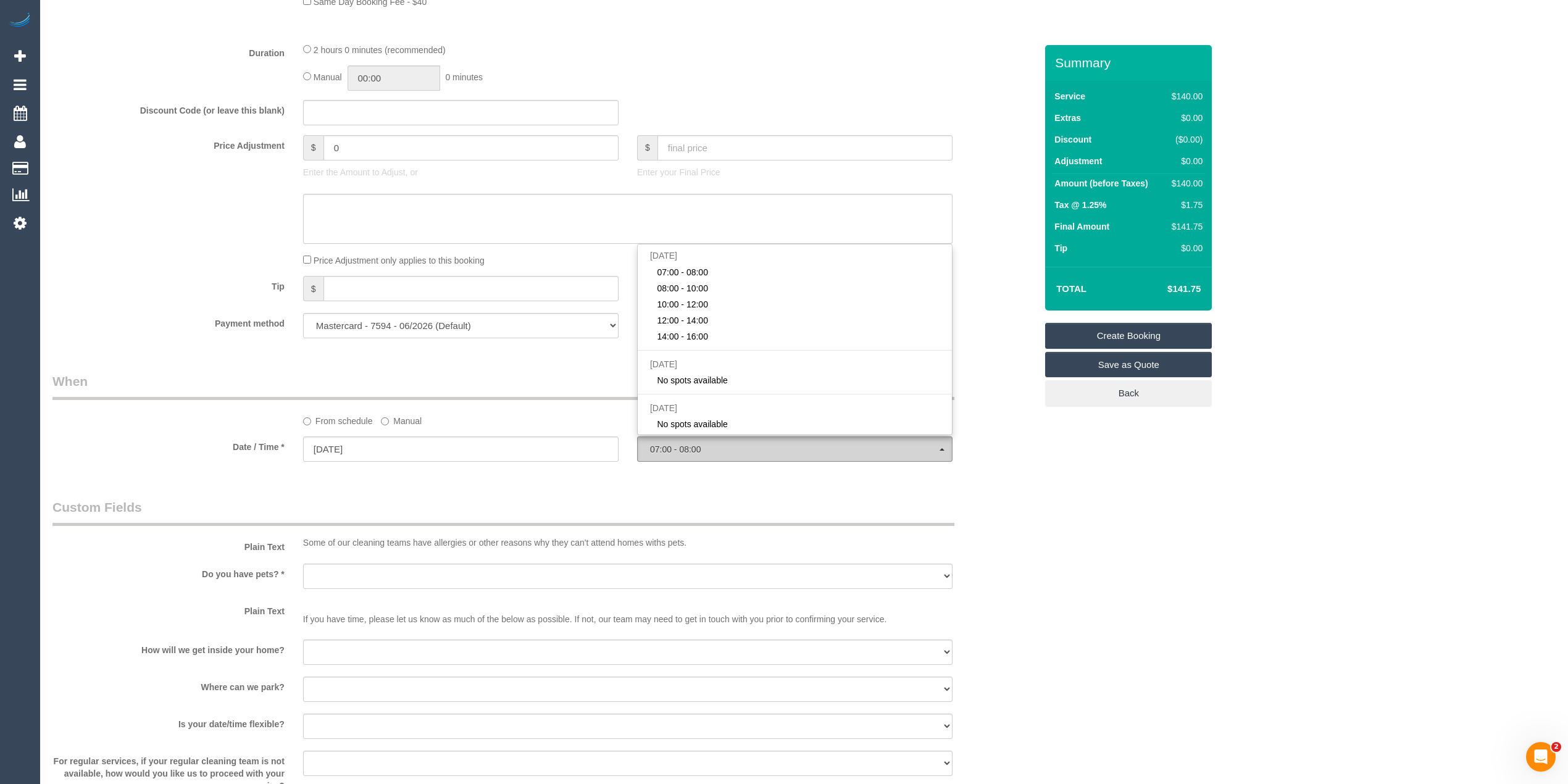
scroll to position [151, 0]
click at [707, 454] on span "07:00 - 08:00" at bounding box center [794, 450] width 289 height 10
click at [1072, 493] on div "Who Email* leilani@my.com Name * Lei Rangihuna Where Address* 50 Sunningdale Dv…" at bounding box center [804, 163] width 1503 height 2158
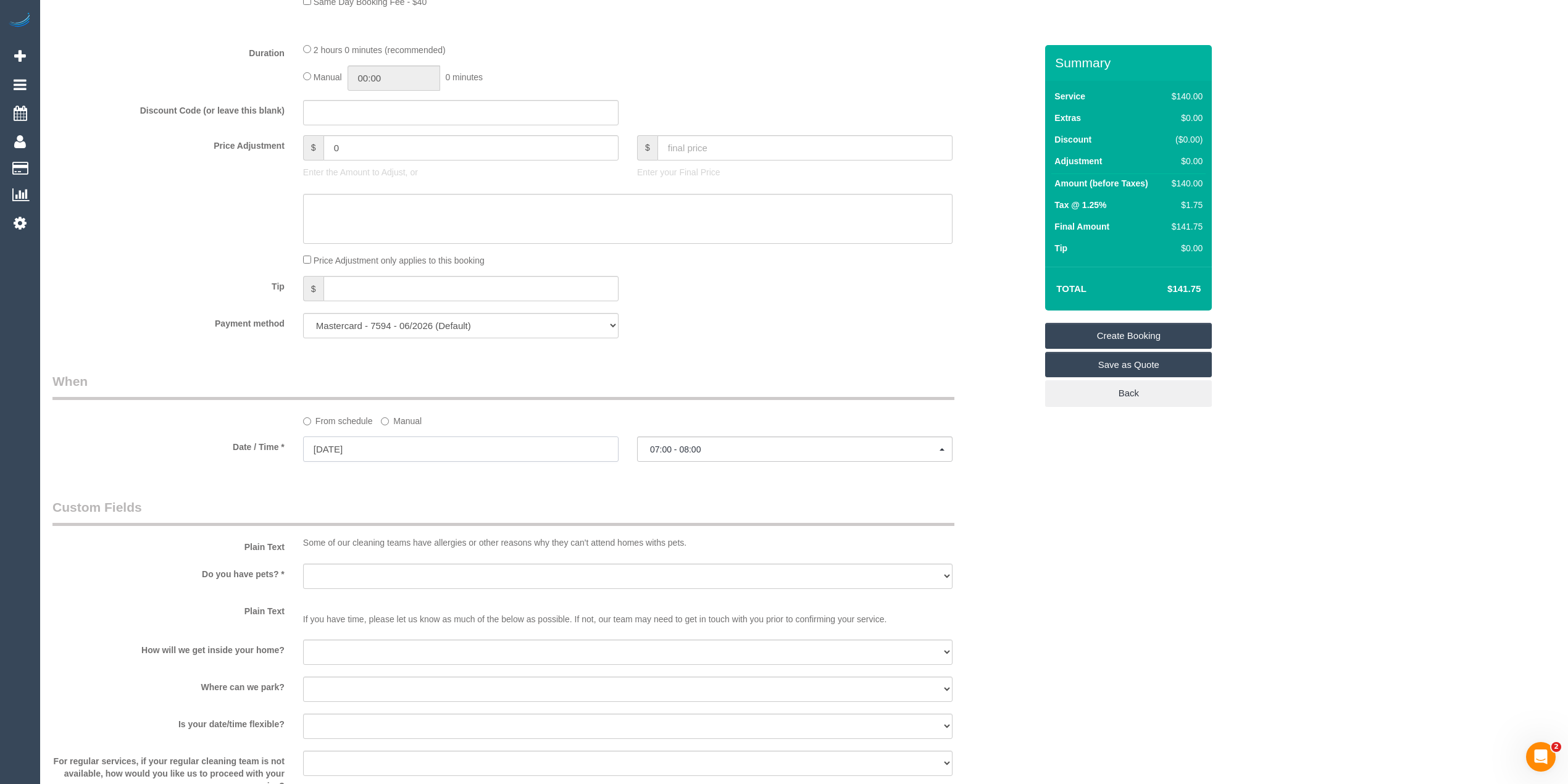
click at [329, 453] on input "[DATE]" at bounding box center [461, 449] width 316 height 26
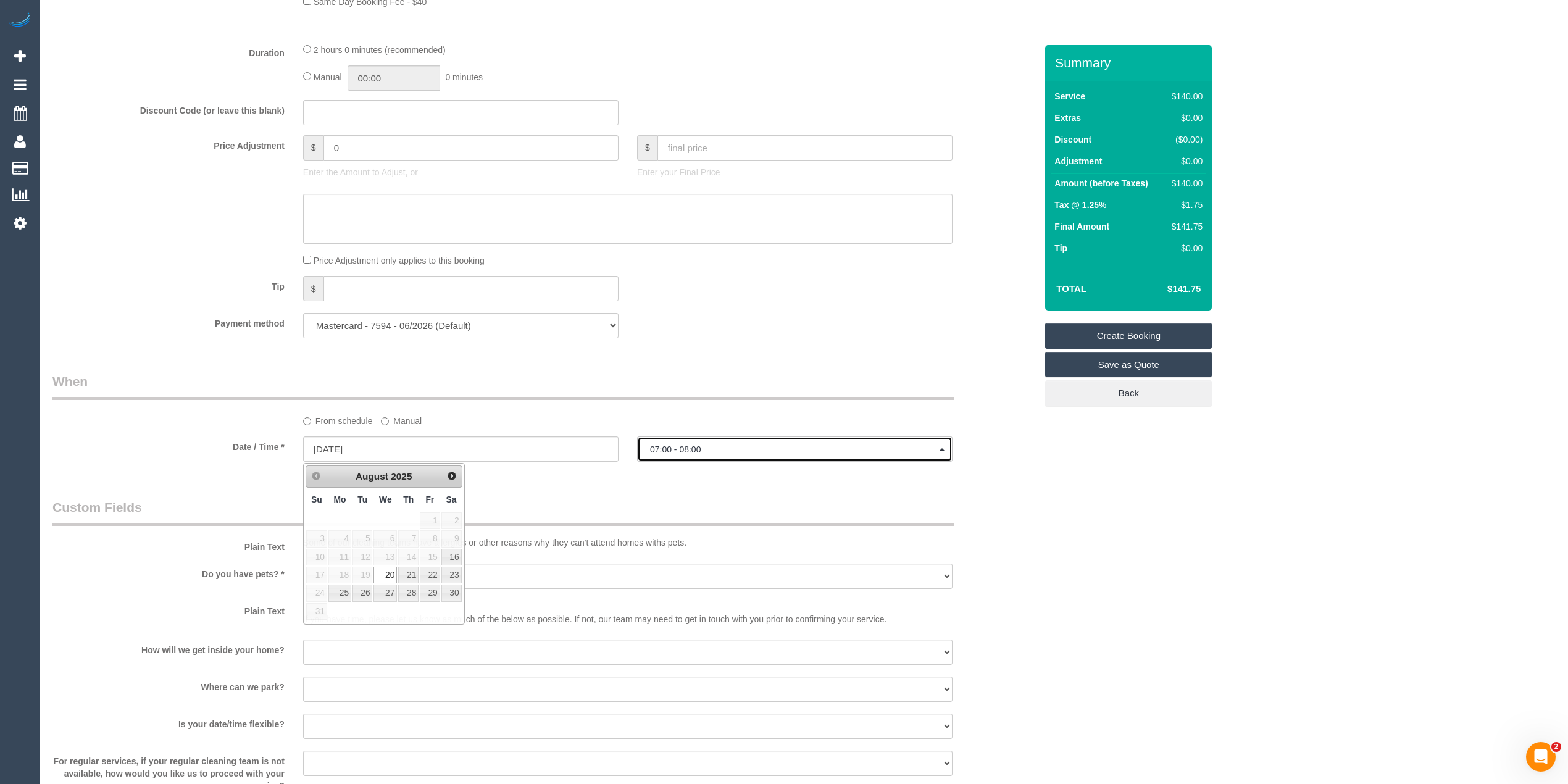
click at [658, 445] on button "07:00 - 08:00" at bounding box center [794, 449] width 316 height 26
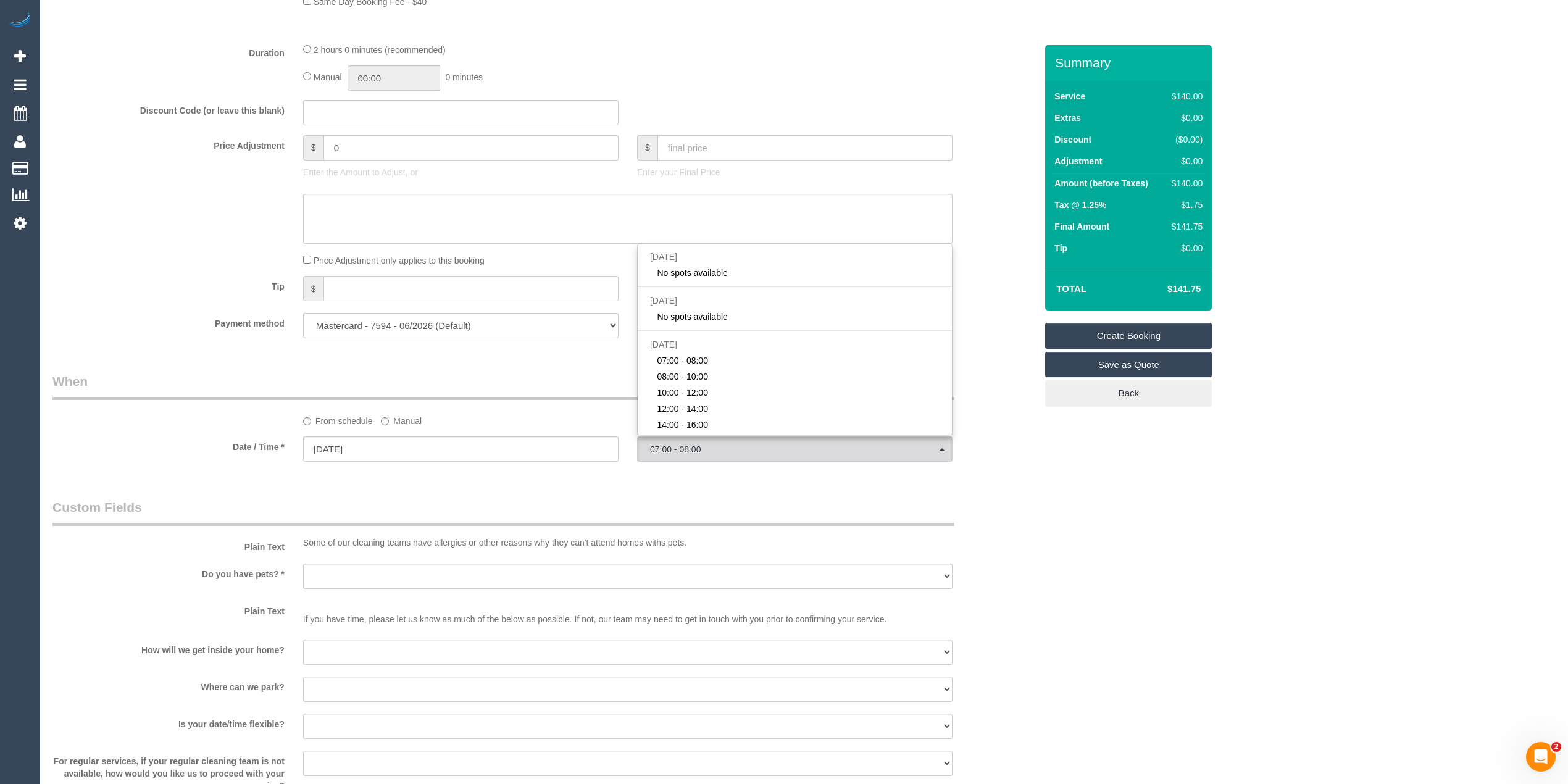
click at [1265, 564] on div "Who Email* leilani@my.com Name * Lei Rangihuna Where Address* 50 Sunningdale Dv…" at bounding box center [804, 163] width 1503 height 2158
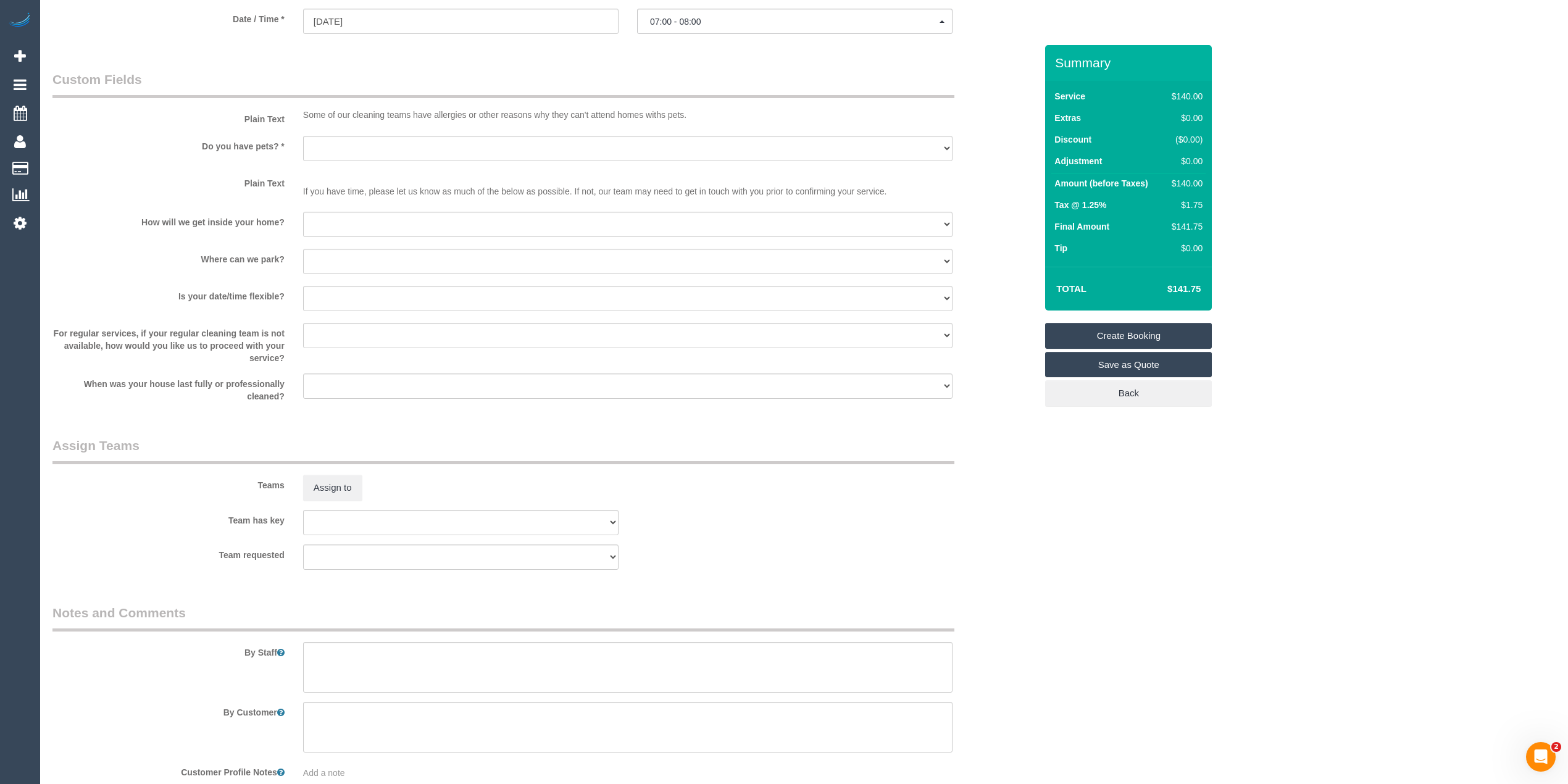
scroll to position [1461, 0]
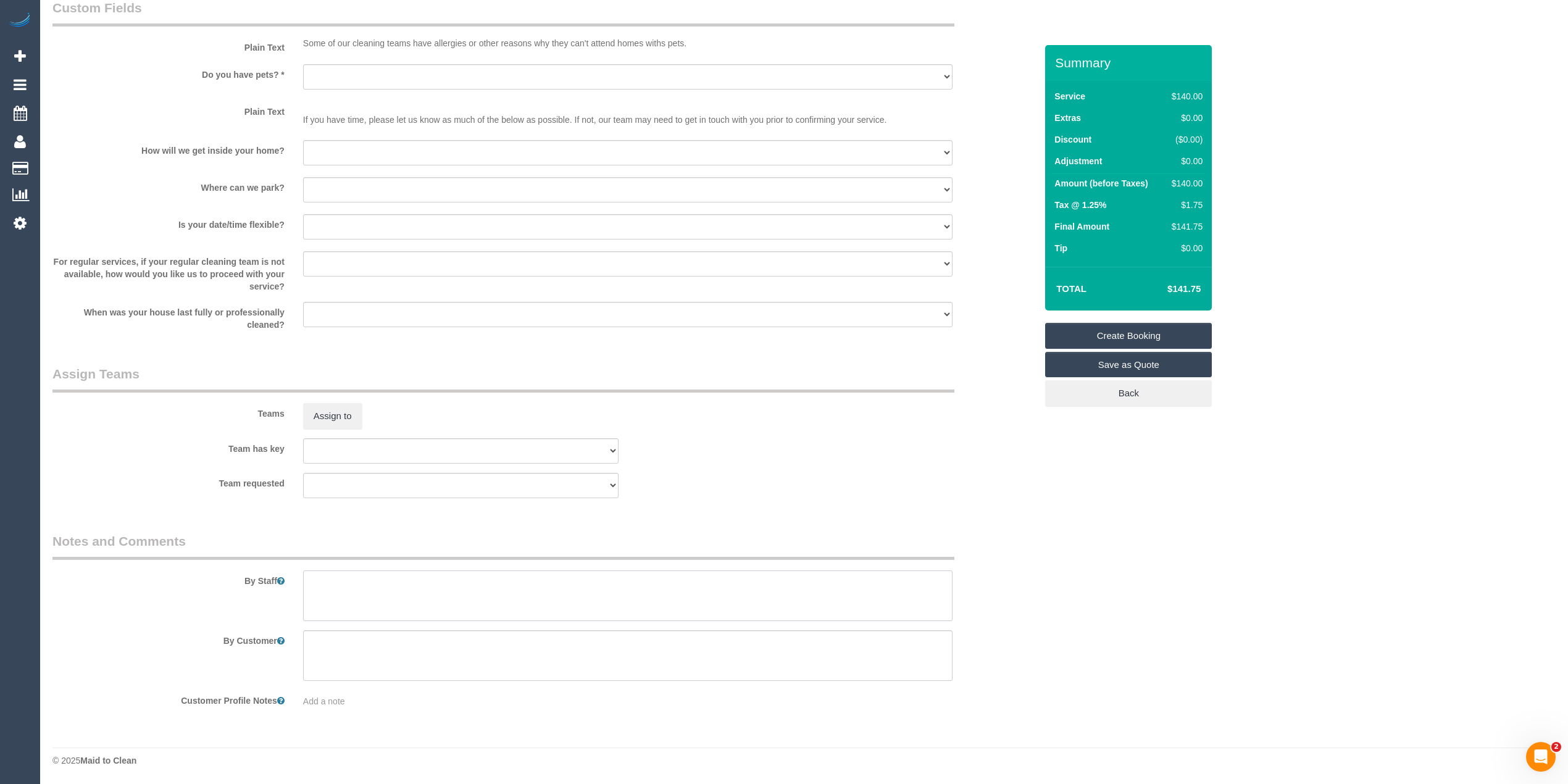
click at [426, 582] on textarea at bounding box center [628, 596] width 649 height 51
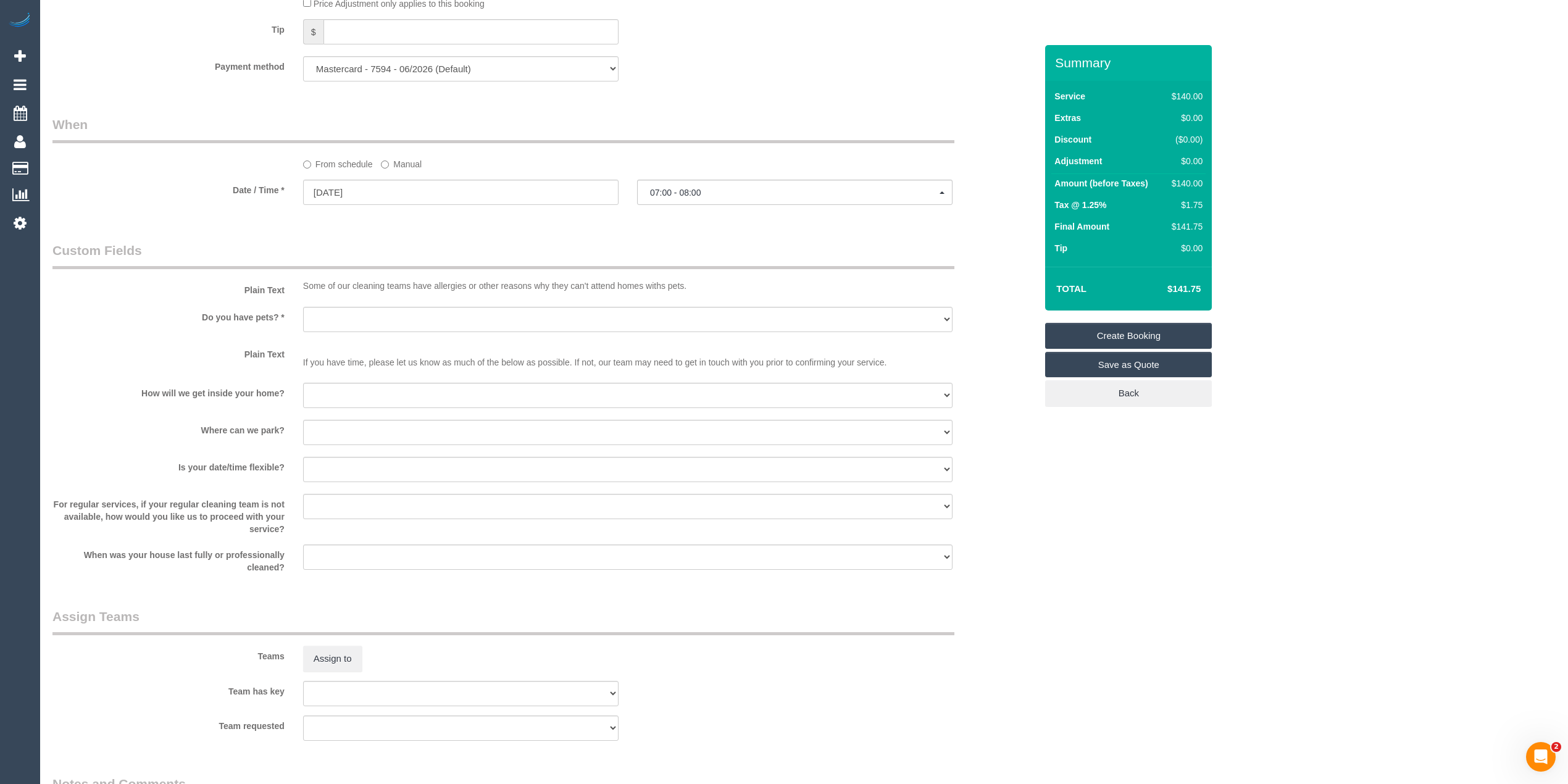
scroll to position [1049, 0]
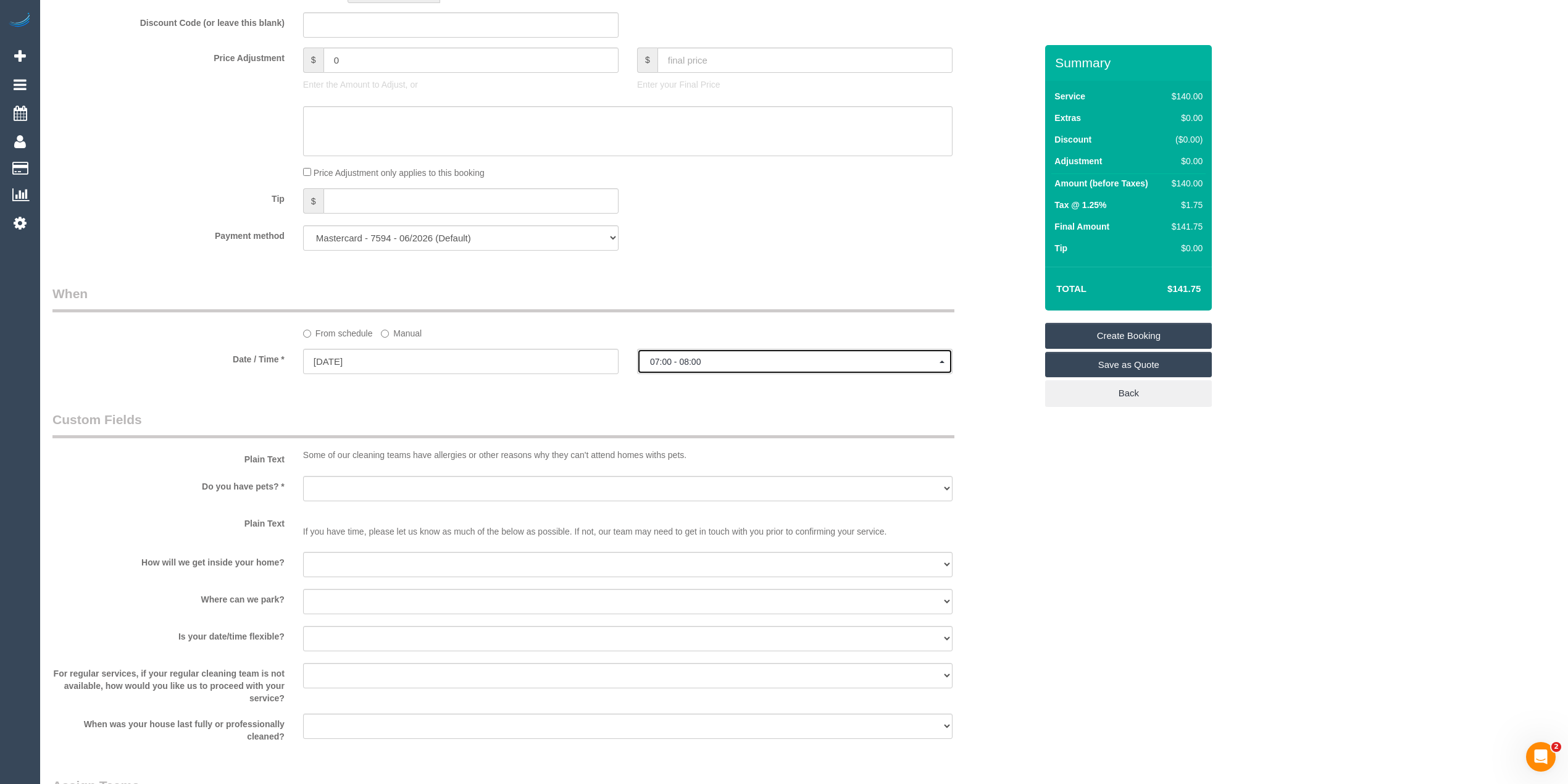
click at [724, 364] on span "07:00 - 08:00" at bounding box center [794, 362] width 289 height 10
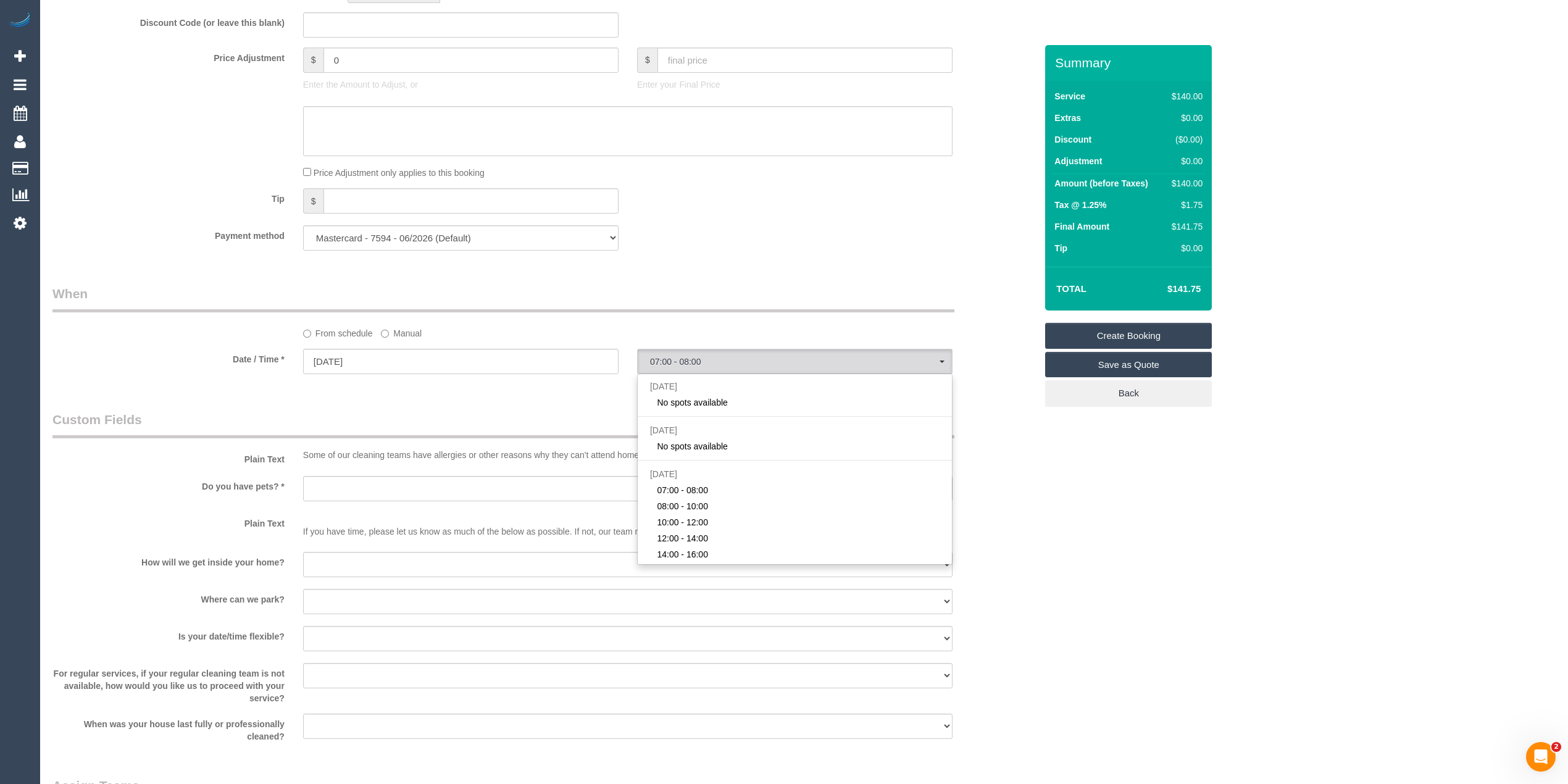
click at [1079, 502] on div "Who Email* leilani@my.com Name * Lei Rangihuna Where Address* 50 Sunningdale Dv…" at bounding box center [804, 75] width 1503 height 2158
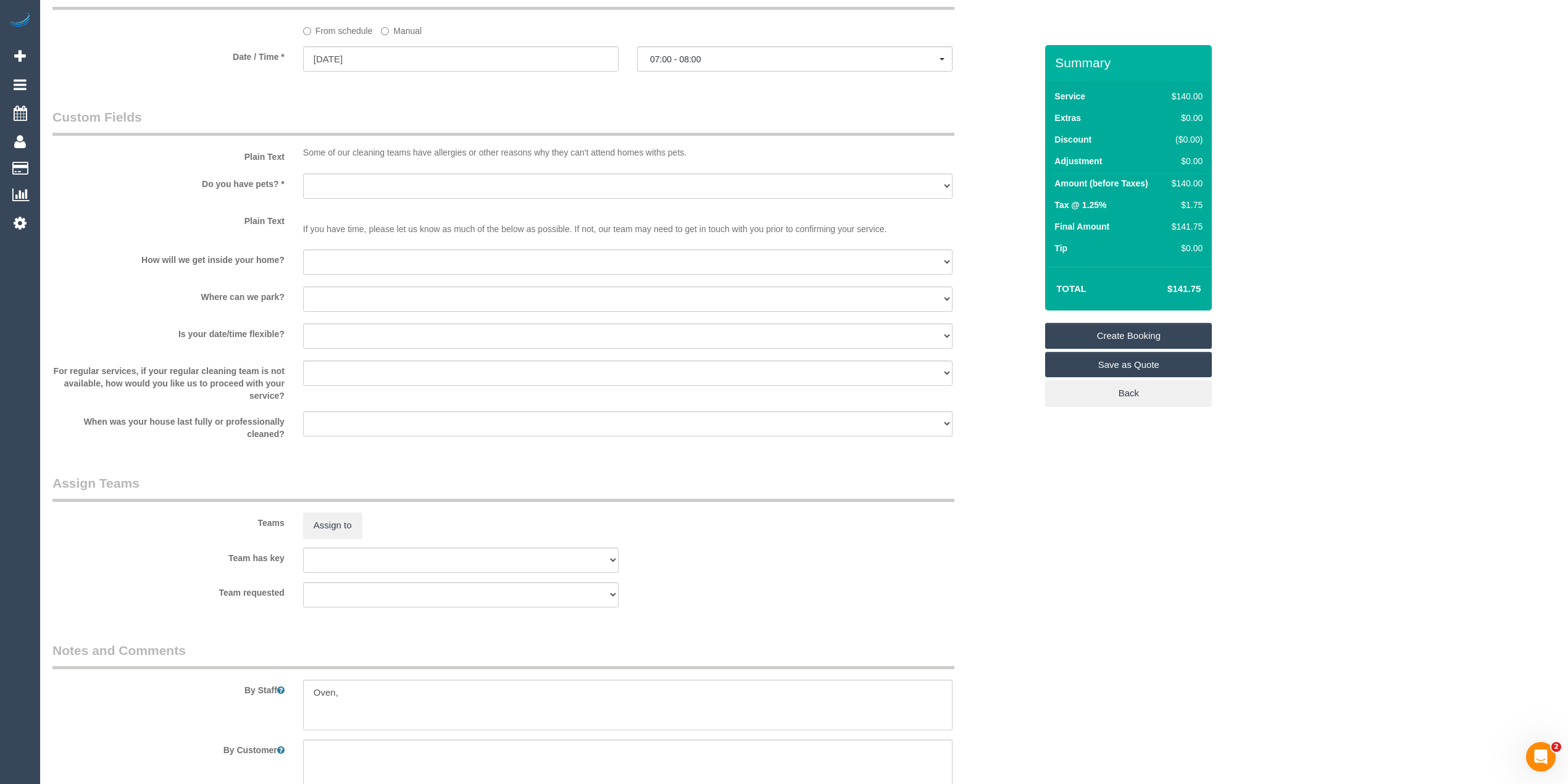
scroll to position [1461, 0]
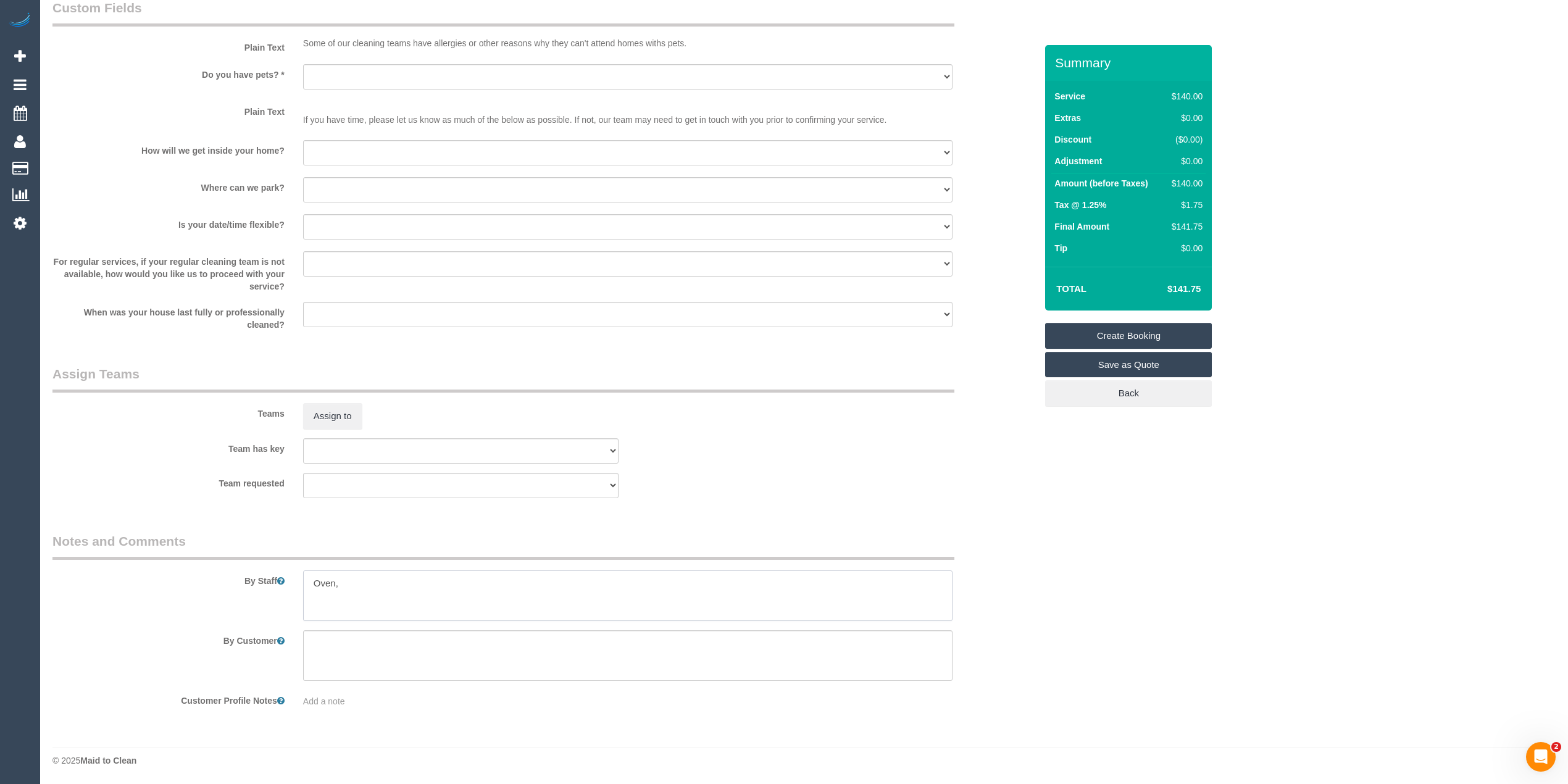
click at [354, 585] on textarea at bounding box center [628, 596] width 649 height 51
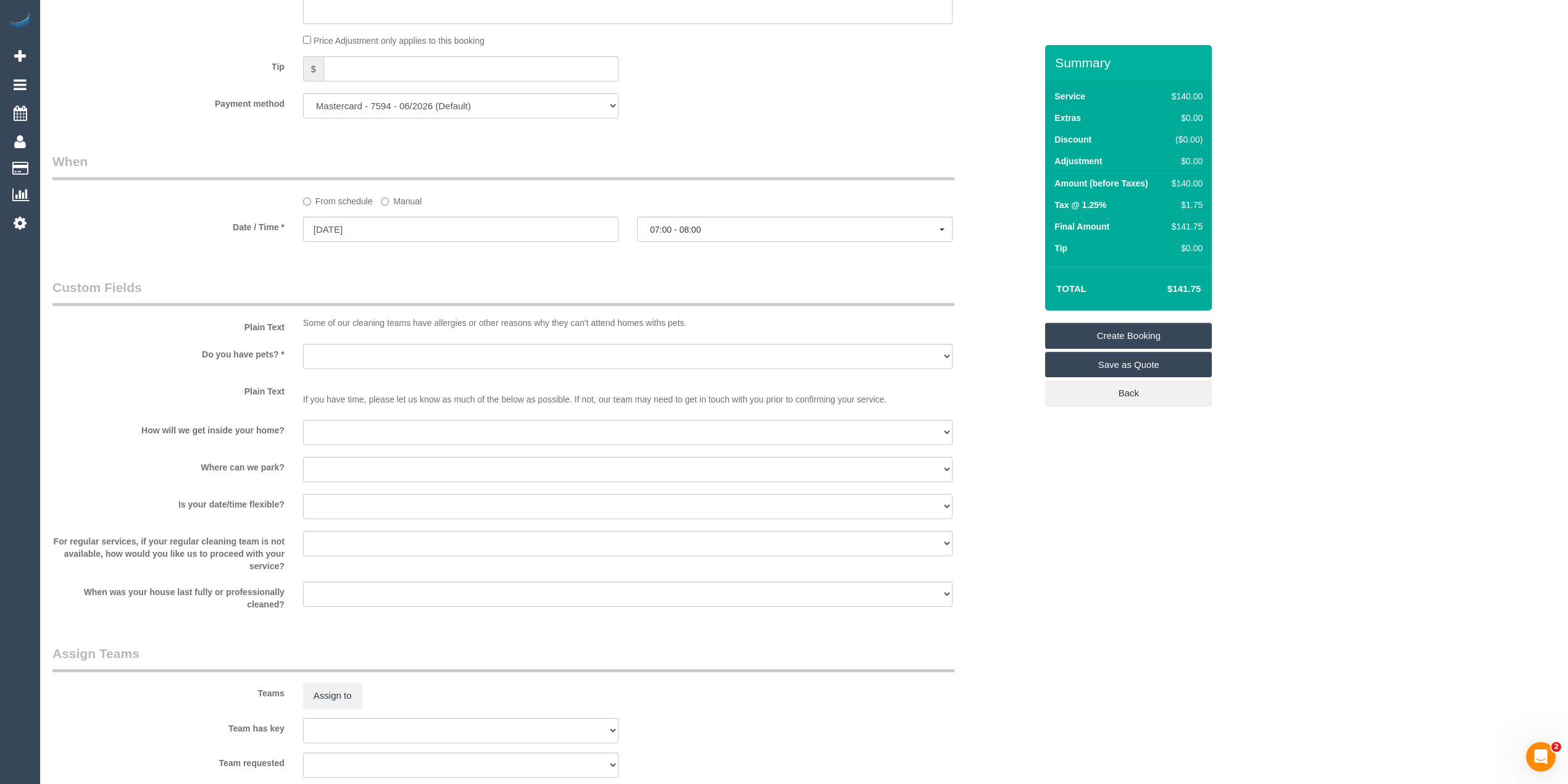
scroll to position [1049, 0]
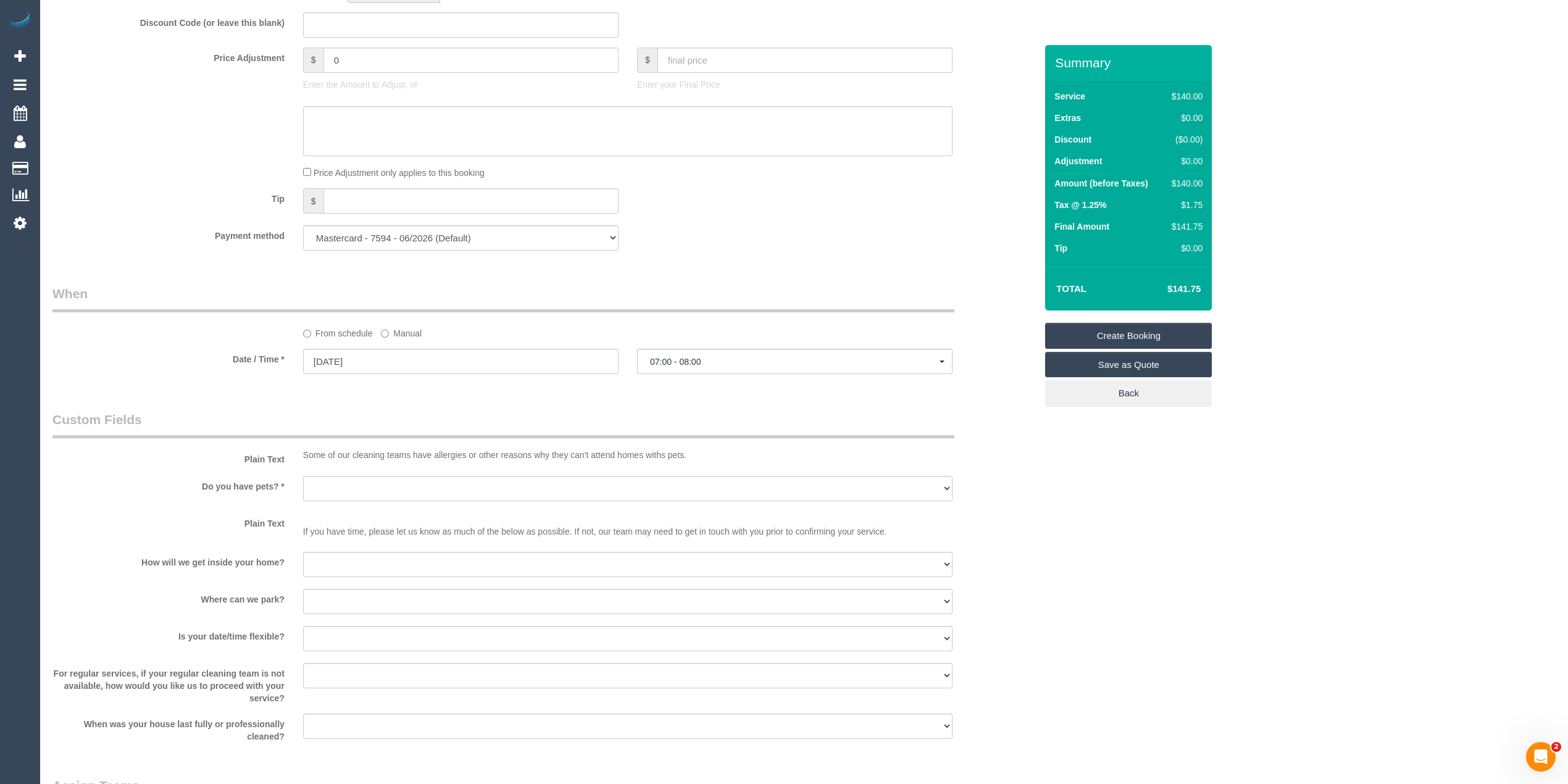
type textarea "Oven, rangehood and fridge"
click at [686, 354] on button "07:00 - 08:00" at bounding box center [794, 361] width 316 height 26
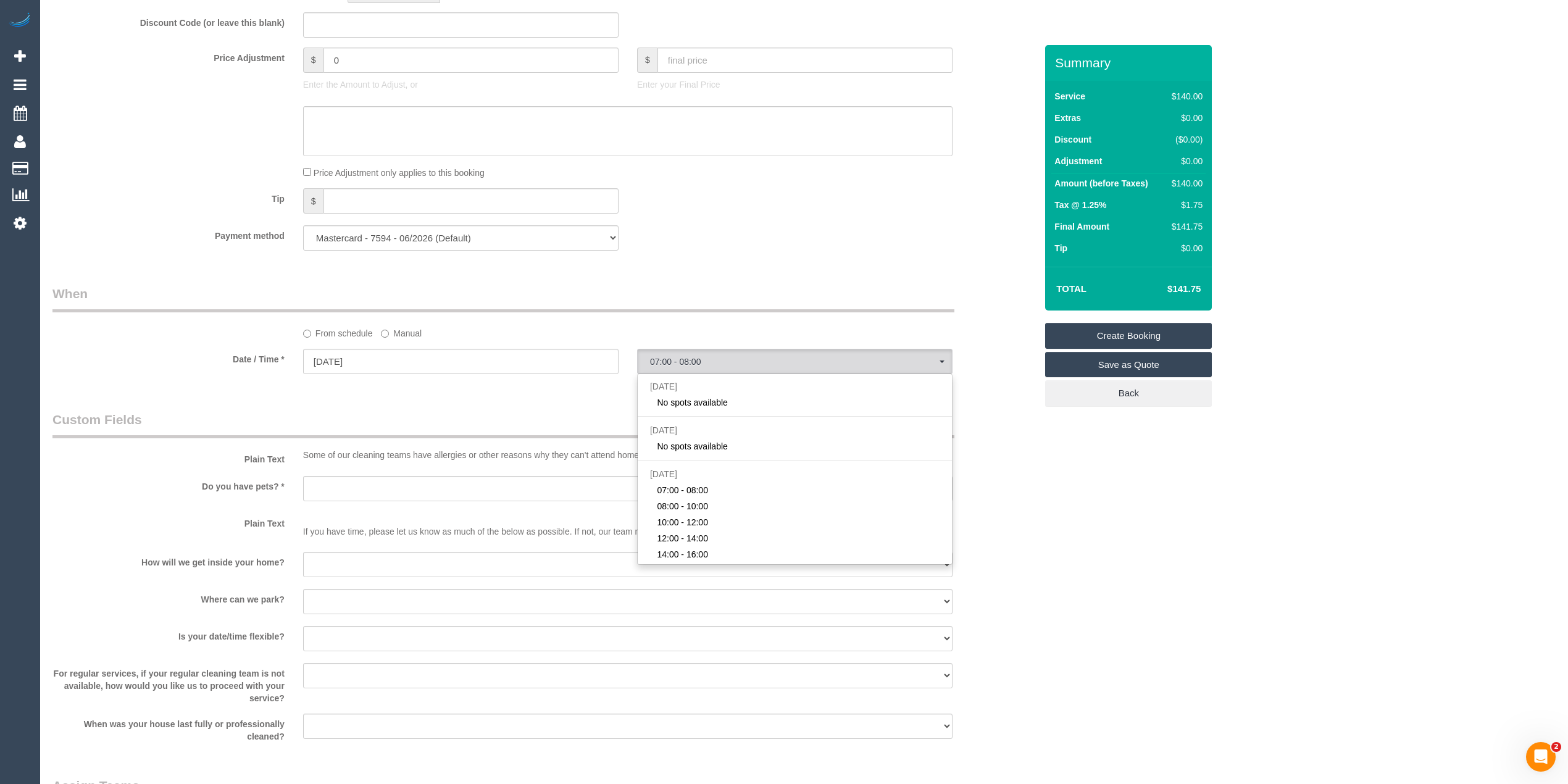
click at [1289, 554] on div "Who Email* leilani@my.com Name * Lei Rangihuna Where Address* 50 Sunningdale Dv…" at bounding box center [804, 75] width 1503 height 2158
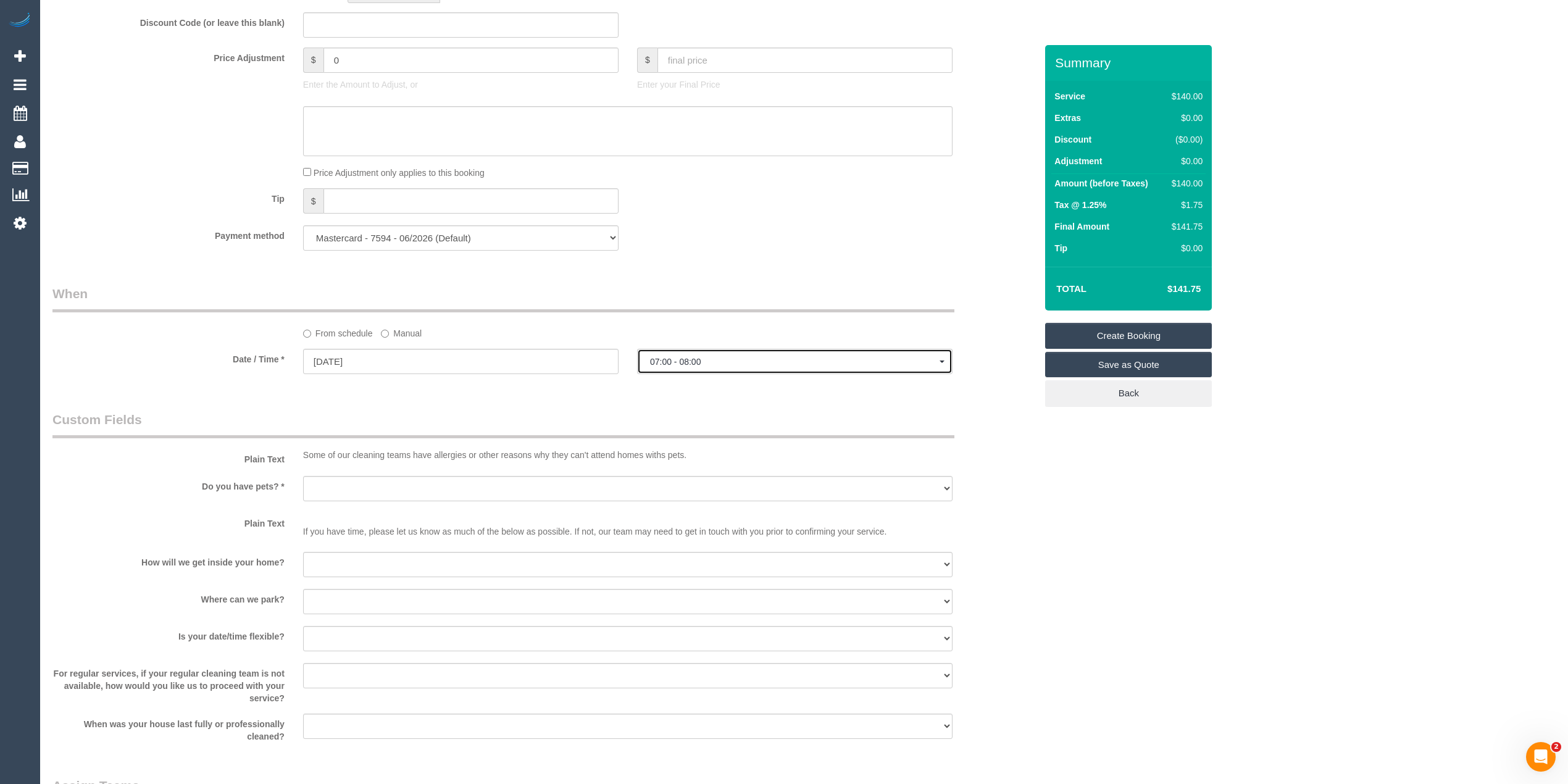
click at [689, 367] on span "07:00 - 08:00" at bounding box center [794, 362] width 289 height 10
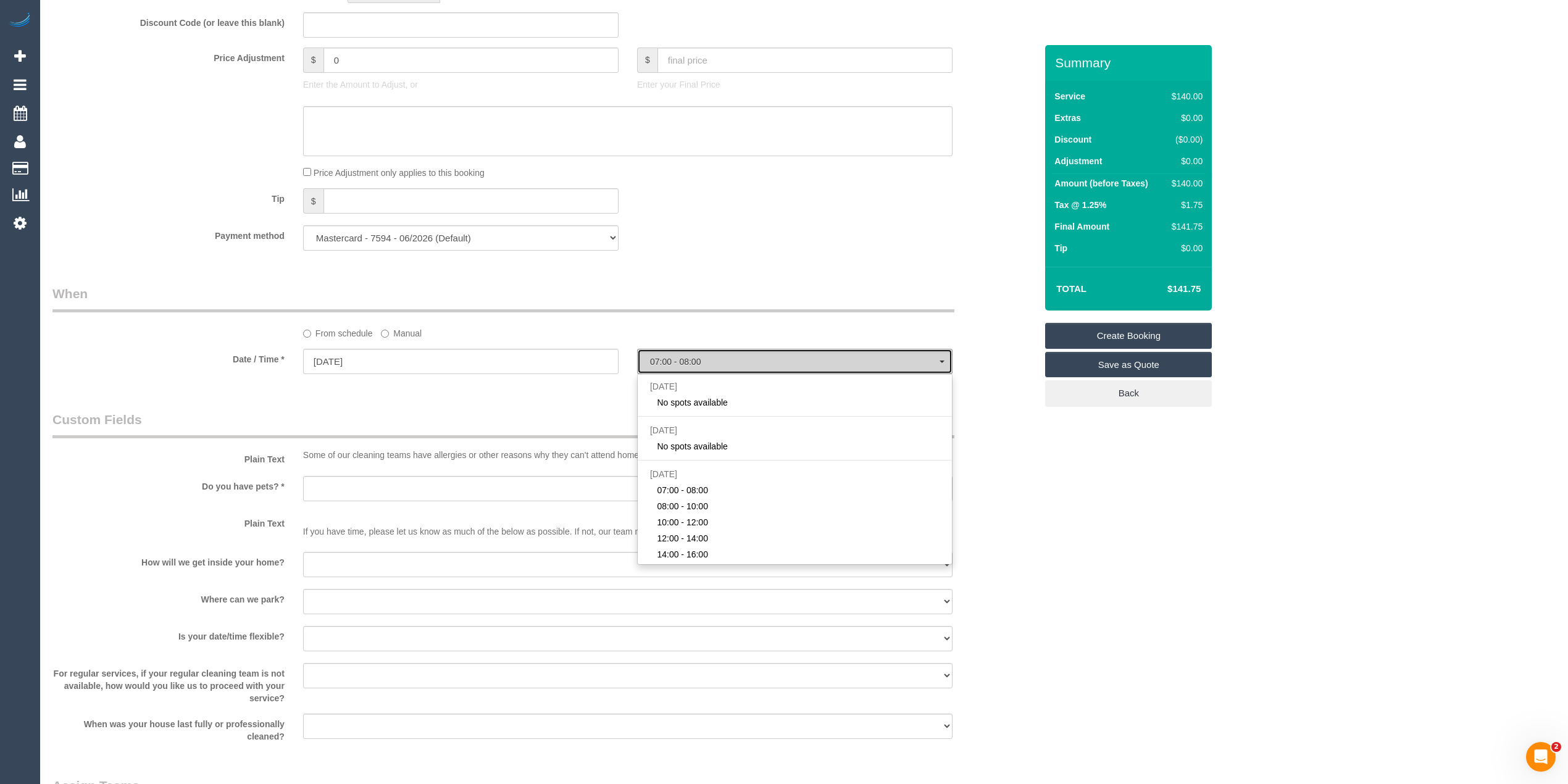
click at [689, 367] on span "07:00 - 08:00" at bounding box center [794, 362] width 289 height 10
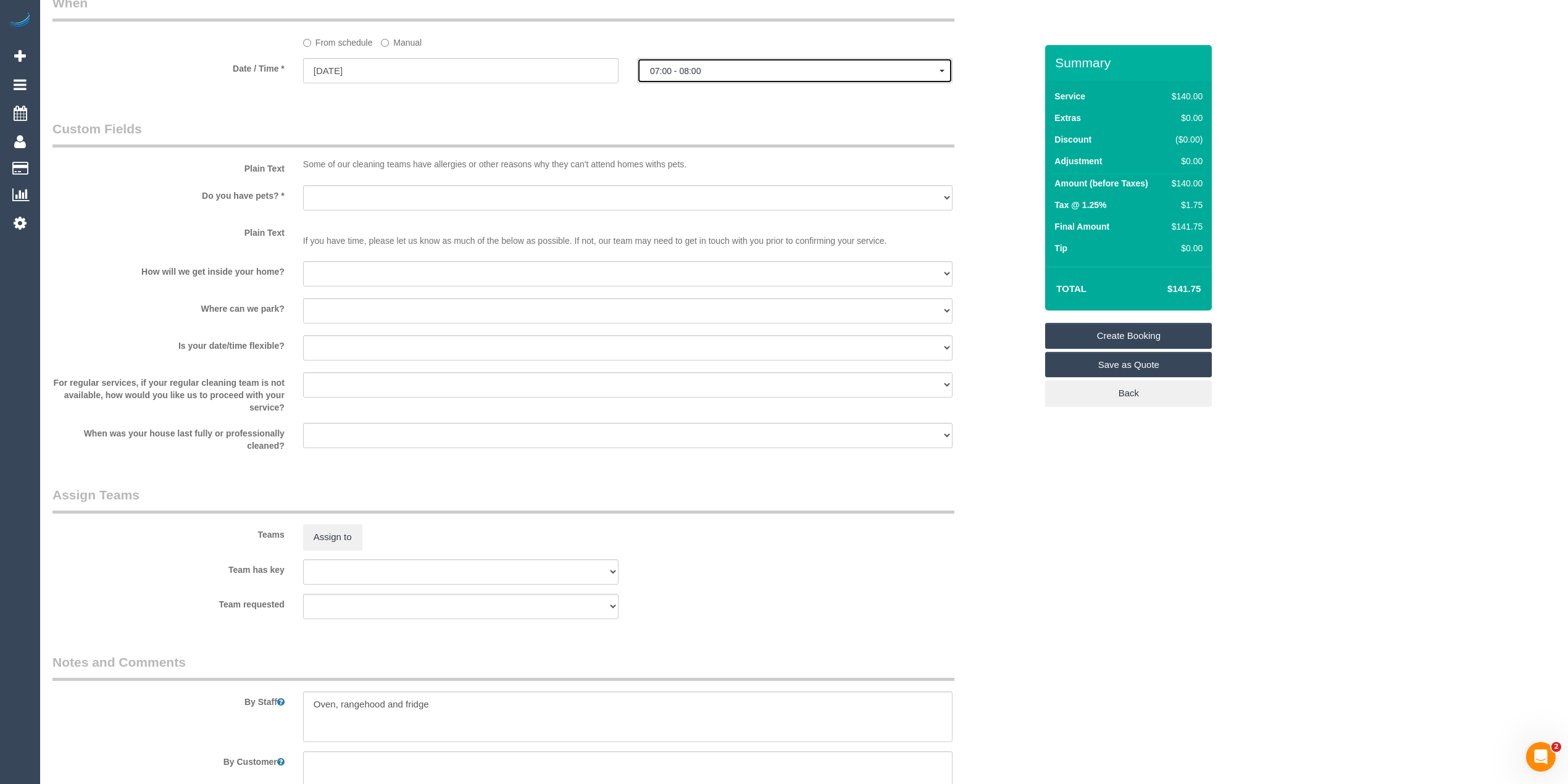
scroll to position [1372, 0]
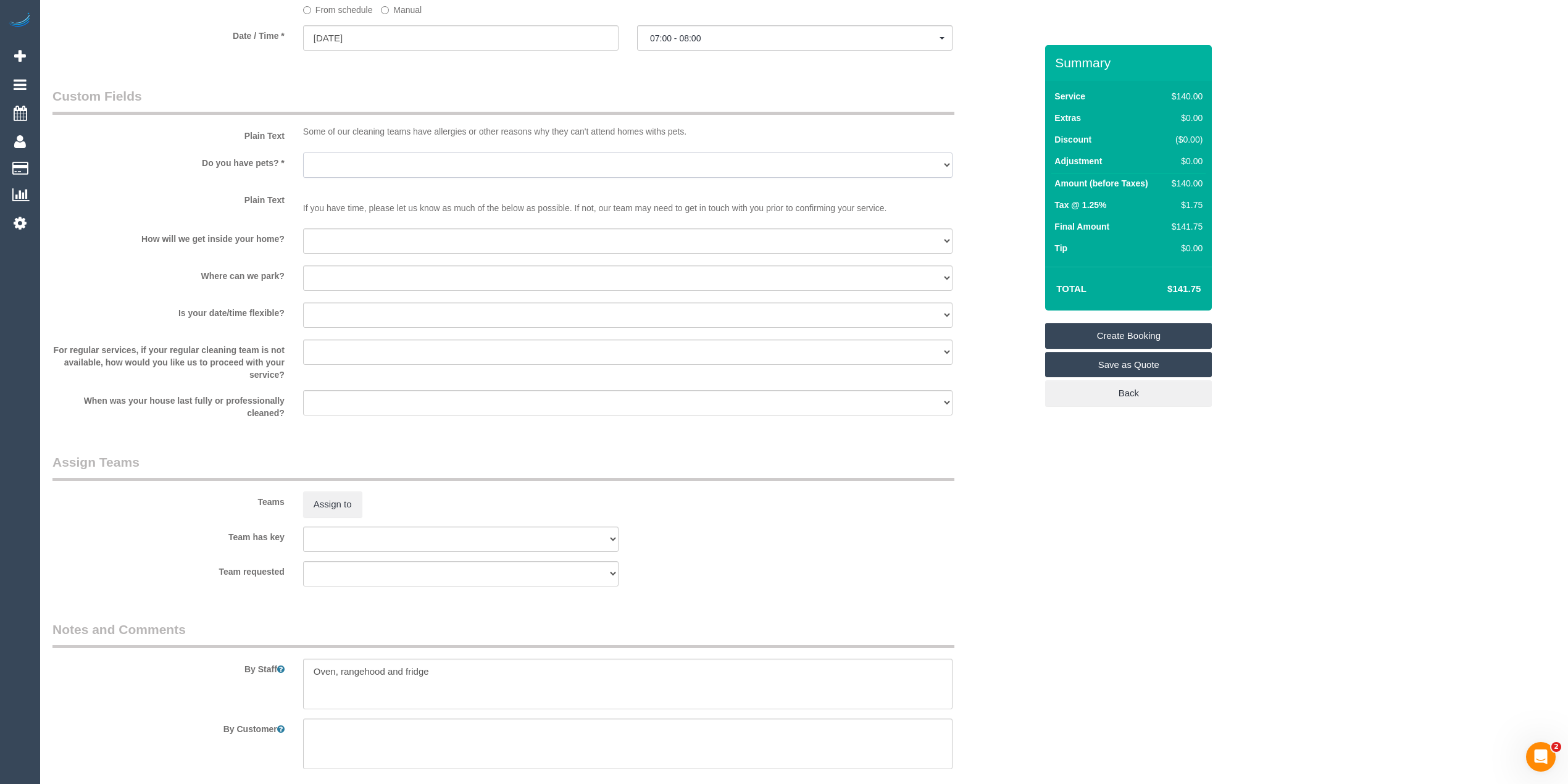
click at [324, 163] on select "Yes - Cats Yes - Dogs No pets Yes - Dogs and Cats Yes - Other" at bounding box center [628, 165] width 649 height 26
select select "number:29"
click at [303, 153] on select "Yes - Cats Yes - Dogs No pets Yes - Dogs and Cats Yes - Other" at bounding box center [628, 165] width 649 height 26
click at [354, 235] on select "I will be home Key will be left (please provide details below) Lock box/Access …" at bounding box center [628, 241] width 649 height 26
select select "number:14"
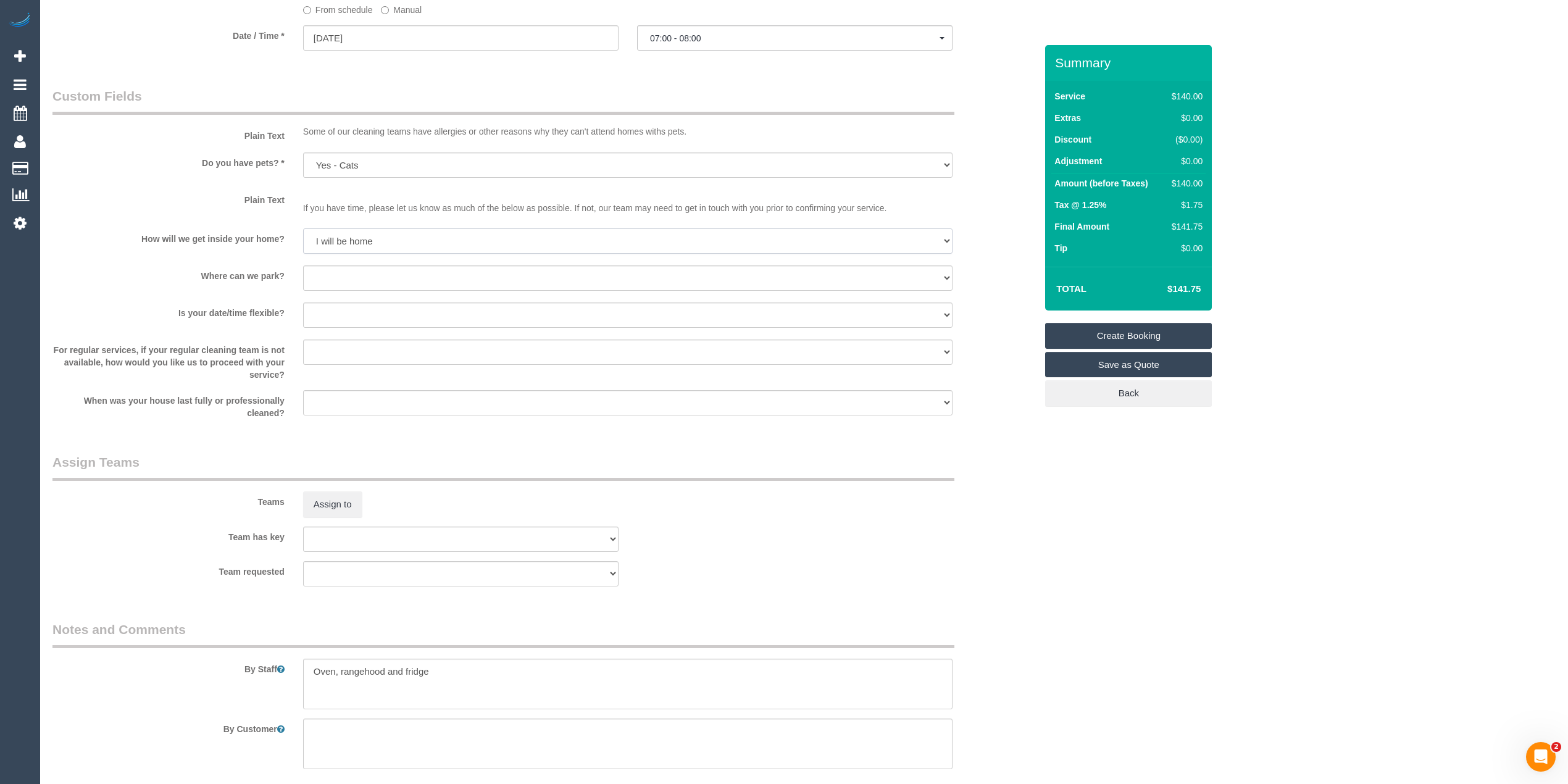
click at [303, 228] on select "I will be home Key will be left (please provide details below) Lock box/Access …" at bounding box center [628, 241] width 649 height 26
click at [361, 275] on select "I will provide parking on-site Free street parking Paid street parking (cost wi…" at bounding box center [628, 278] width 649 height 26
select select "number:19"
click at [303, 265] on select "I will provide parking on-site Free street parking Paid street parking (cost wi…" at bounding box center [628, 278] width 649 height 26
click at [361, 323] on select "Yes - date and time Yes - date but not time Yes - time but not date No - No fle…" at bounding box center [628, 315] width 649 height 26
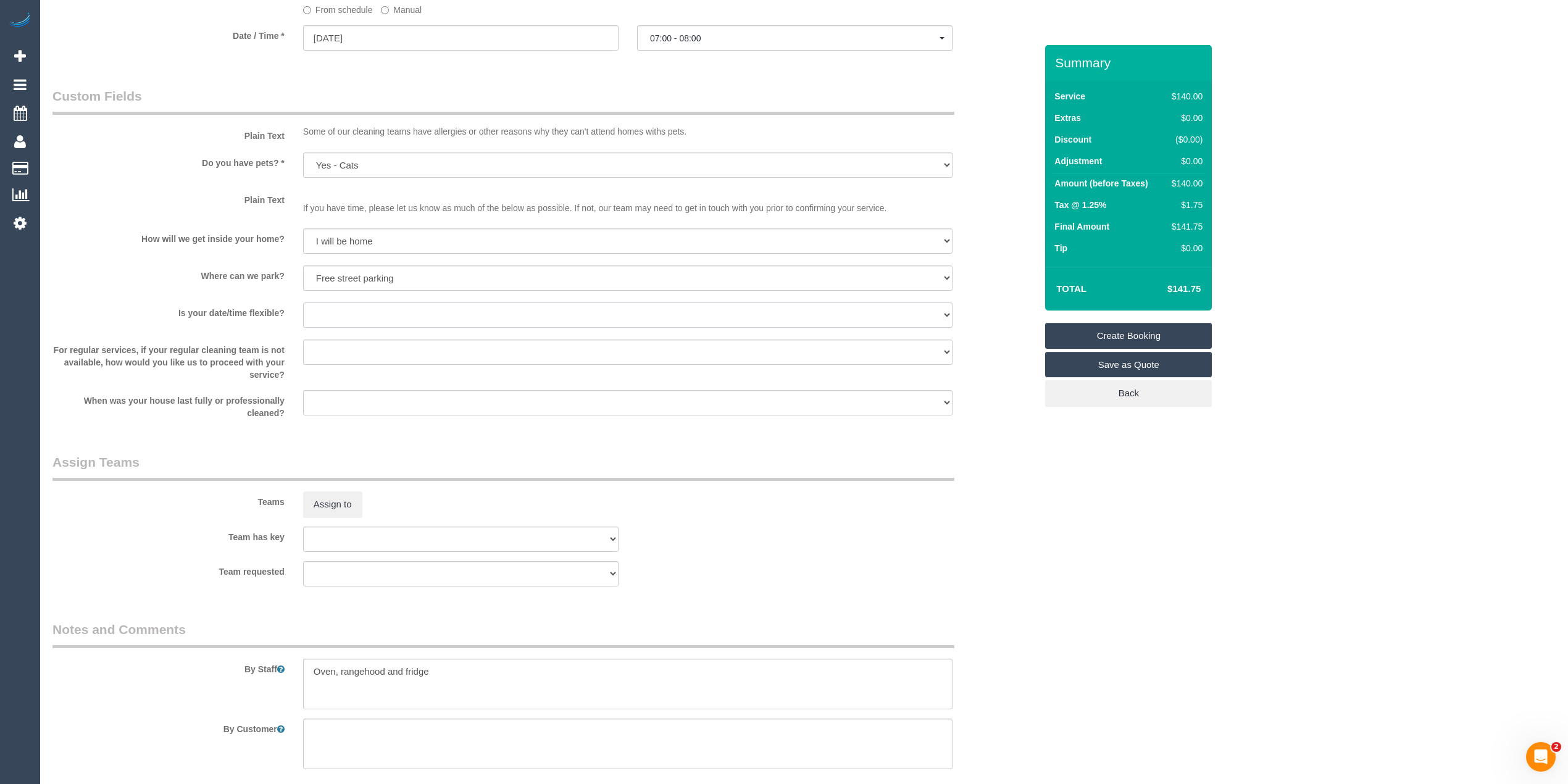
select select "number:36"
click at [303, 303] on select "Yes - date and time Yes - date but not time Yes - time but not date No - No fle…" at bounding box center [628, 315] width 649 height 26
click at [387, 672] on textarea at bounding box center [628, 684] width 649 height 51
click at [527, 667] on textarea at bounding box center [628, 684] width 649 height 51
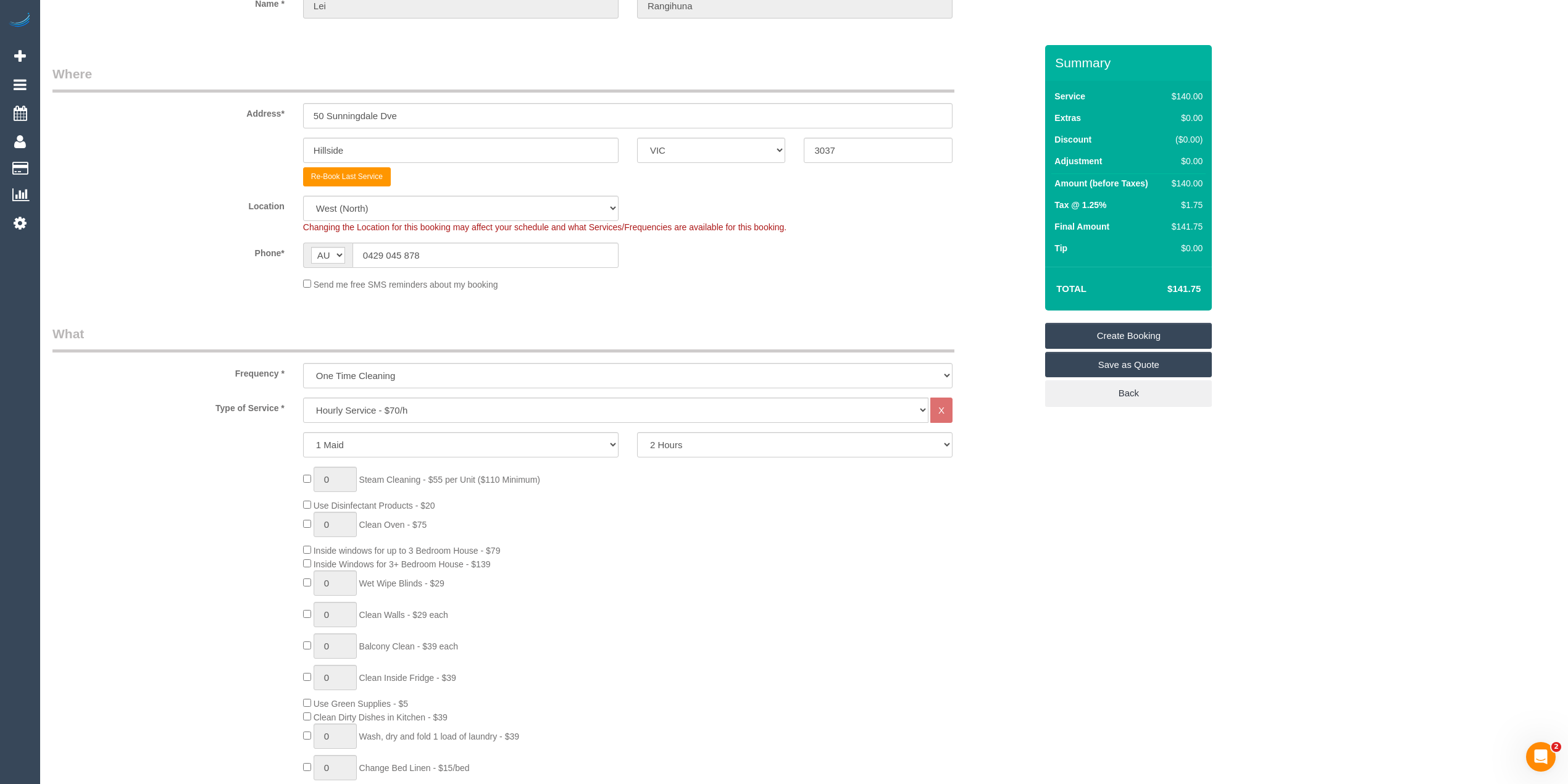
scroll to position [0, 0]
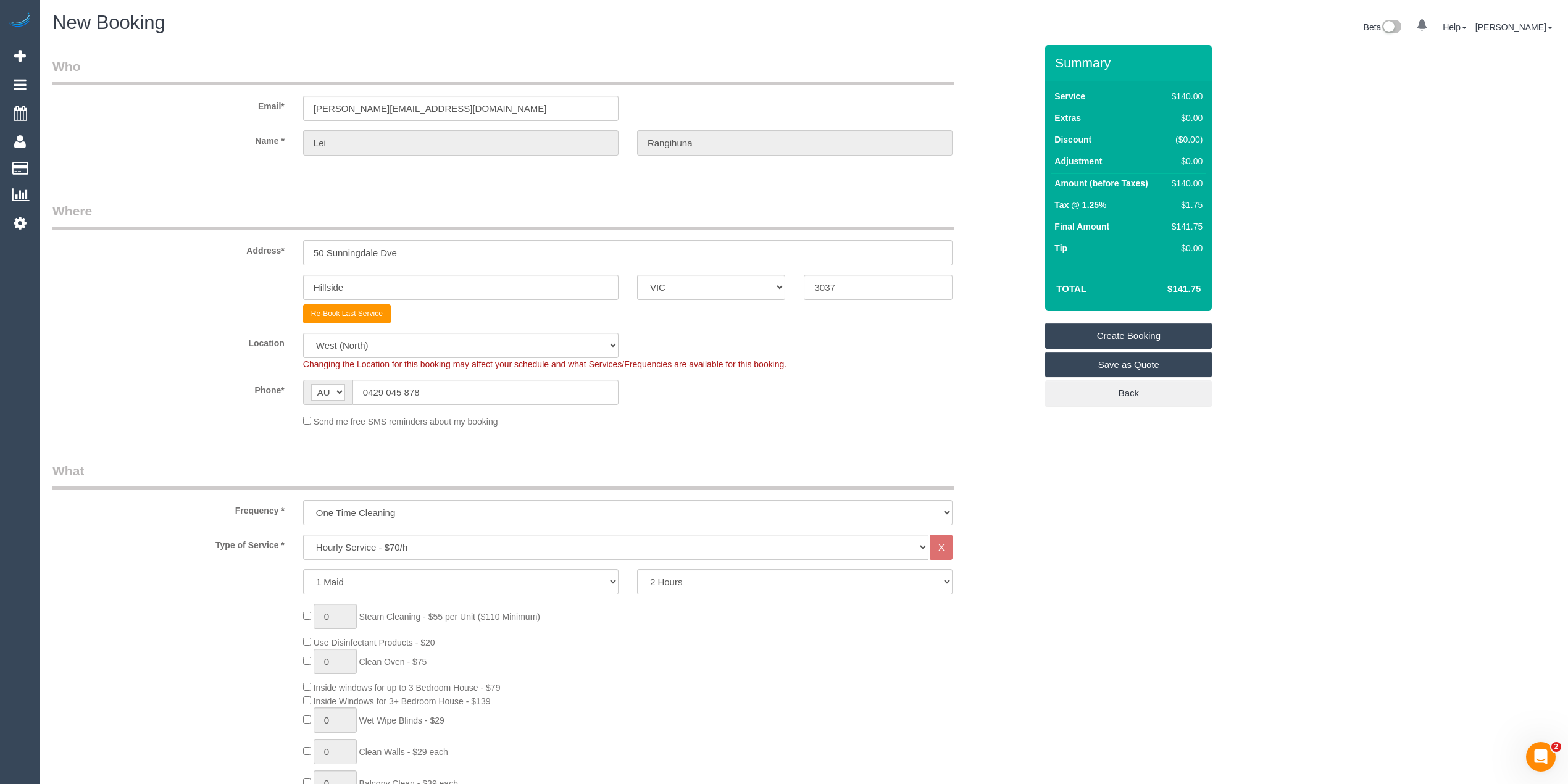
type textarea "Oven, rangehood and filters cleaned and fridge cleaned."
drag, startPoint x: 413, startPoint y: 110, endPoint x: 236, endPoint y: 101, distance: 177.2
click at [236, 101] on div "Email* leilani@my.com" at bounding box center [544, 89] width 1002 height 64
click at [1131, 337] on link "Create Booking" at bounding box center [1128, 335] width 167 height 26
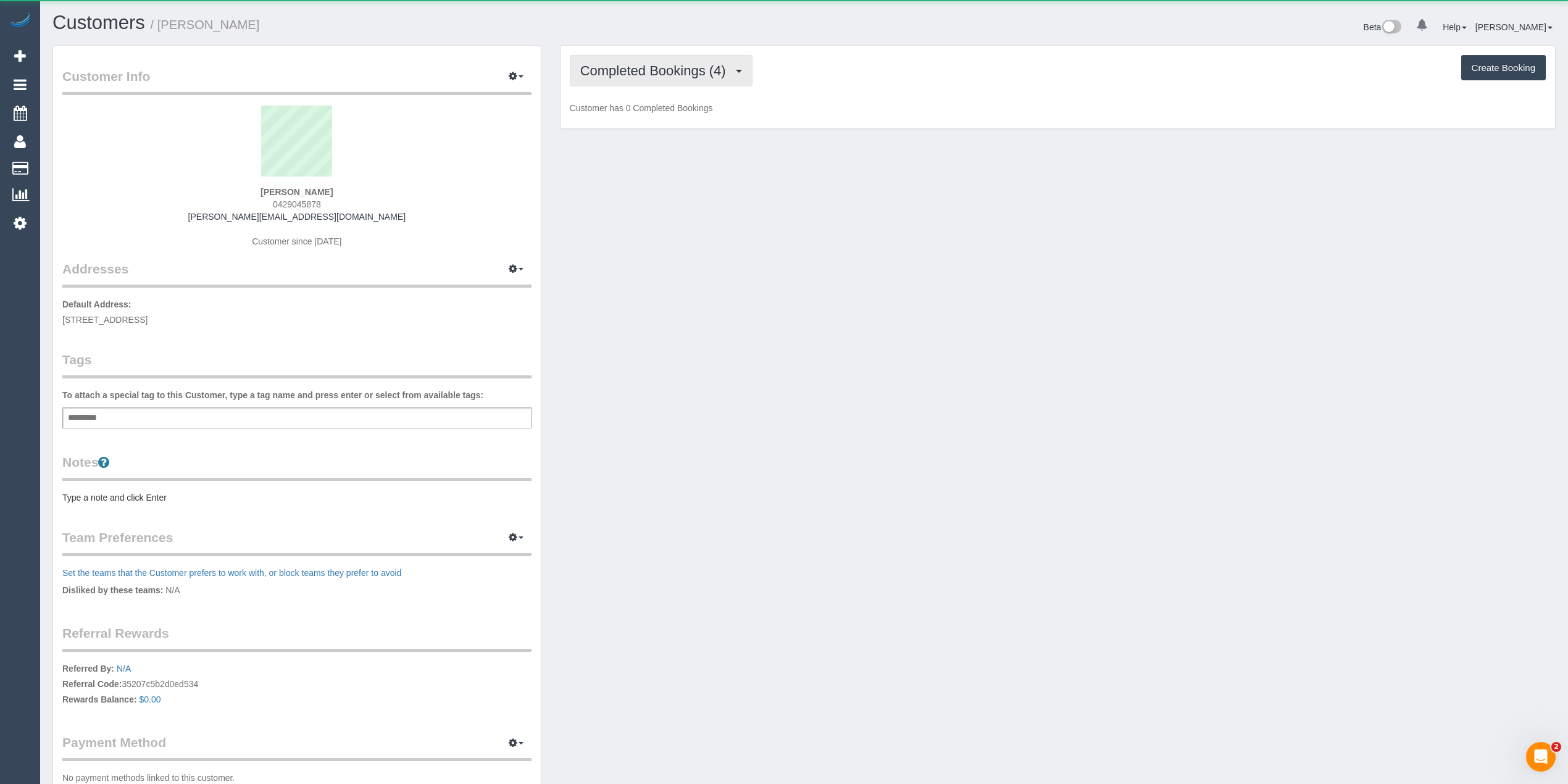
click at [622, 69] on span "Completed Bookings (4)" at bounding box center [656, 71] width 152 height 15
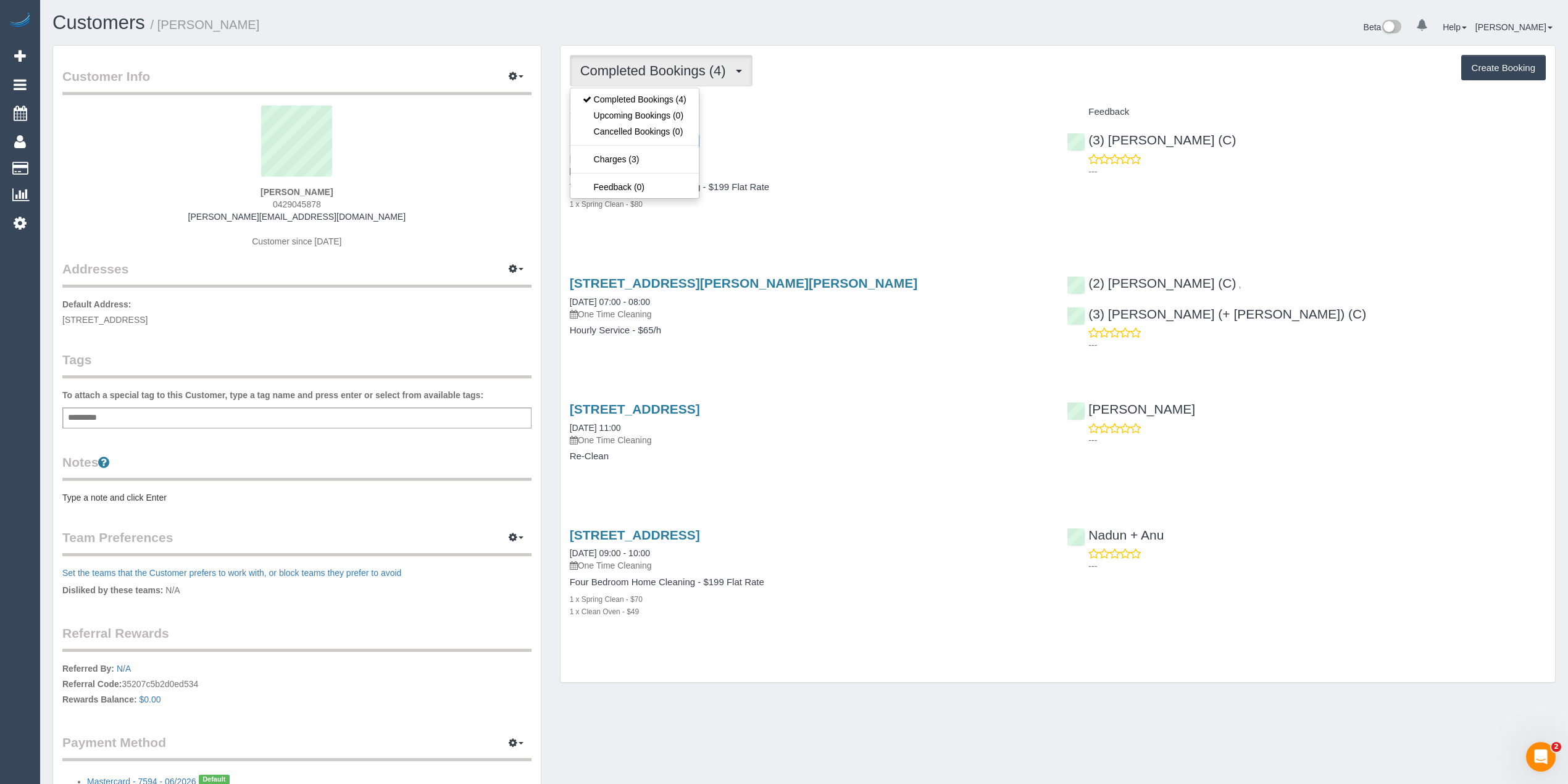
click at [622, 69] on span "Completed Bookings (4)" at bounding box center [656, 71] width 152 height 15
click at [951, 76] on div "Completed Bookings (4) Completed Bookings (4) Upcoming Bookings (0) Cancelled B…" at bounding box center [1057, 71] width 976 height 32
click at [631, 73] on span "Completed Bookings (4)" at bounding box center [656, 71] width 152 height 15
click at [677, 113] on link "Upcoming Bookings (0)" at bounding box center [635, 116] width 129 height 16
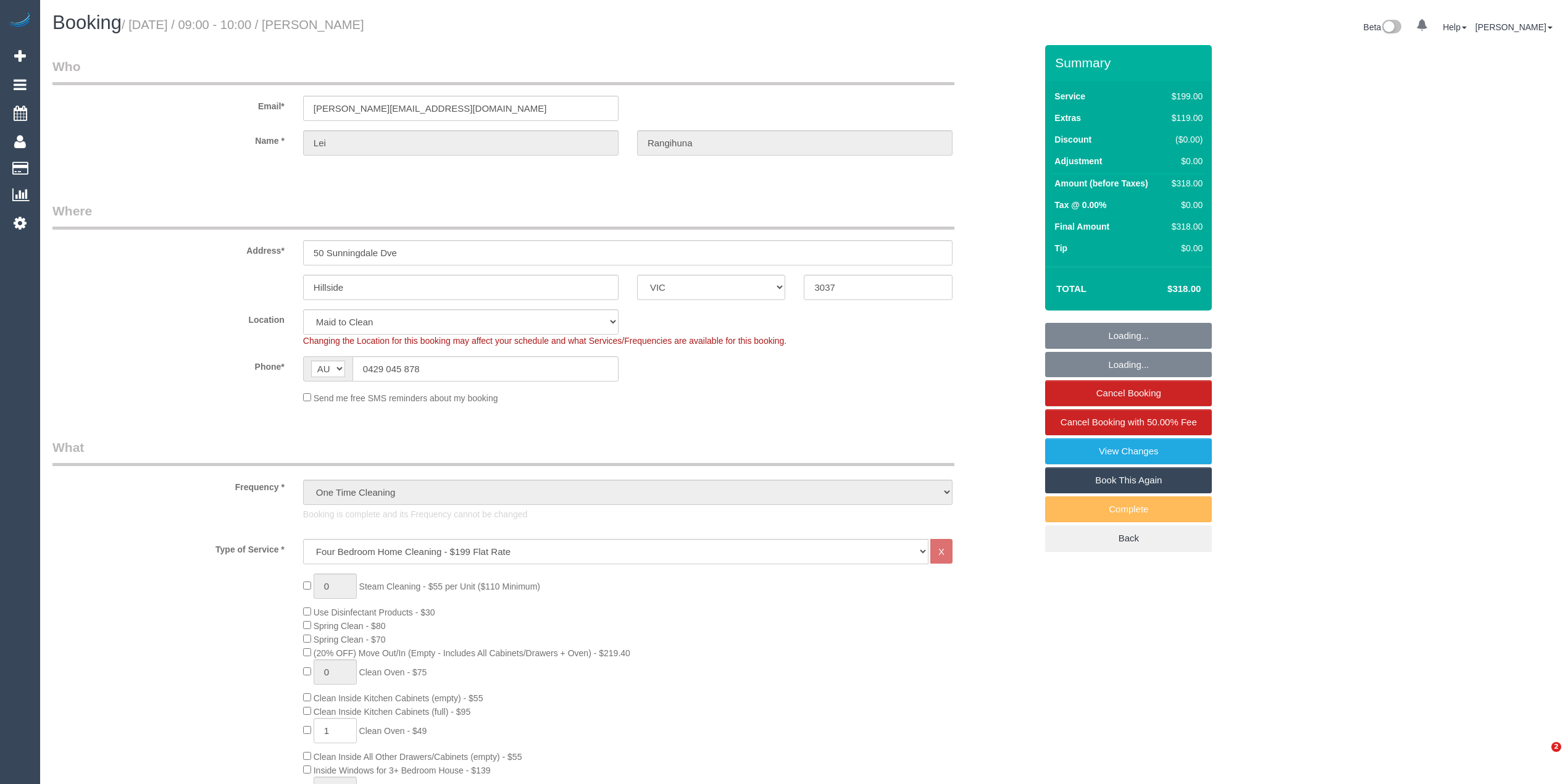
select select "VIC"
select select "string:stripe-pm_1PqppR2GScqysDRVChS9sRwO"
select select "object:901"
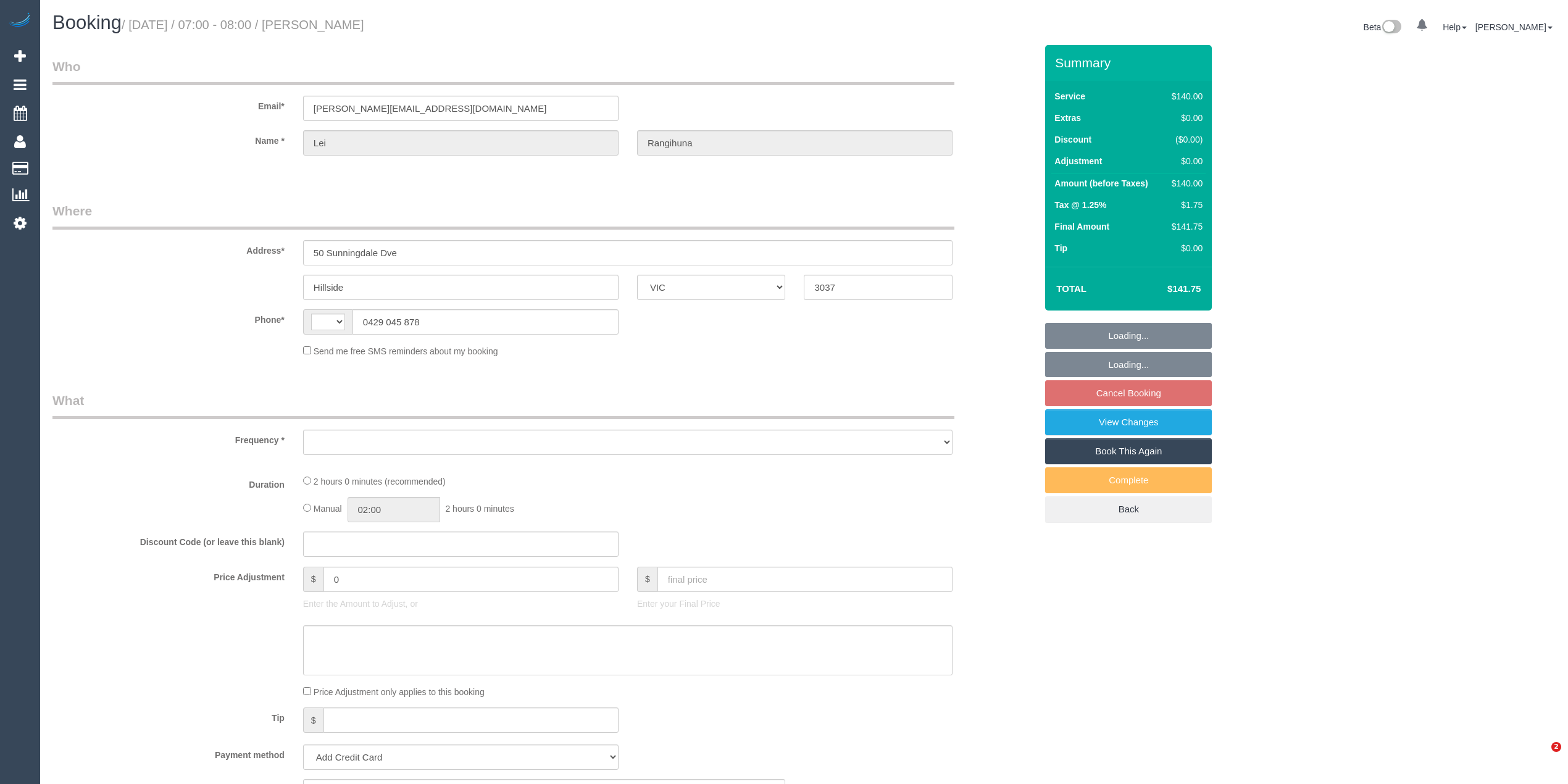
select select "VIC"
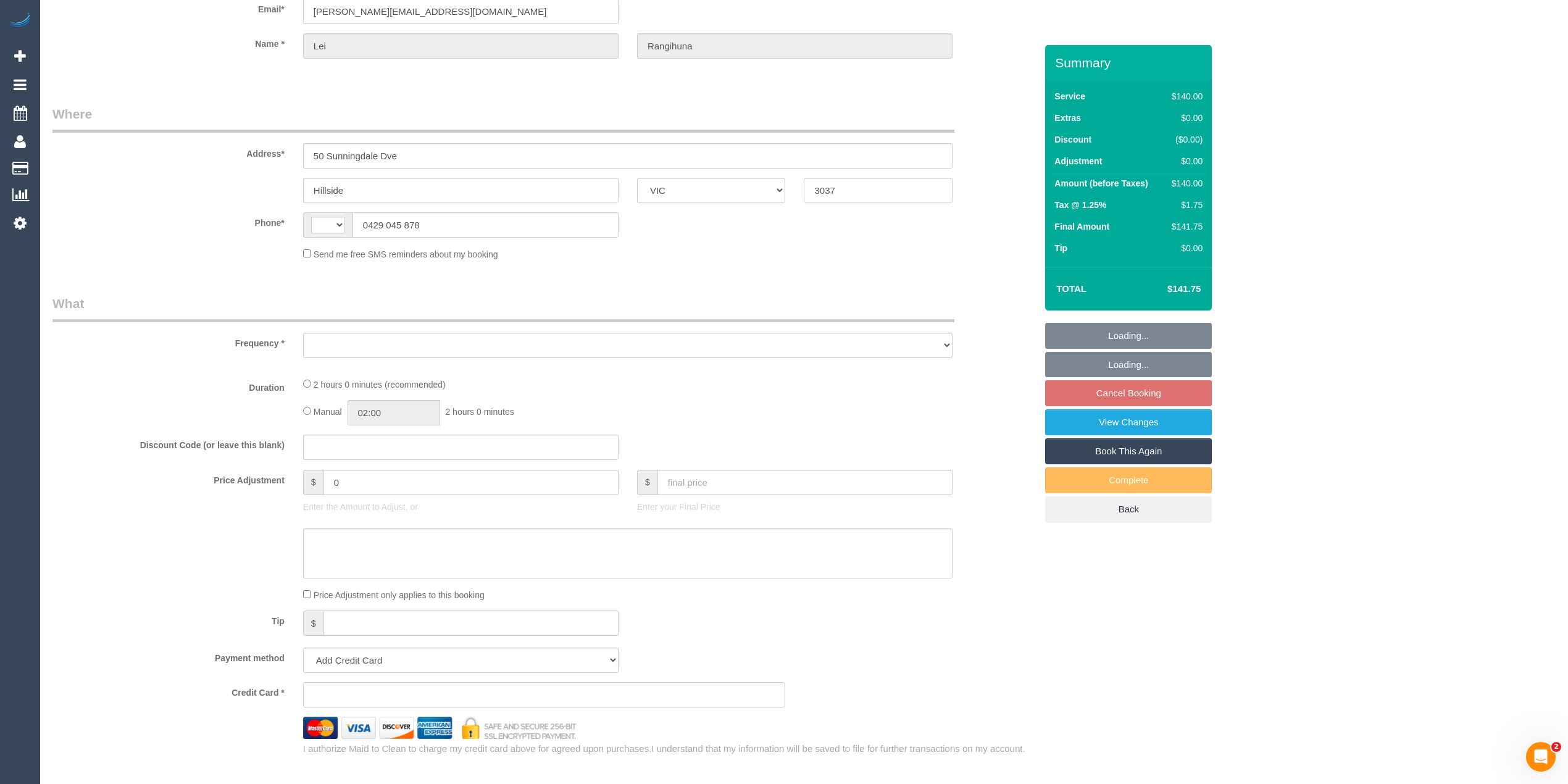
select select "string:AU"
select select "object:834"
select select "string:stripe-pm_1PqppR2GScqysDRVChS9sRwO"
select select "spot1"
select select "number:29"
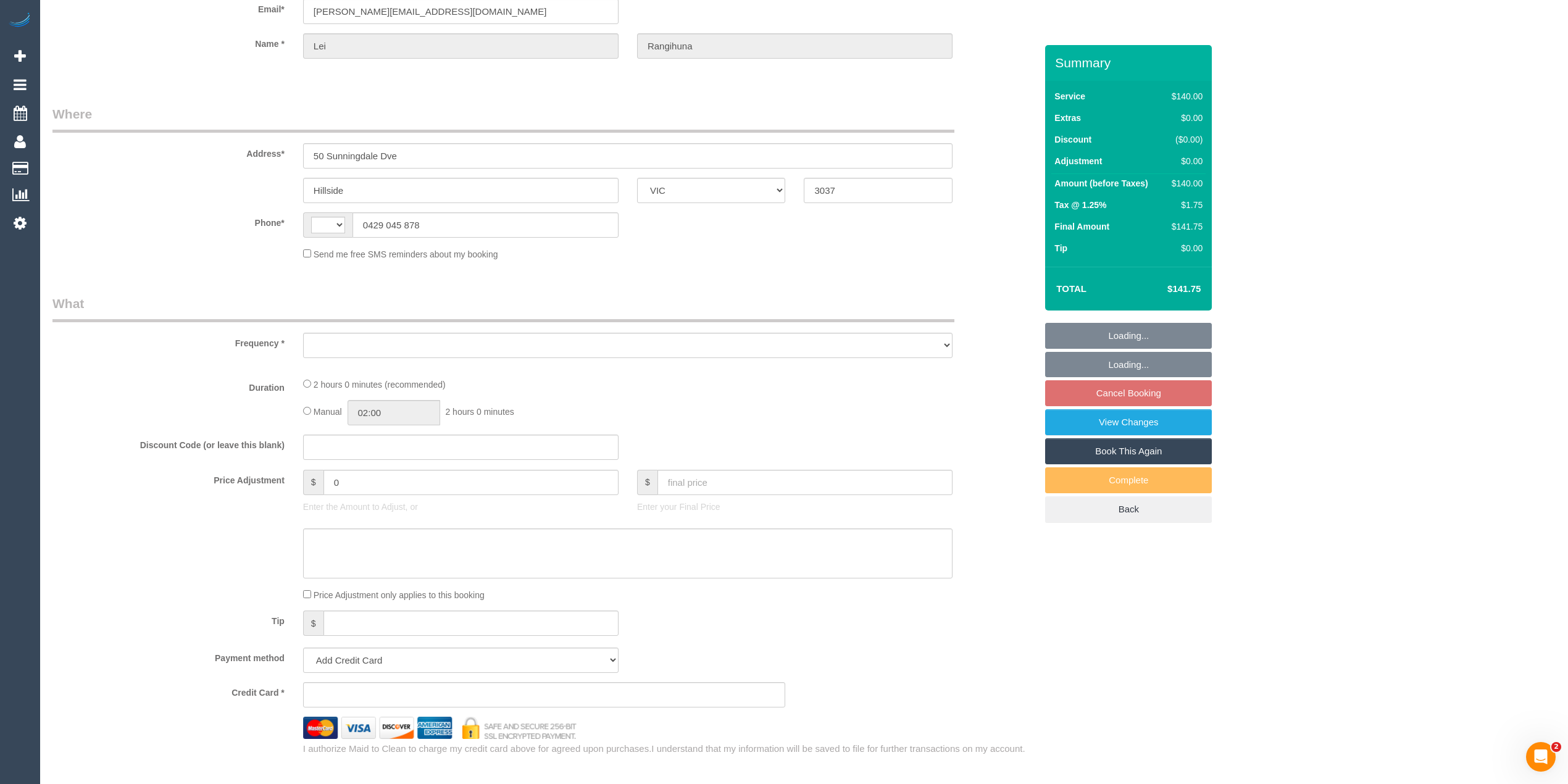
select select "number:14"
select select "number:19"
select select "number:36"
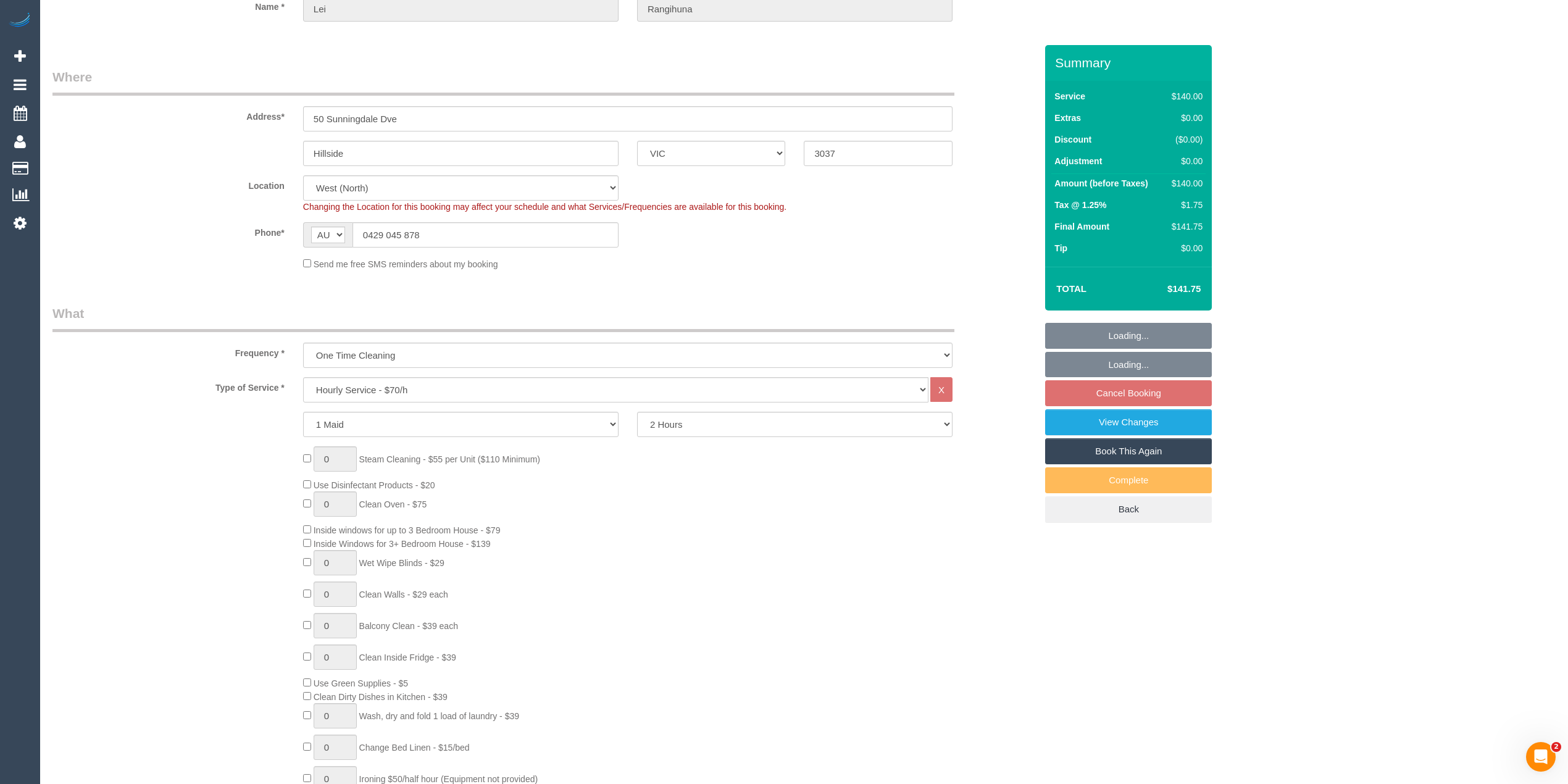
select select "object:1420"
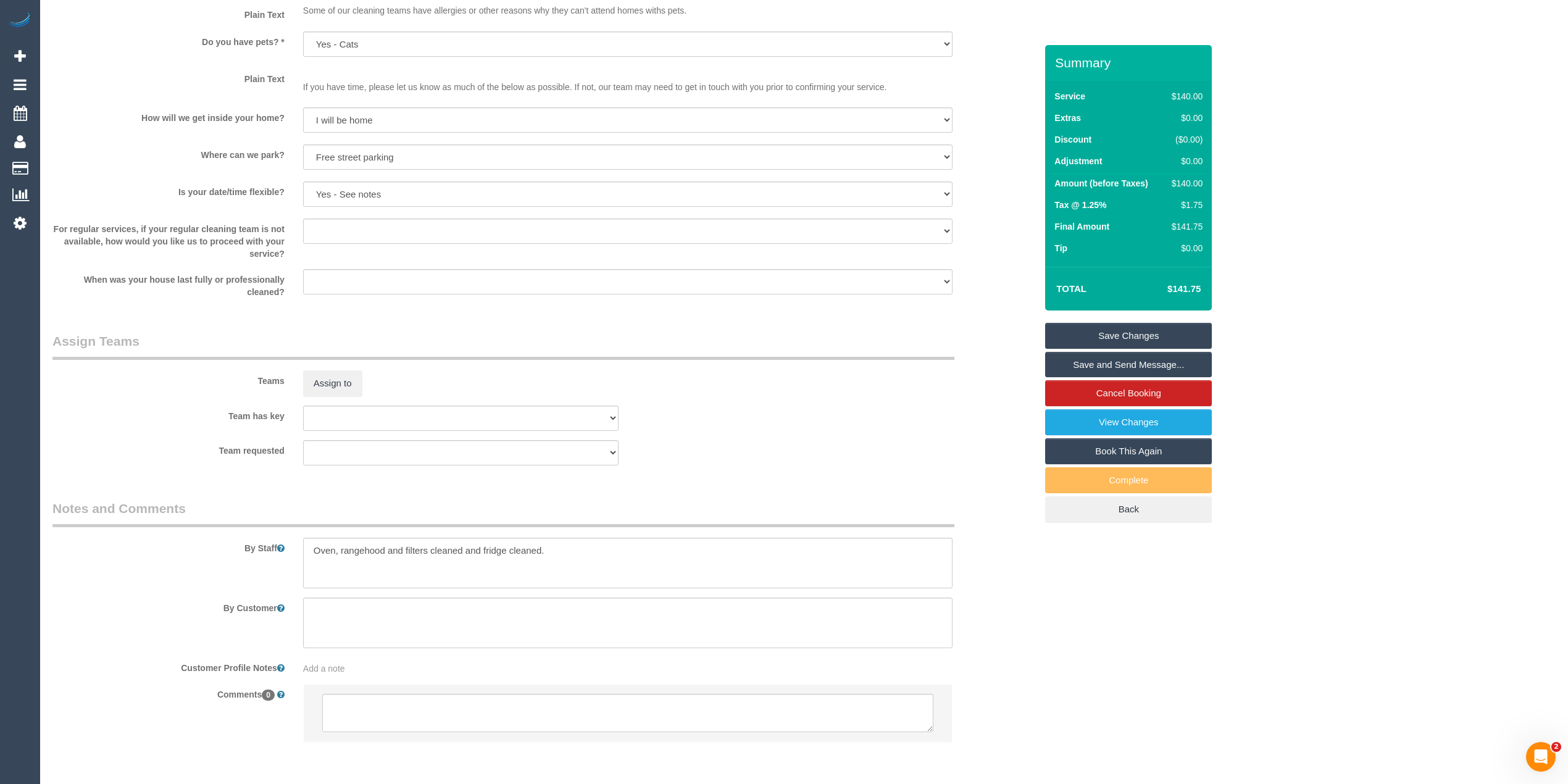
scroll to position [1510, 0]
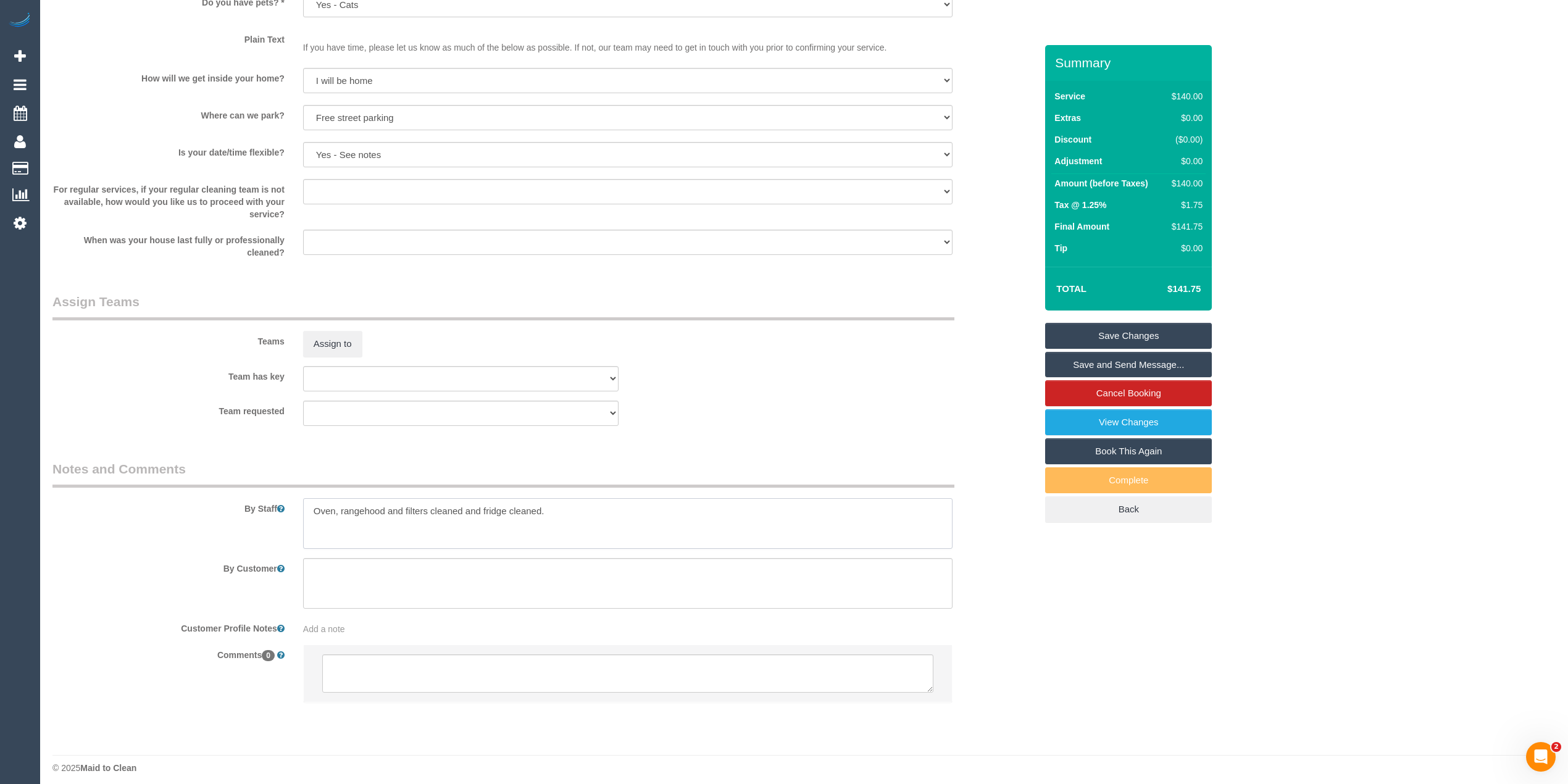
click at [611, 508] on textarea at bounding box center [628, 523] width 649 height 51
click at [399, 522] on textarea at bounding box center [628, 523] width 649 height 51
type textarea "Oven, rangehood and filters cleaned and fridge cleaned. You can park in the dri…"
click at [398, 667] on textarea at bounding box center [628, 674] width 611 height 38
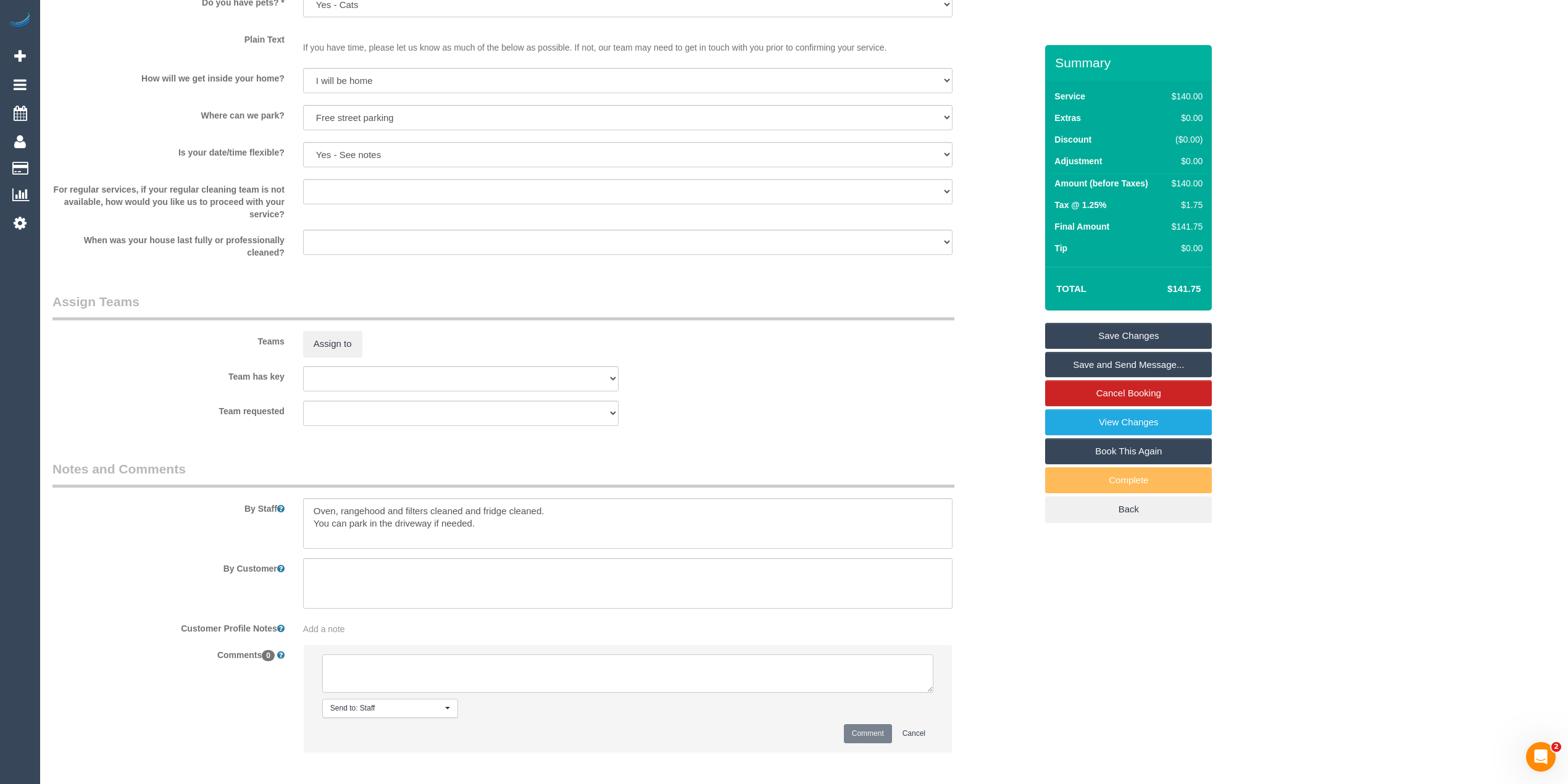
click at [410, 673] on textarea at bounding box center [628, 674] width 611 height 38
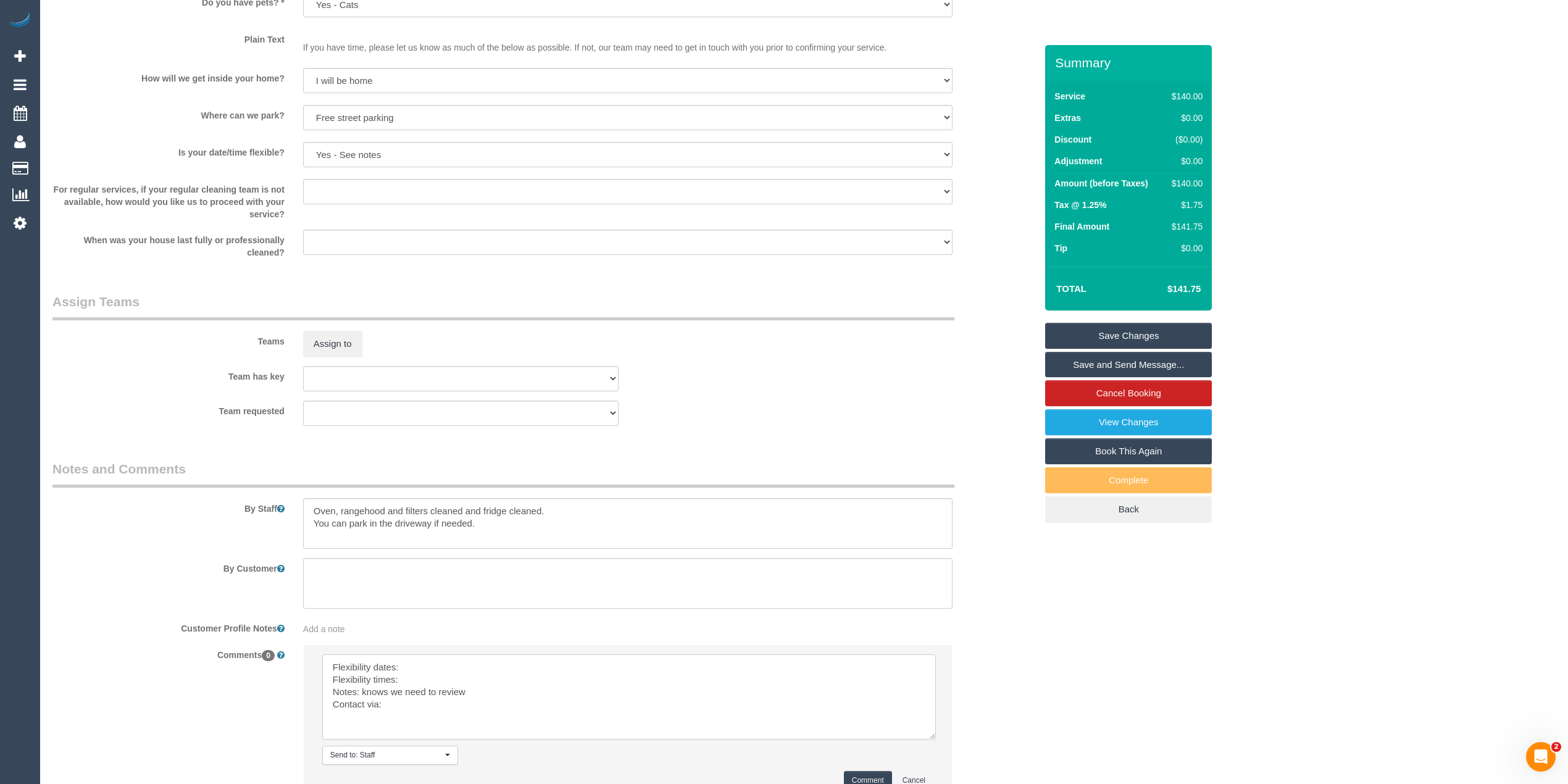
drag, startPoint x: 922, startPoint y: 689, endPoint x: 925, endPoint y: 736, distance: 47.1
click at [925, 736] on textarea at bounding box center [629, 697] width 614 height 85
click at [432, 672] on textarea at bounding box center [629, 697] width 614 height 85
click at [430, 677] on textarea at bounding box center [629, 697] width 614 height 85
click at [430, 676] on textarea at bounding box center [629, 697] width 614 height 85
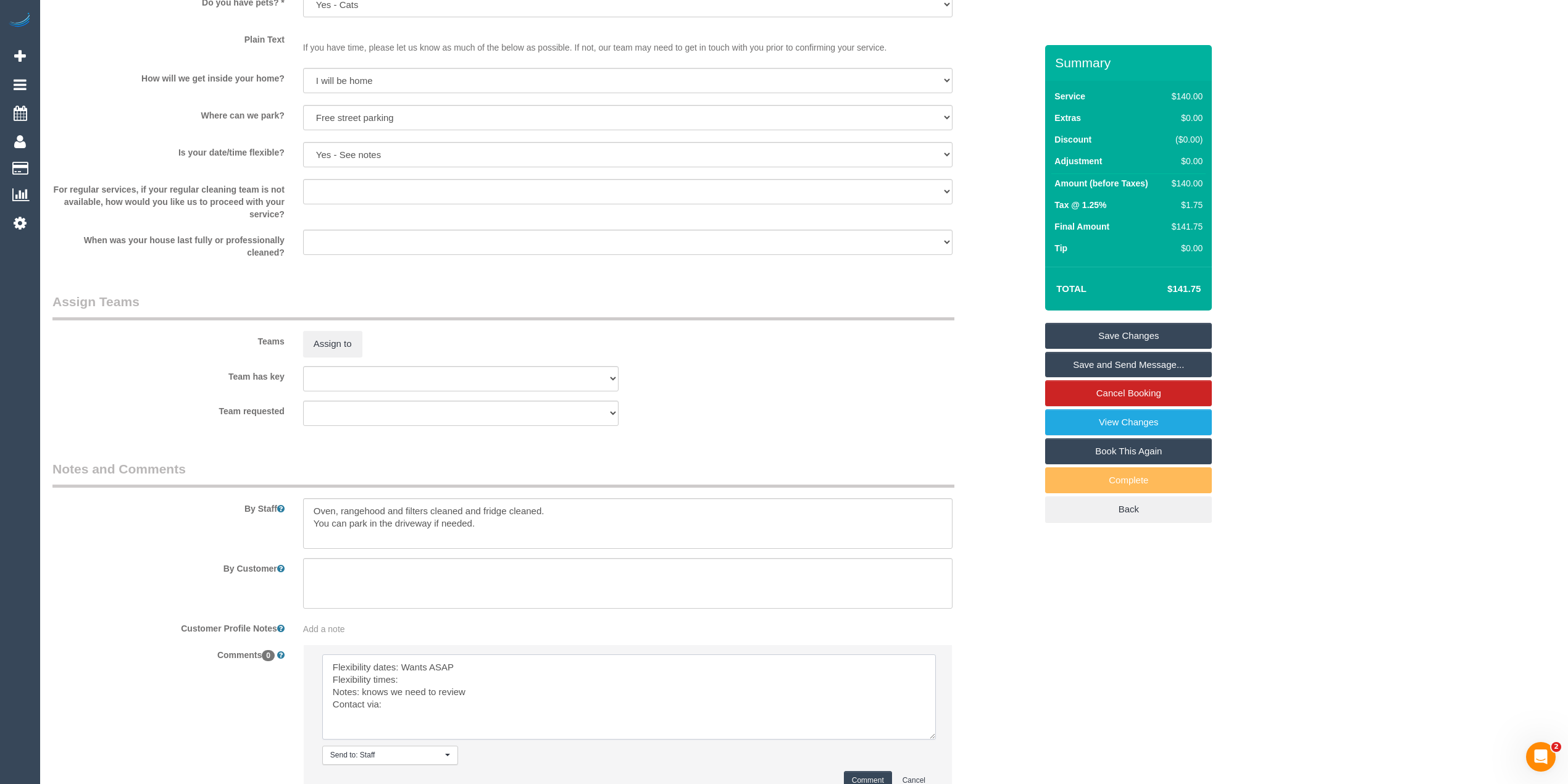
click at [477, 667] on textarea at bounding box center [629, 697] width 614 height 85
click at [430, 674] on textarea at bounding box center [629, 697] width 614 height 85
click at [405, 698] on textarea at bounding box center [629, 697] width 614 height 85
click at [403, 711] on textarea at bounding box center [629, 697] width 614 height 85
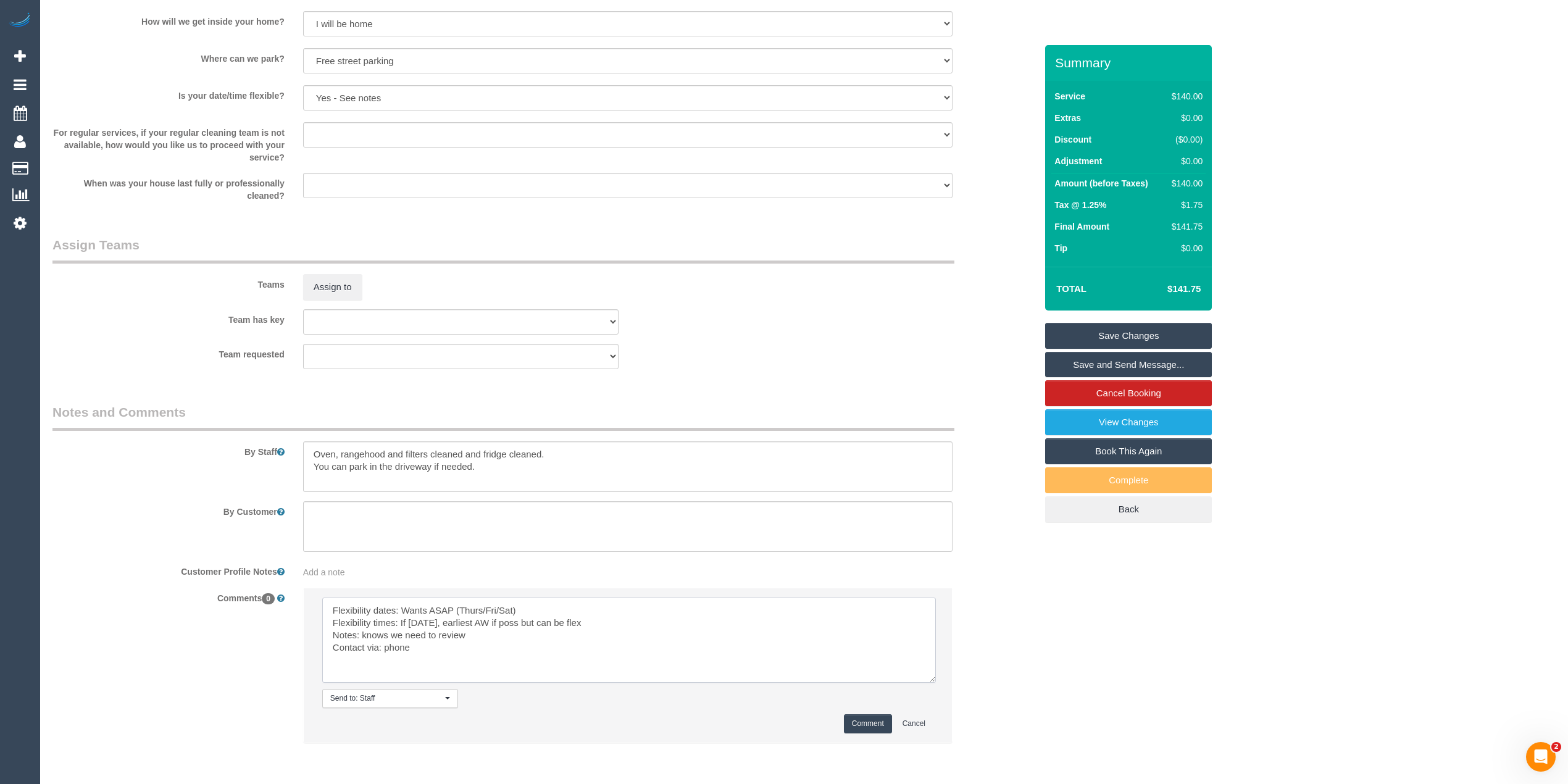
scroll to position [1616, 0]
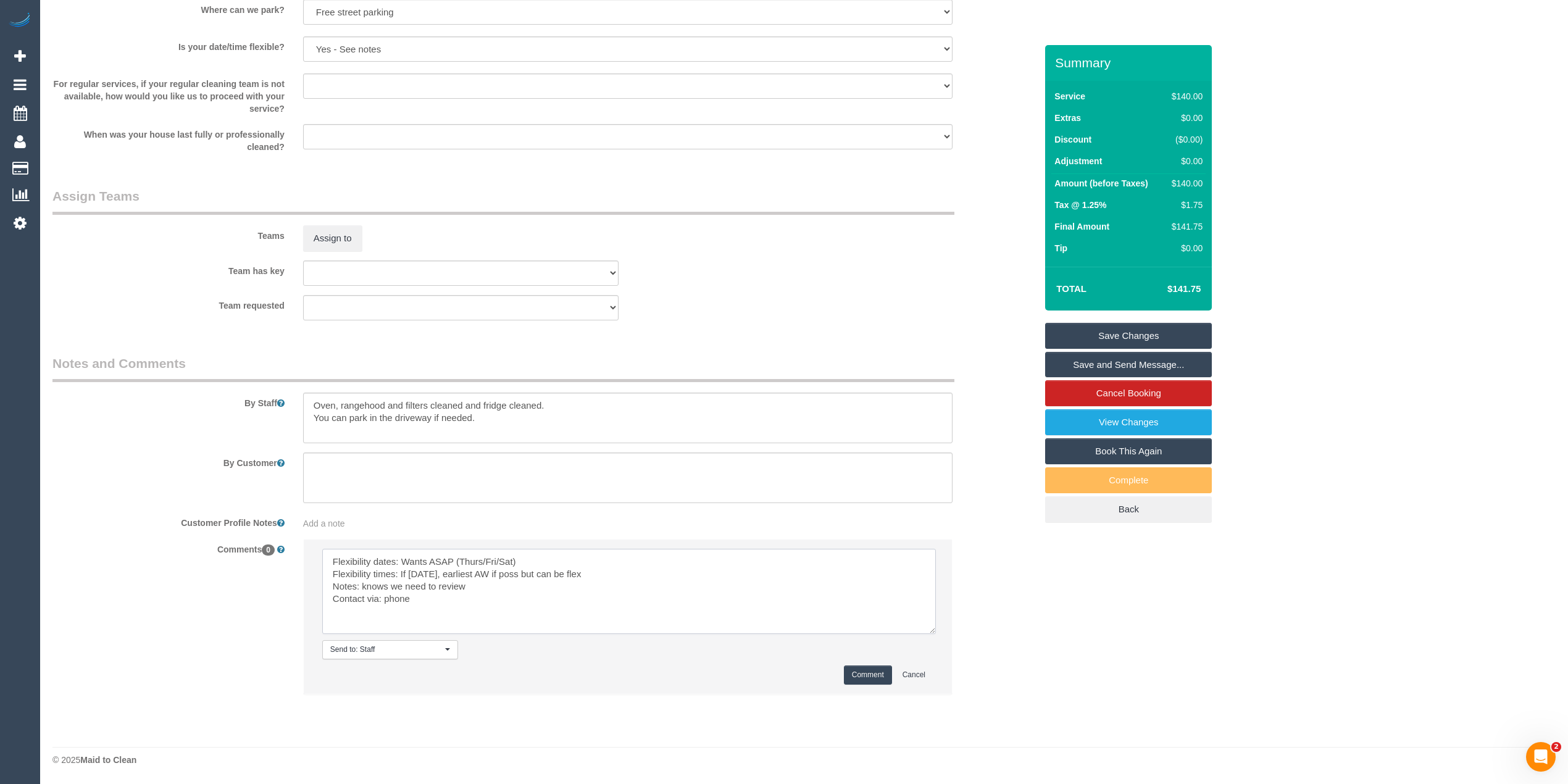
type textarea "Flexibility dates: Wants ASAP (Thurs/Fri/Sat) Flexibility times: If [DATE], ear…"
click at [869, 668] on button "Comment" at bounding box center [868, 675] width 48 height 19
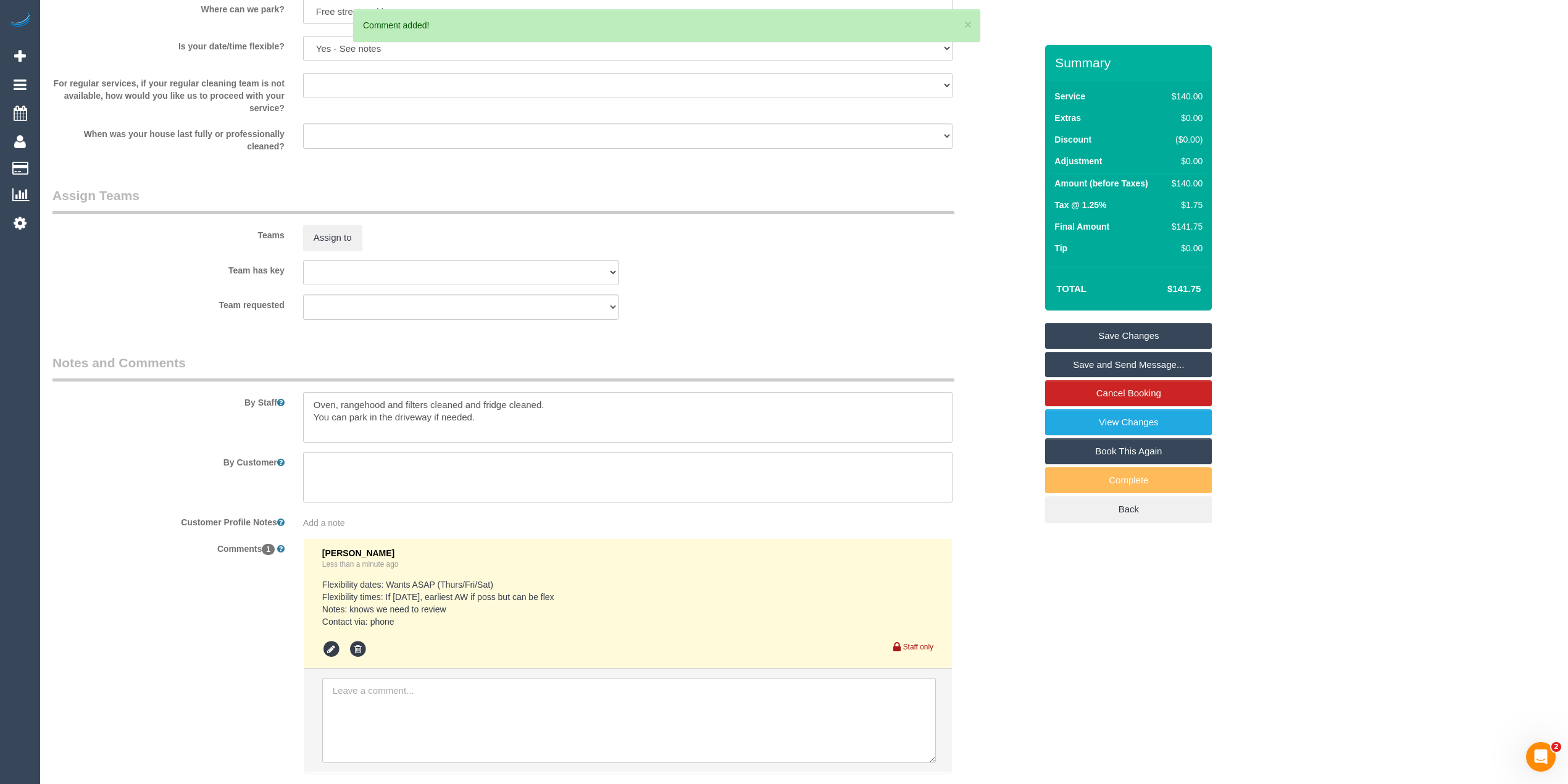
click at [1144, 328] on link "Save Changes" at bounding box center [1128, 335] width 167 height 26
